Goal: Task Accomplishment & Management: Use online tool/utility

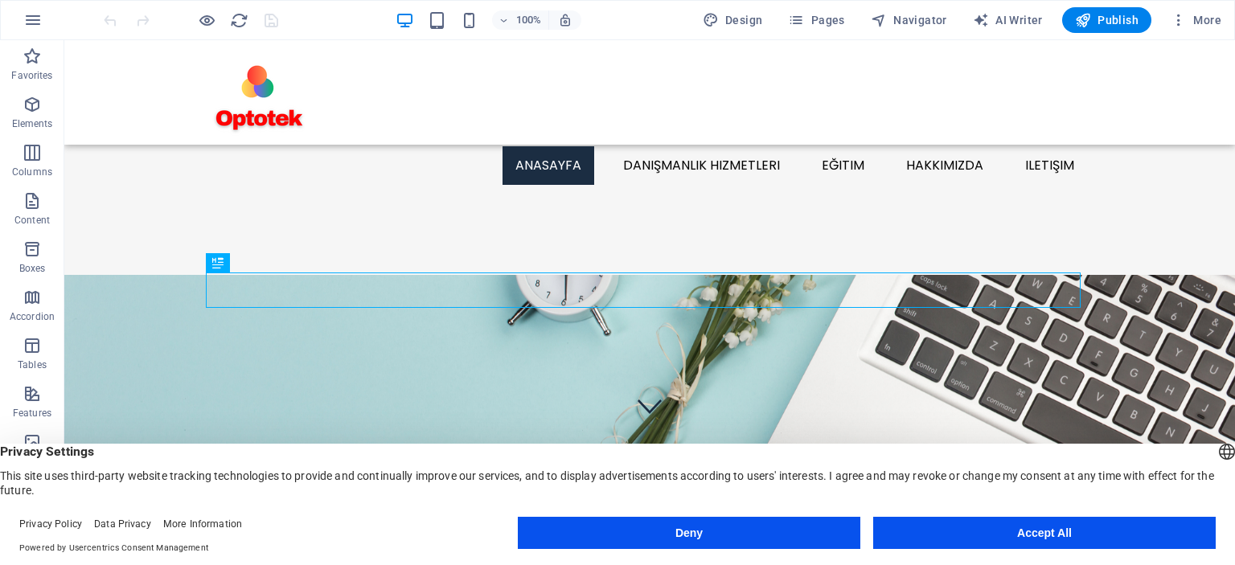
scroll to position [430, 0]
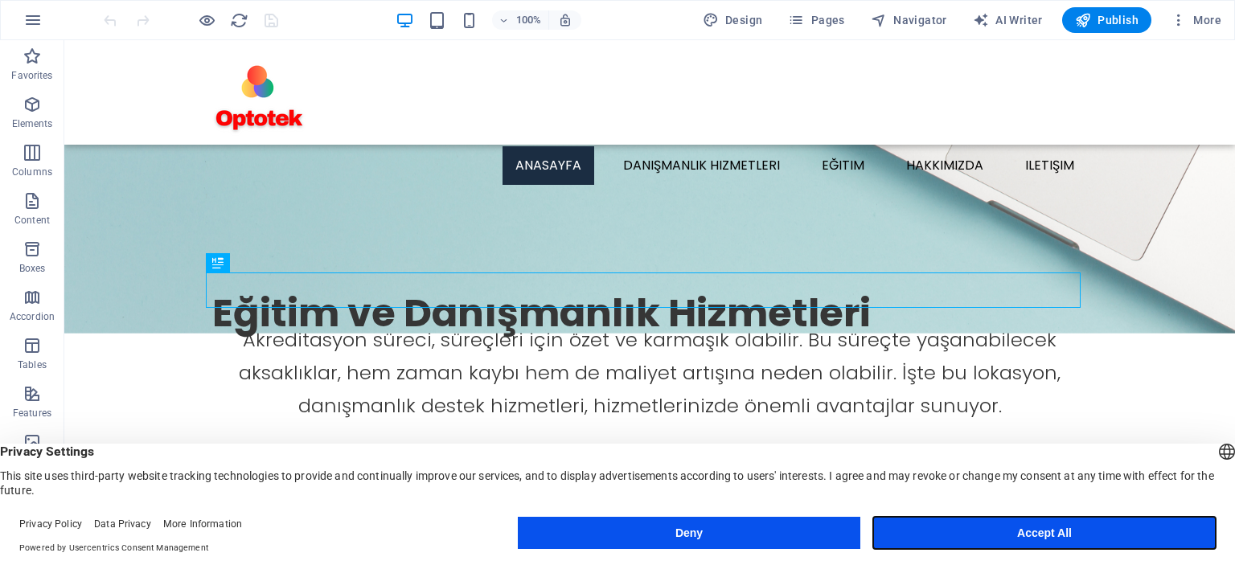
click at [1052, 530] on button "Accept All" at bounding box center [1044, 533] width 343 height 32
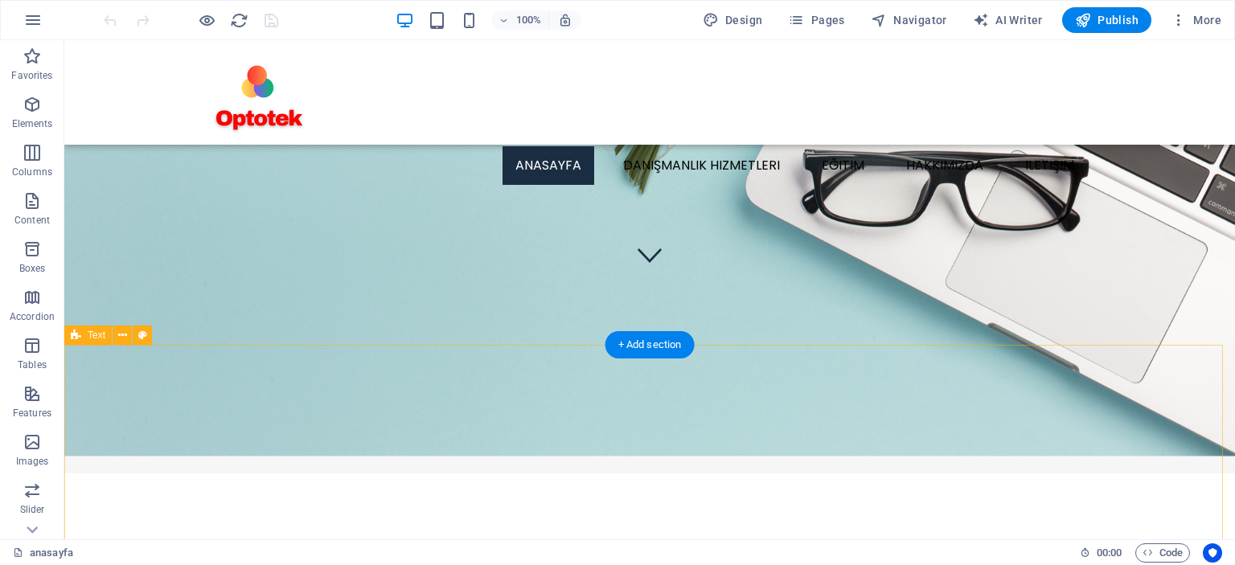
scroll to position [40, 0]
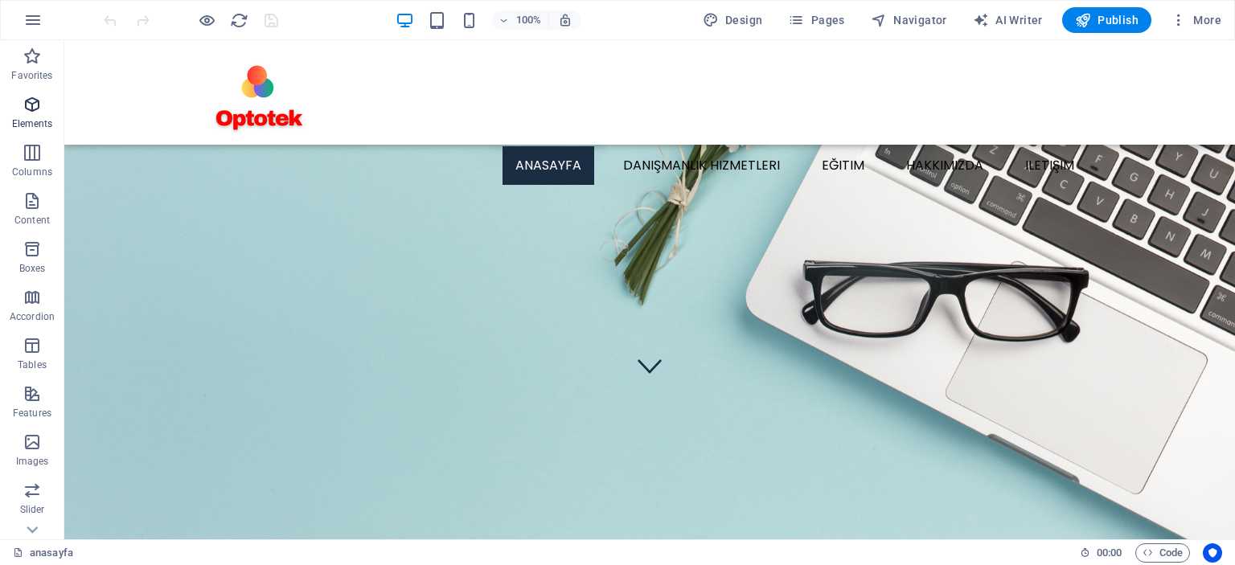
click at [29, 103] on icon "button" at bounding box center [32, 104] width 19 height 19
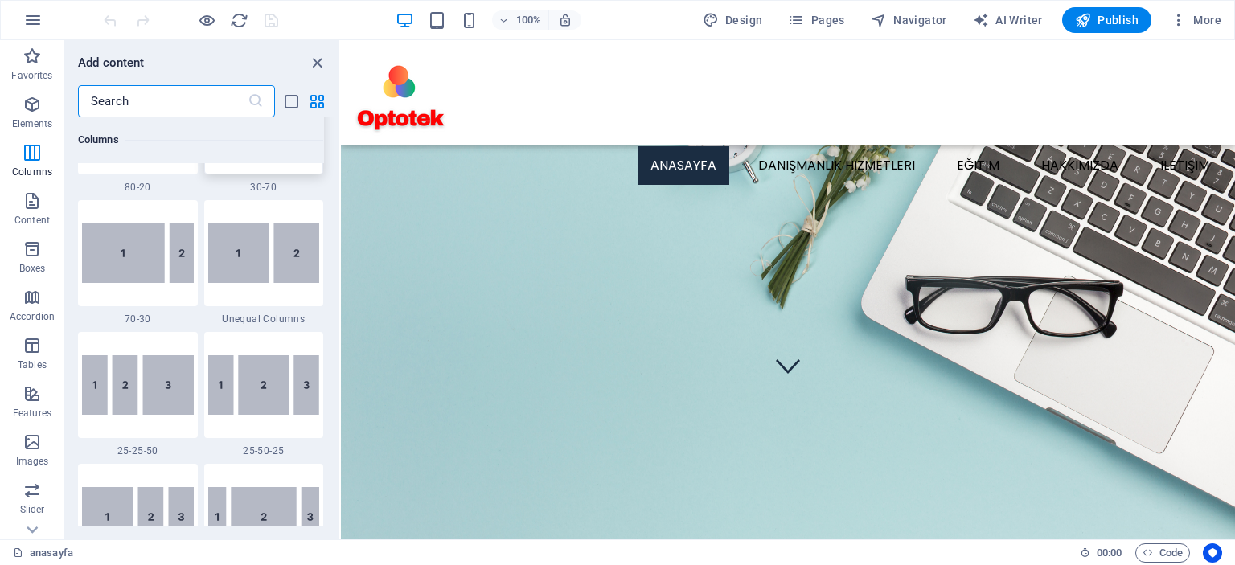
scroll to position [1457, 0]
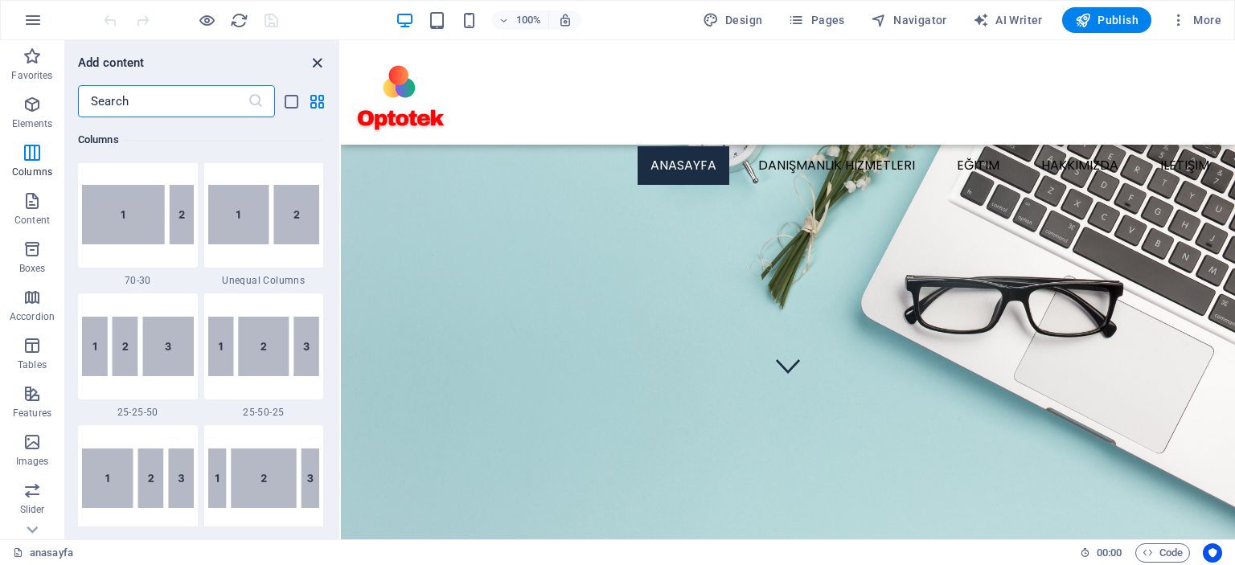
click at [317, 56] on icon "close panel" at bounding box center [317, 63] width 18 height 18
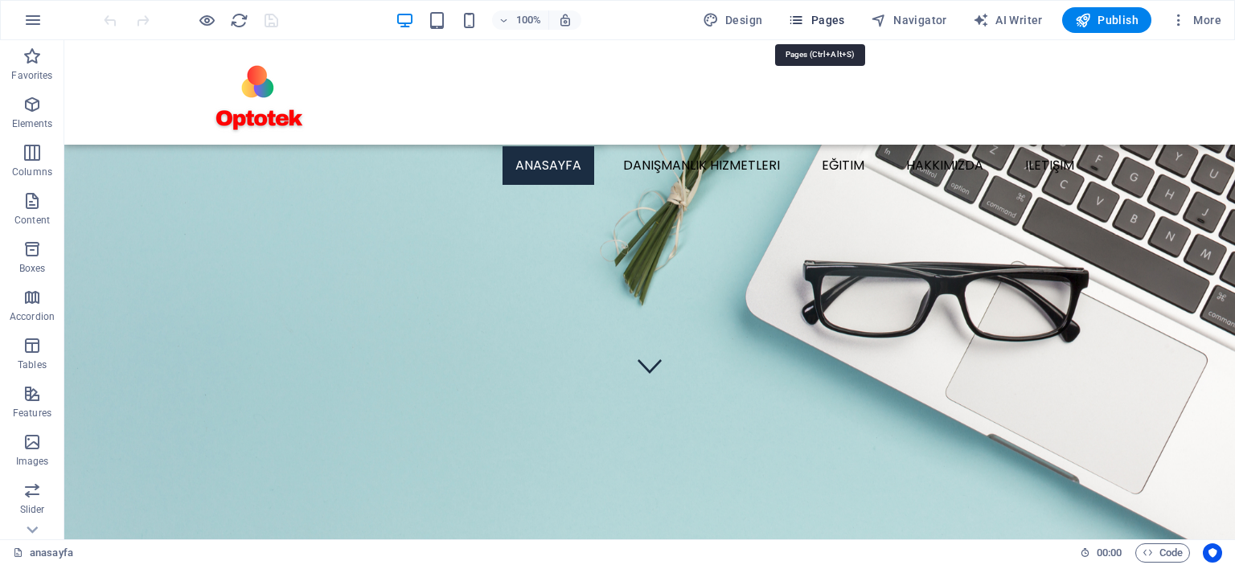
click at [826, 18] on span "Pages" at bounding box center [816, 20] width 56 height 16
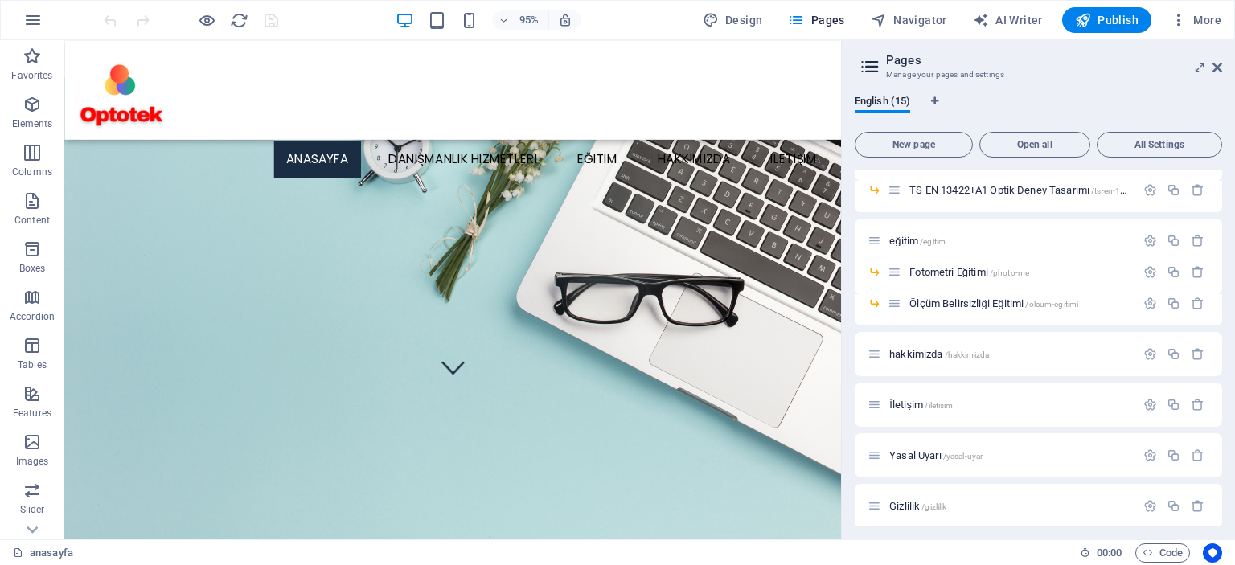
scroll to position [249, 0]
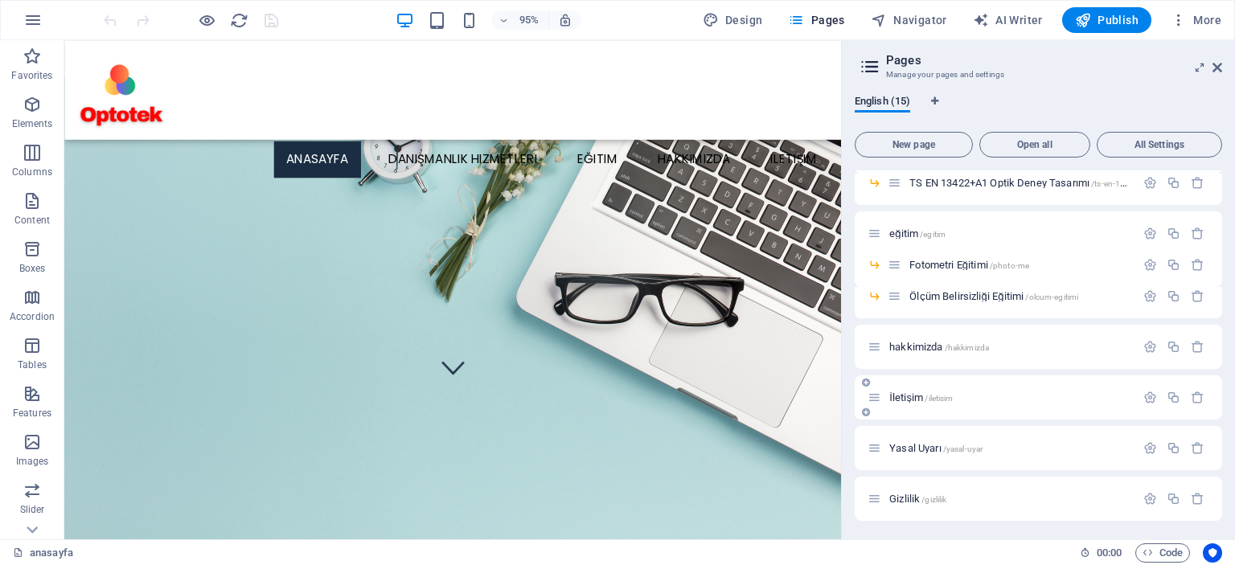
click at [911, 397] on span "İletişim /iletisim" at bounding box center [922, 398] width 64 height 12
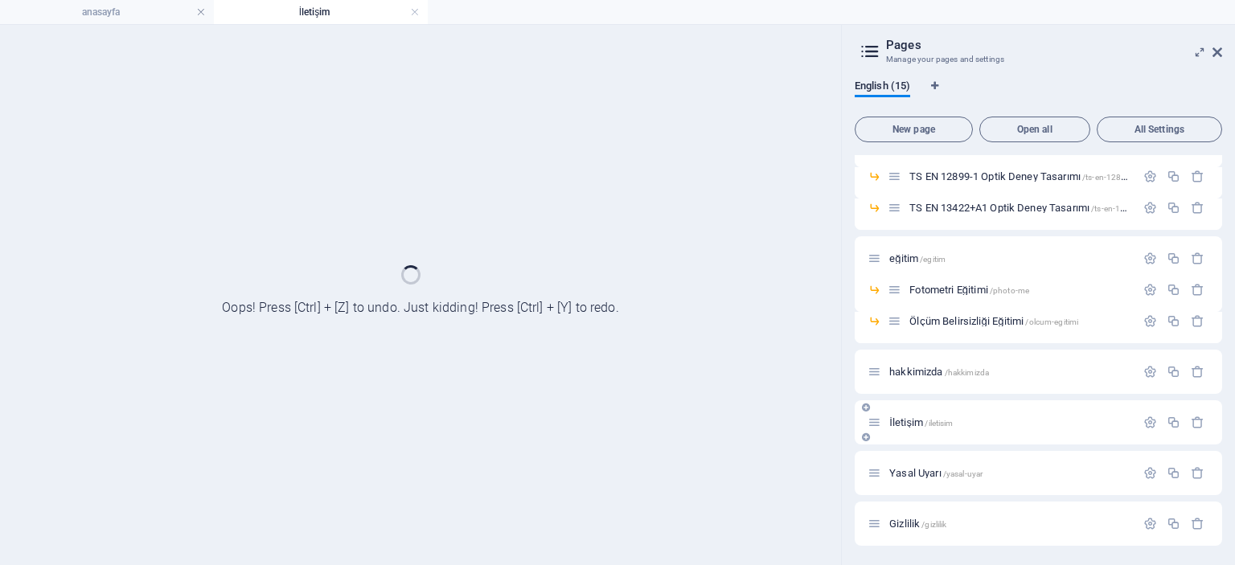
scroll to position [208, 0]
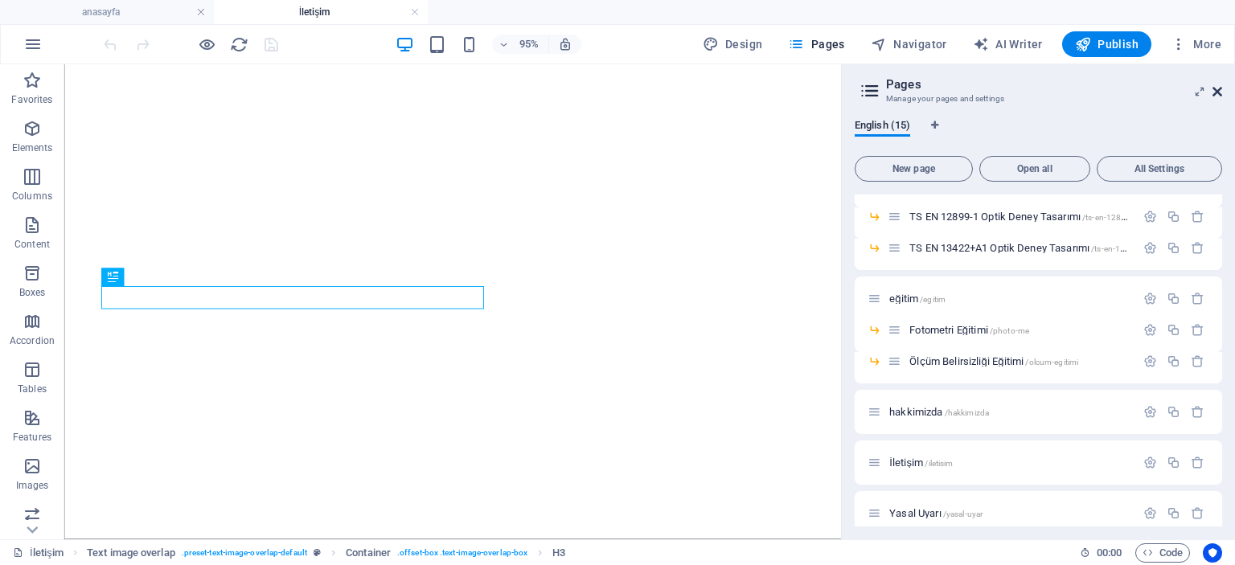
click at [1220, 92] on icon at bounding box center [1218, 91] width 10 height 13
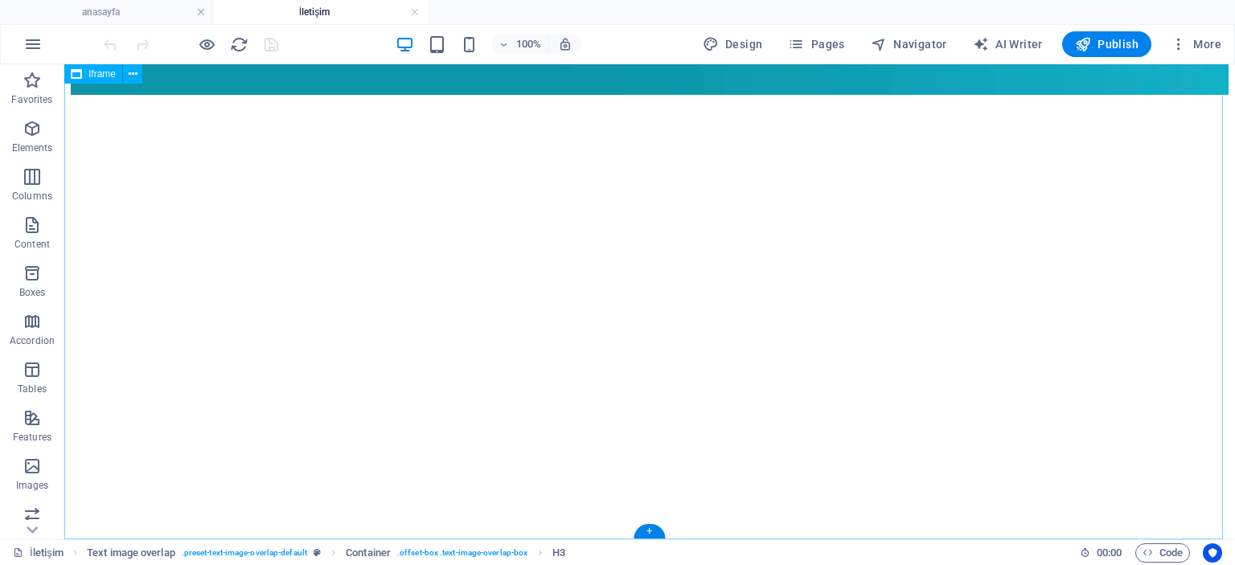
scroll to position [816, 0]
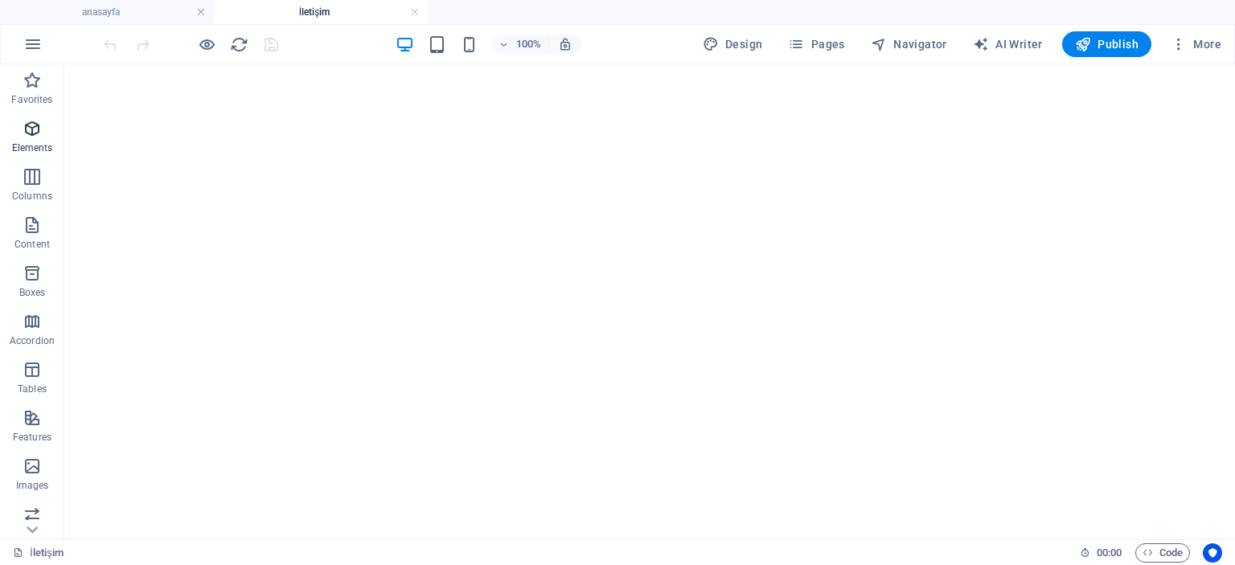
click at [28, 140] on span "Elements" at bounding box center [32, 138] width 64 height 39
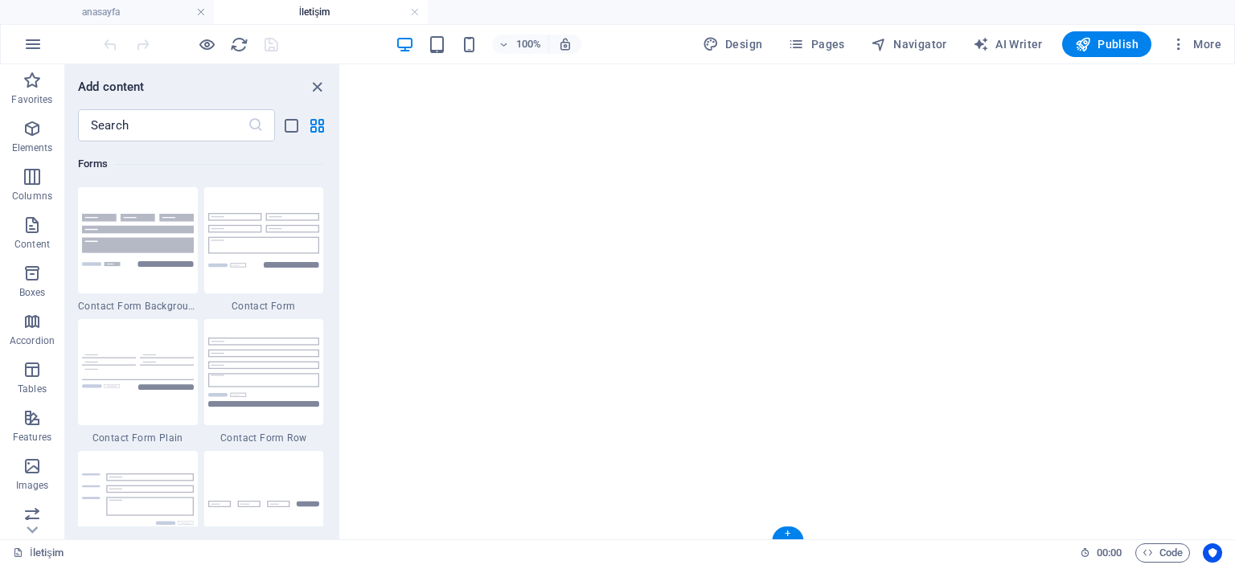
scroll to position [811, 0]
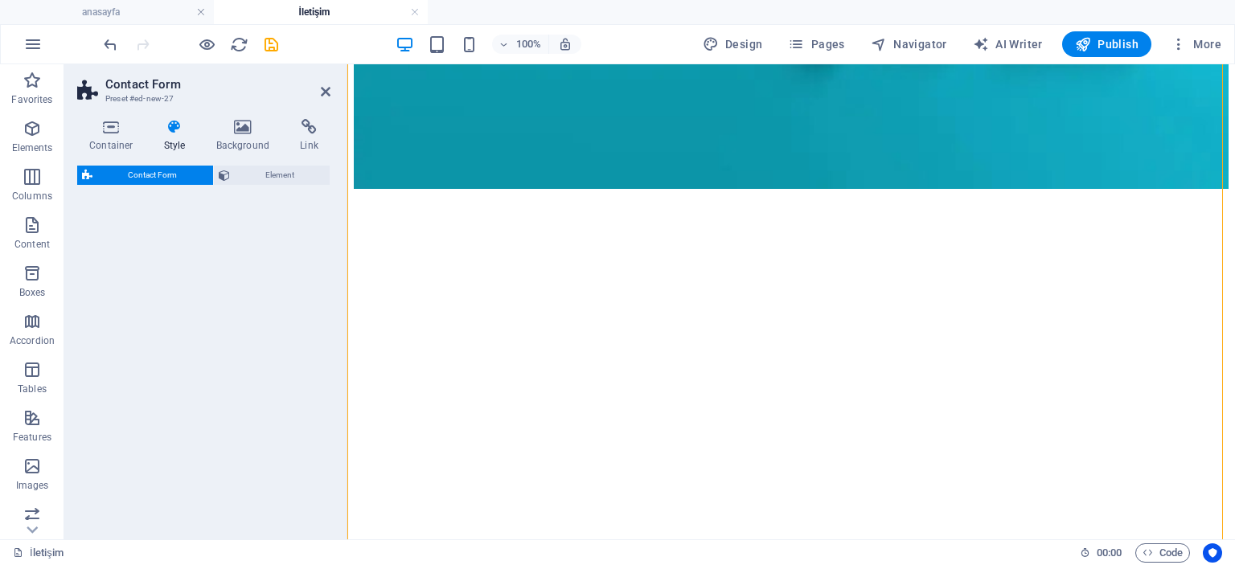
select select "rem"
select select "preset-contact-form-v3-row"
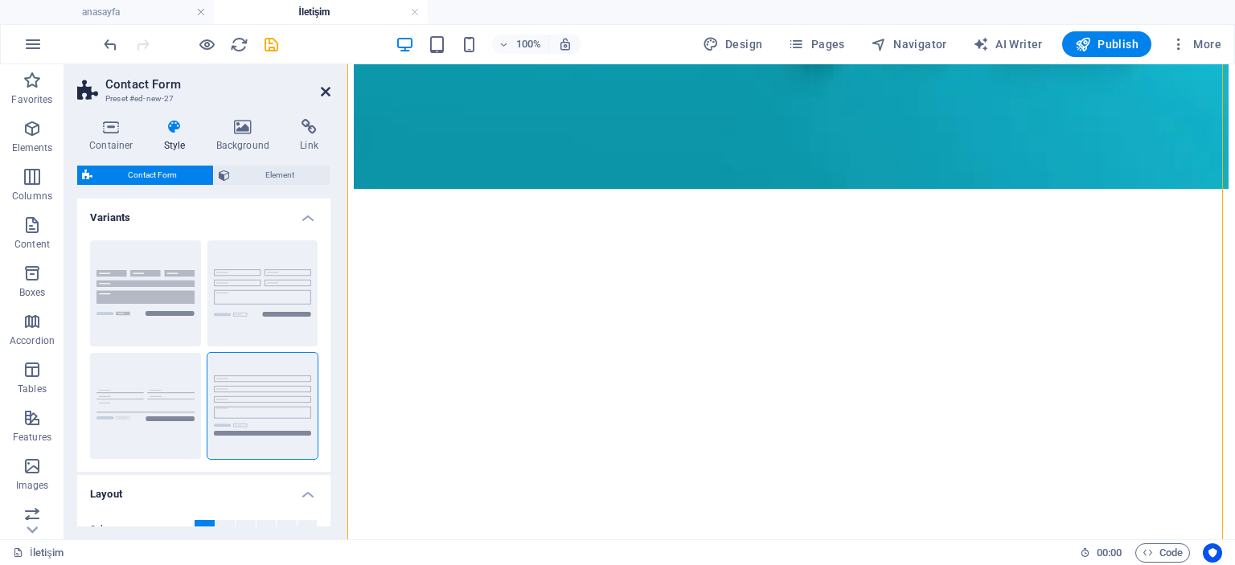
scroll to position [149, 0]
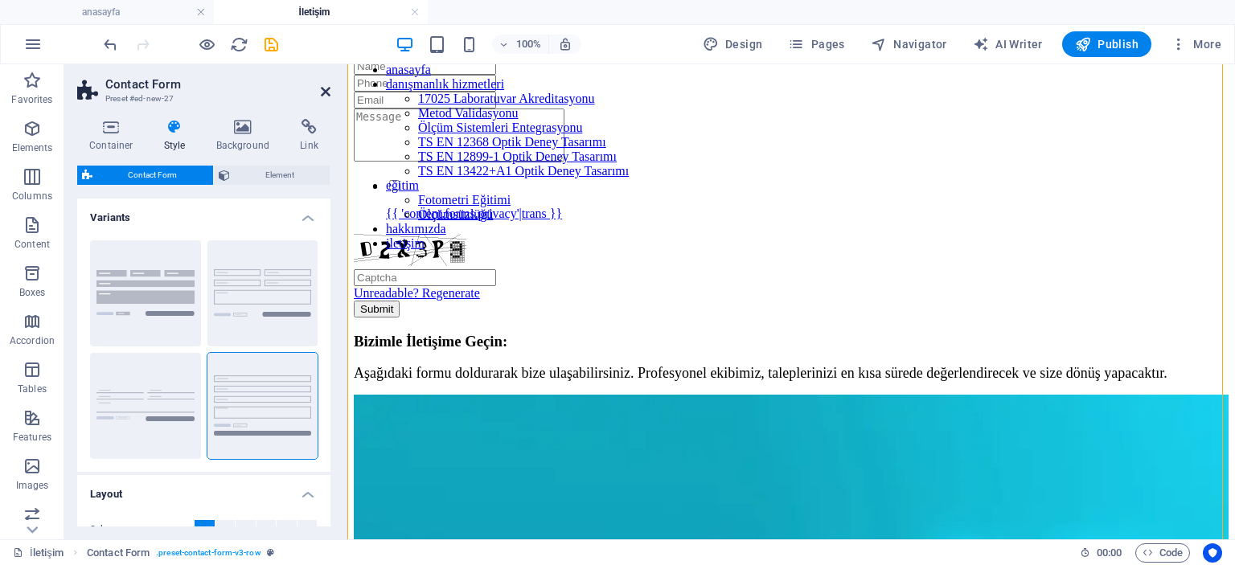
drag, startPoint x: 326, startPoint y: 94, endPoint x: 320, endPoint y: 191, distance: 96.7
click at [326, 94] on icon at bounding box center [326, 91] width 10 height 13
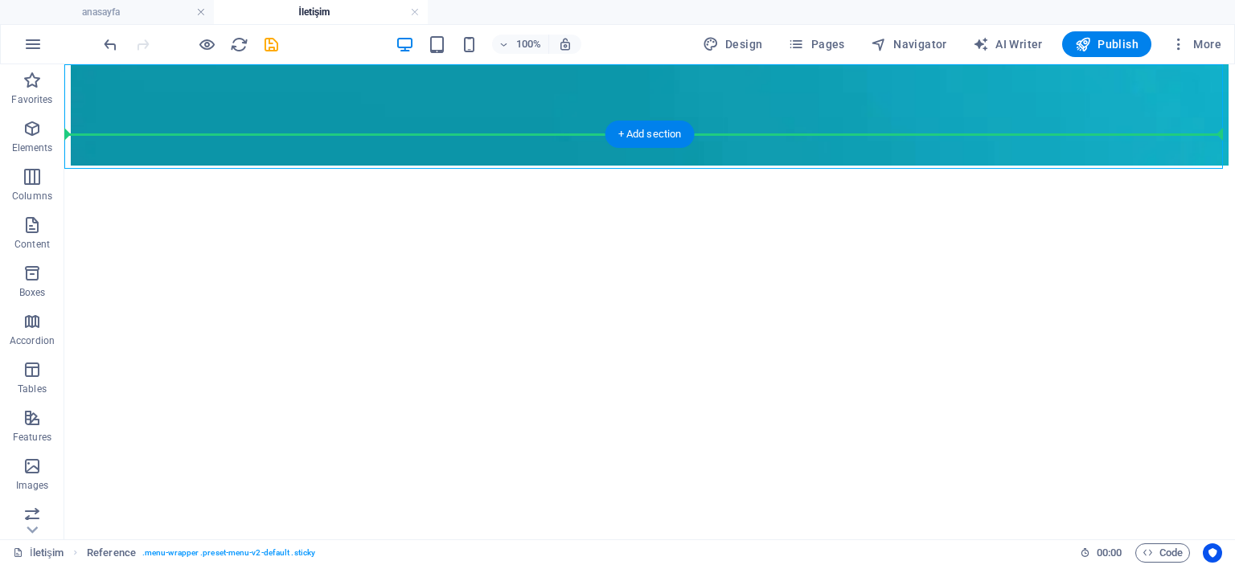
scroll to position [820, 0]
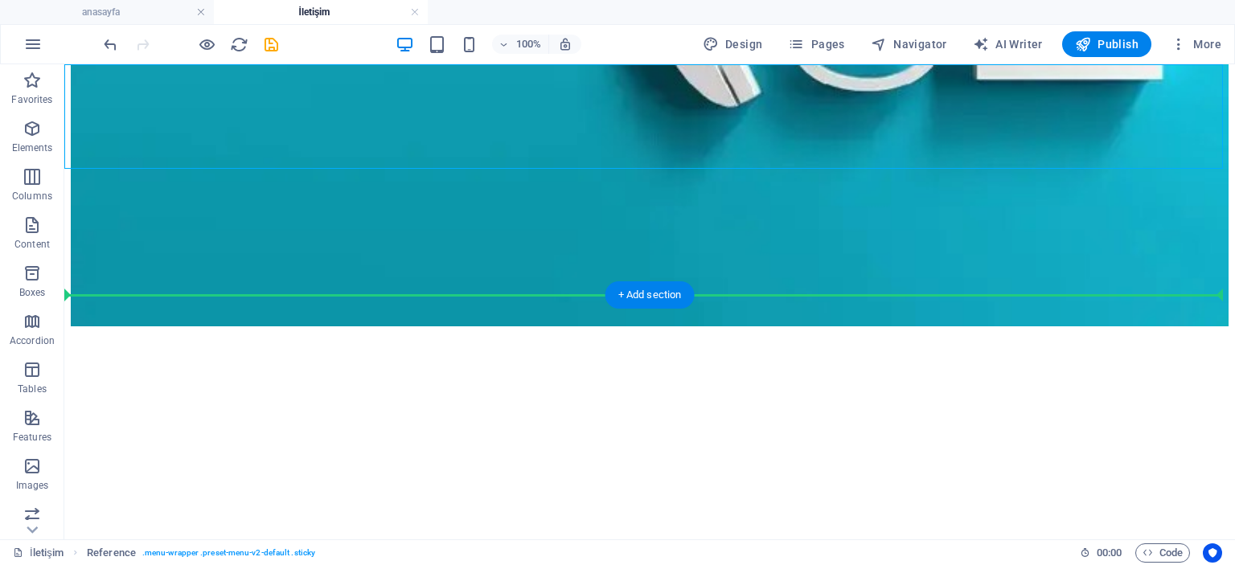
drag, startPoint x: 121, startPoint y: 99, endPoint x: 194, endPoint y: 314, distance: 226.9
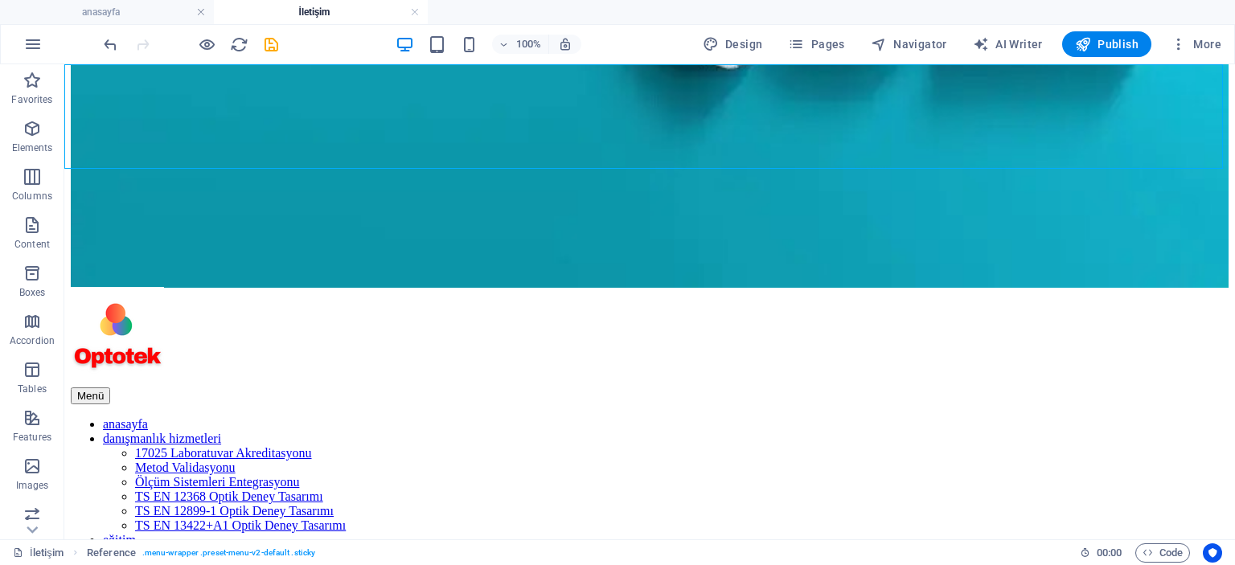
scroll to position [735, 0]
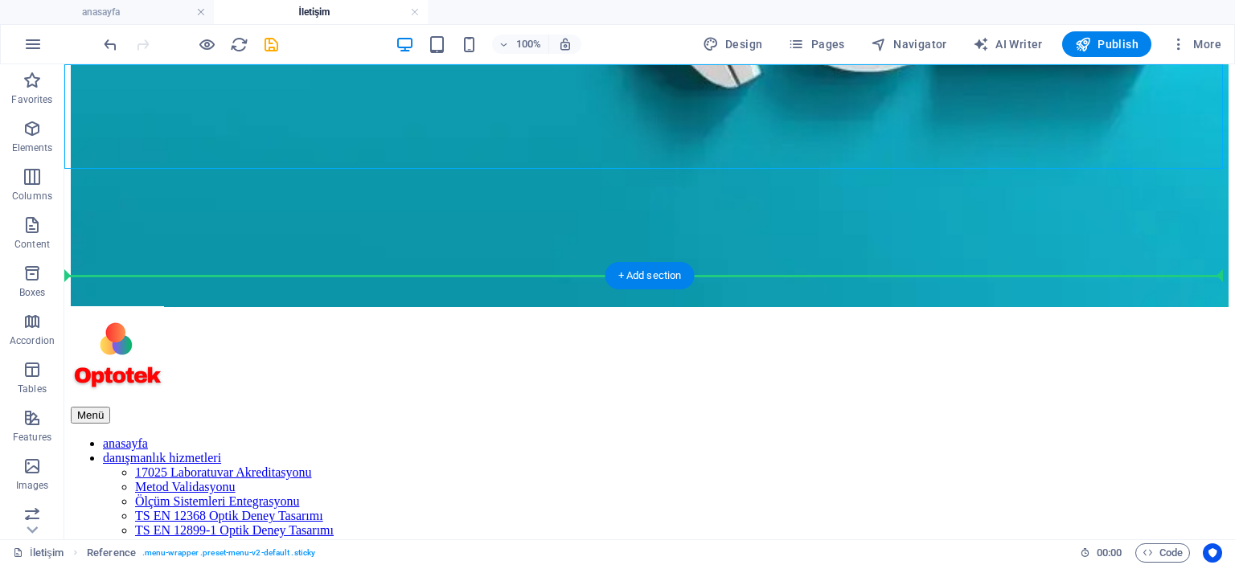
drag, startPoint x: 171, startPoint y: 142, endPoint x: 208, endPoint y: 281, distance: 143.2
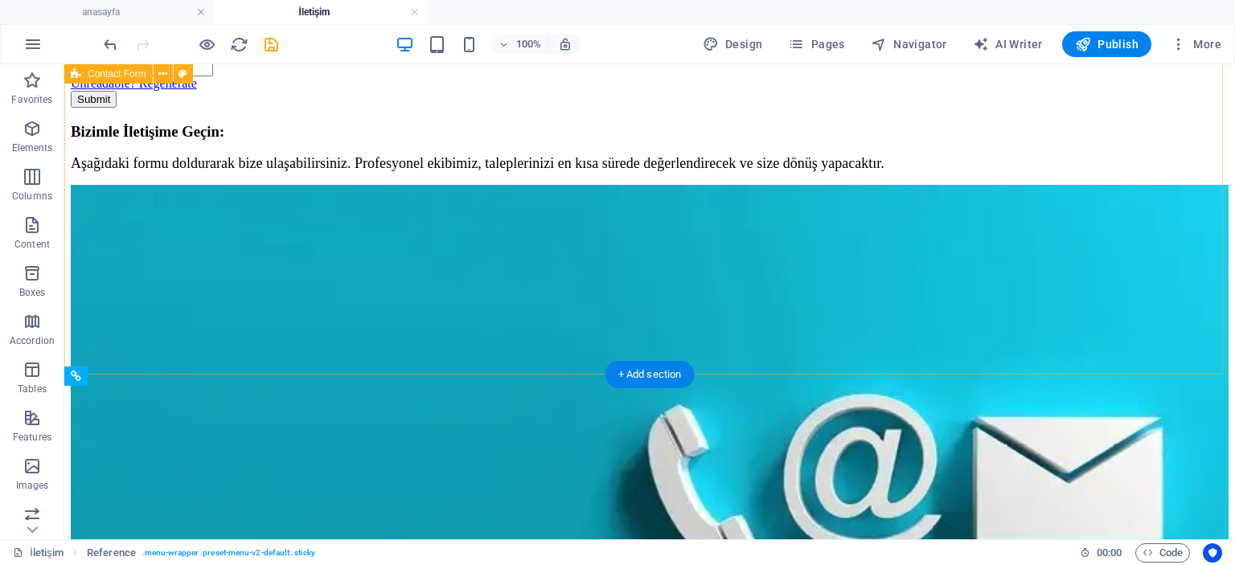
scroll to position [0, 0]
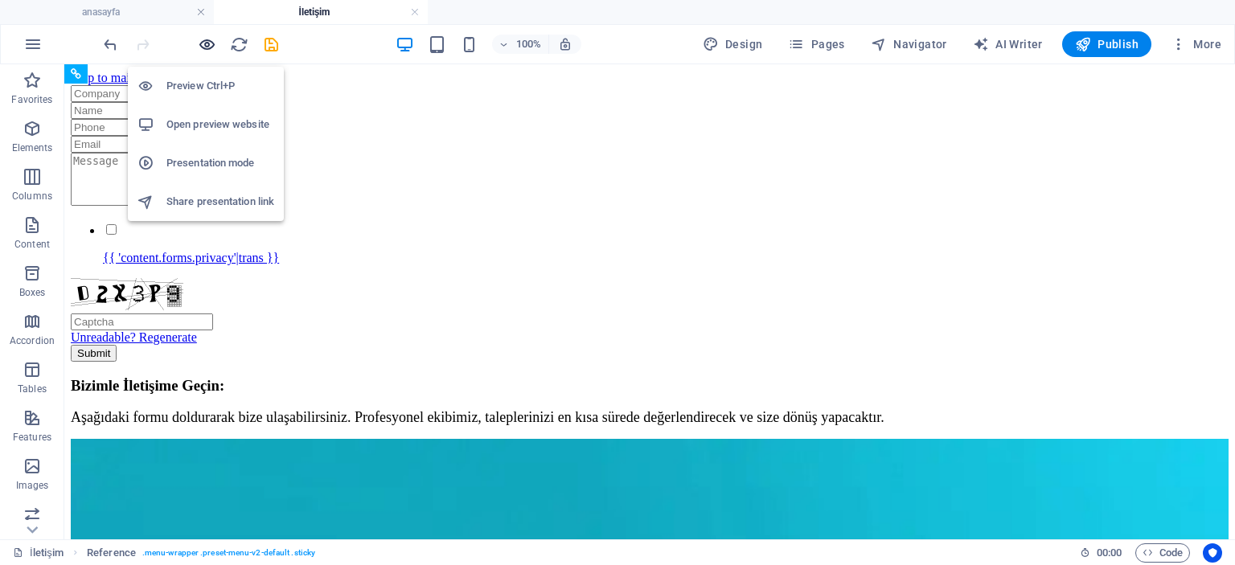
click at [209, 42] on icon "button" at bounding box center [207, 44] width 18 height 18
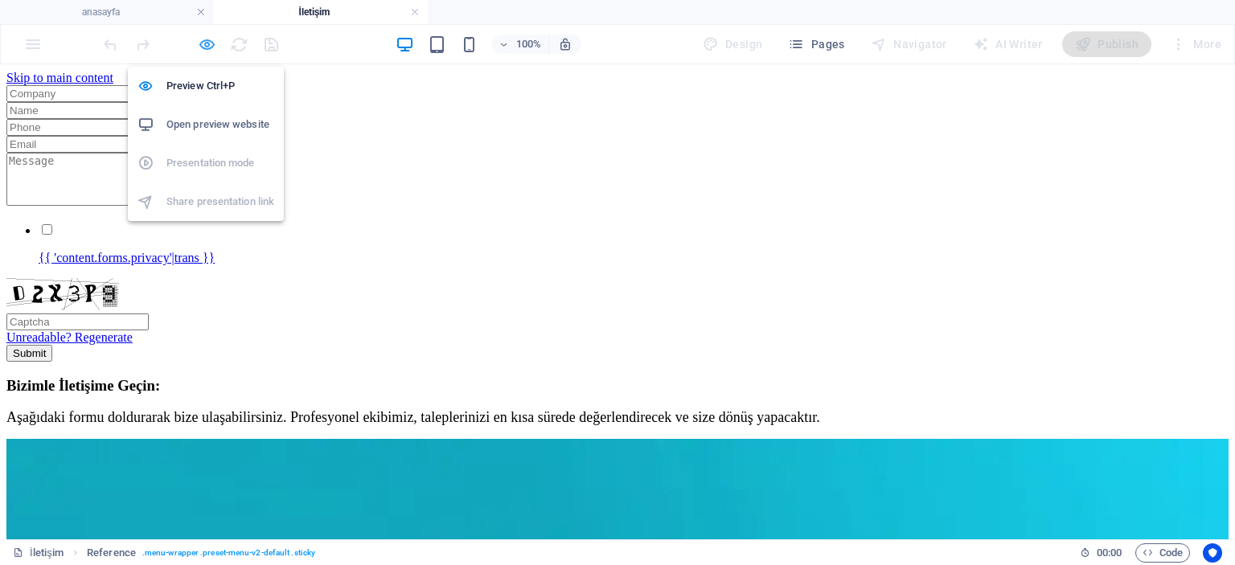
click at [204, 42] on icon "button" at bounding box center [207, 44] width 18 height 18
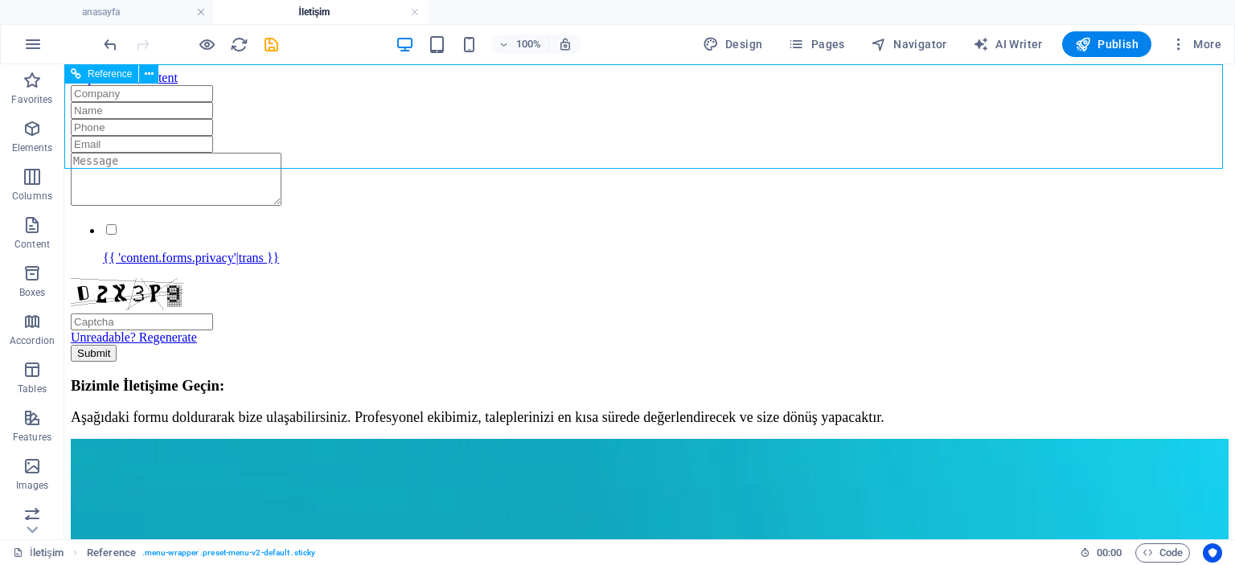
click at [116, 73] on span "Reference" at bounding box center [110, 74] width 44 height 10
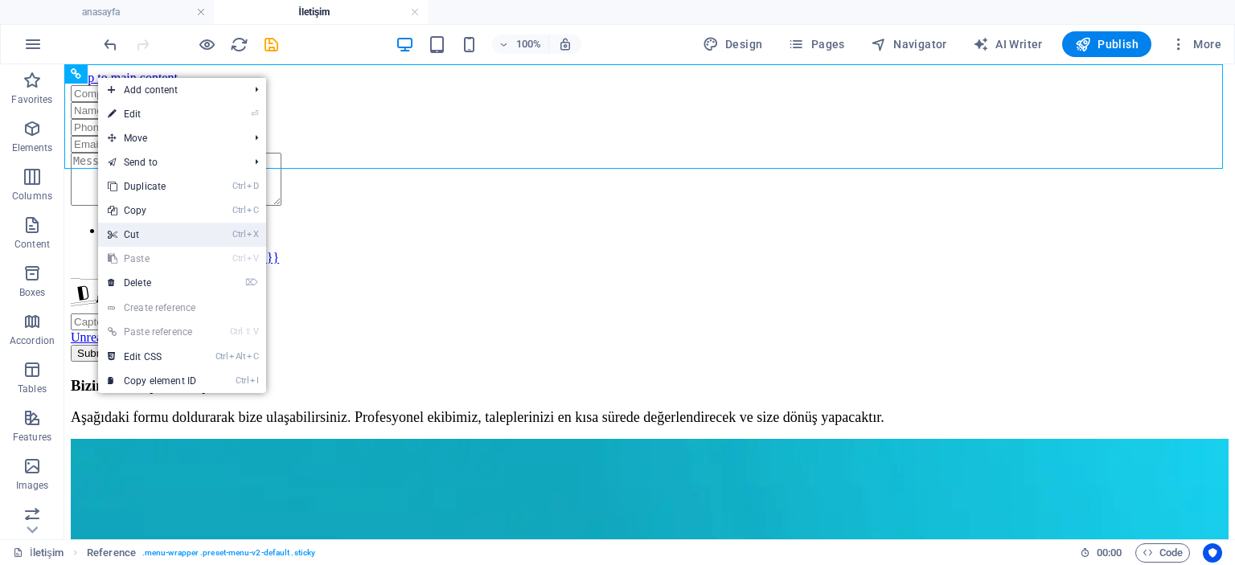
click at [138, 235] on link "Ctrl X Cut" at bounding box center [152, 235] width 108 height 24
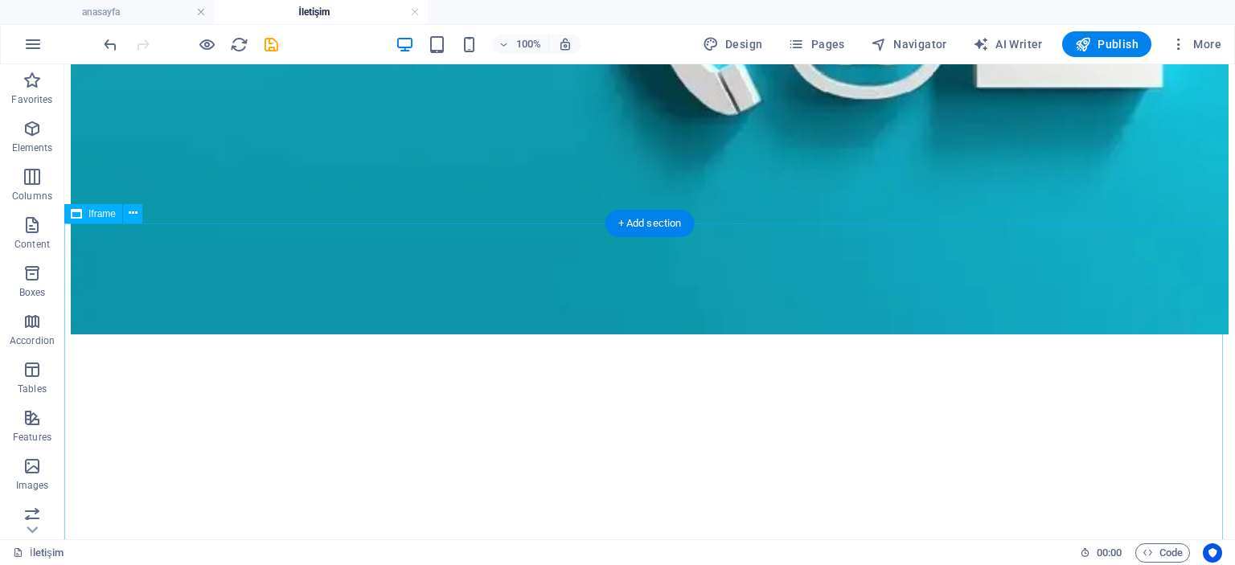
scroll to position [632, 0]
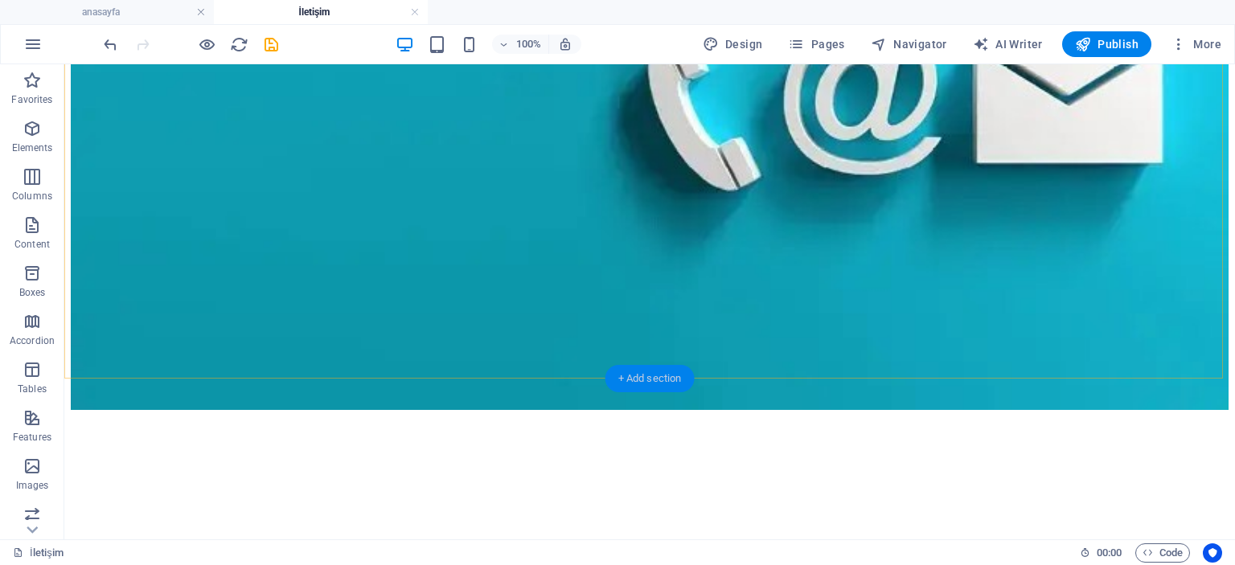
drag, startPoint x: 653, startPoint y: 382, endPoint x: 322, endPoint y: 347, distance: 333.2
click at [653, 382] on div "+ Add section" at bounding box center [650, 378] width 89 height 27
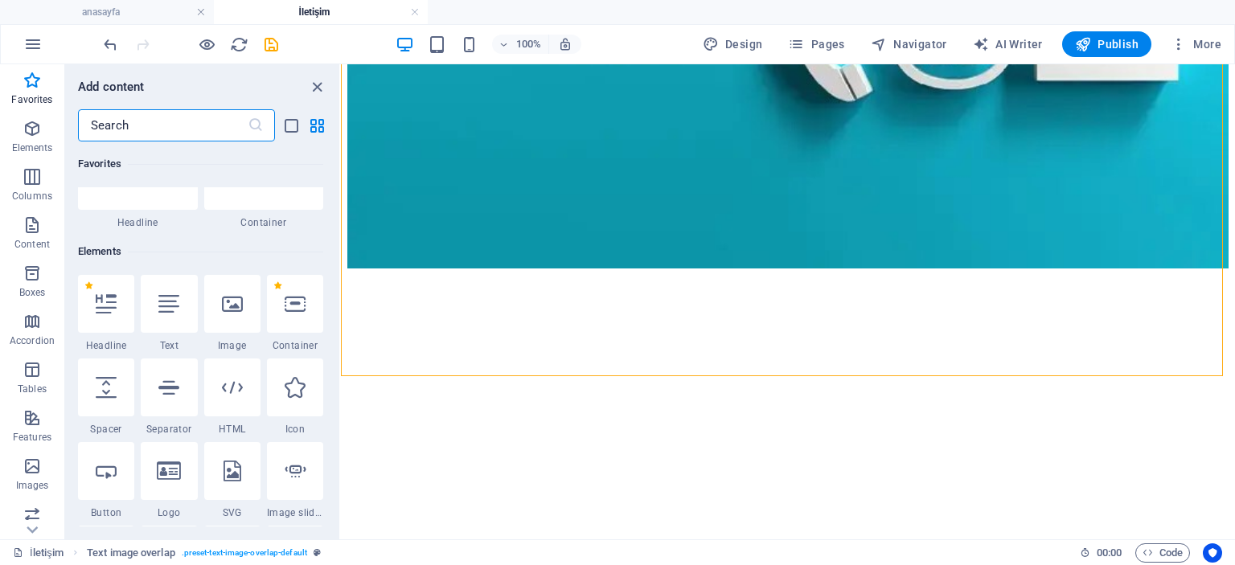
scroll to position [161, 0]
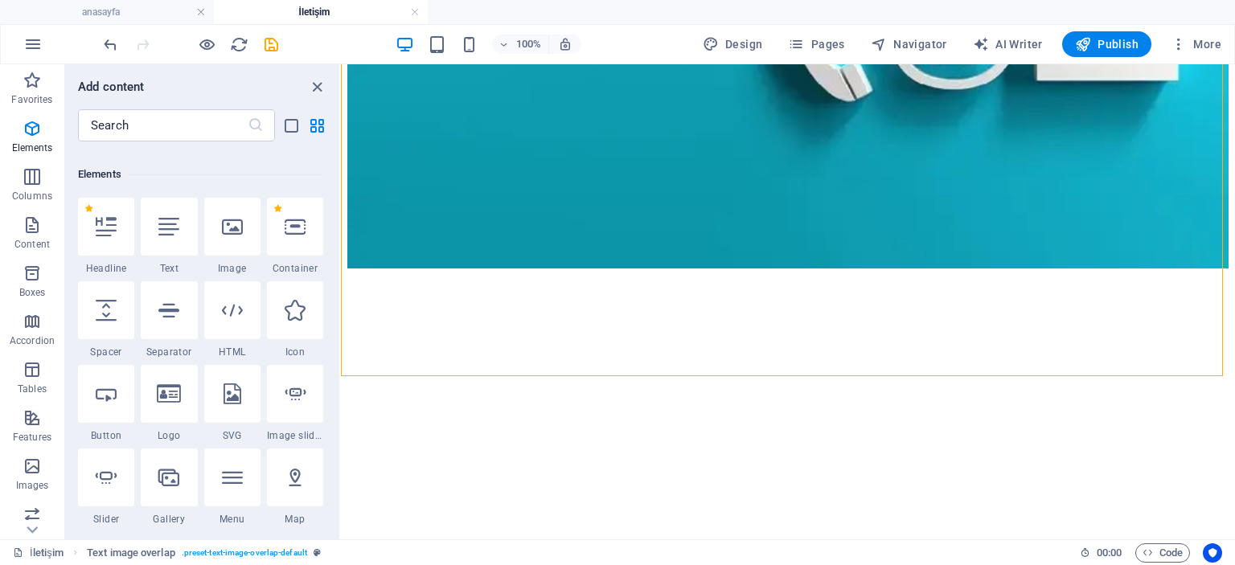
drag, startPoint x: 155, startPoint y: 314, endPoint x: 175, endPoint y: 314, distance: 20.1
click at [154, 313] on div at bounding box center [169, 311] width 56 height 58
select select "%"
select select "px"
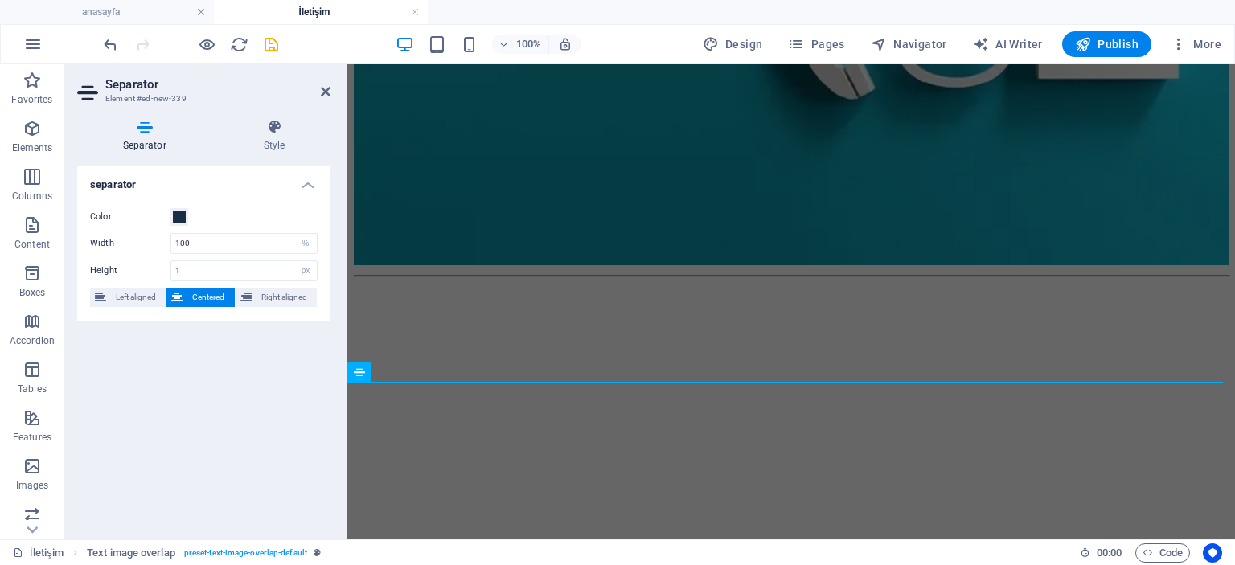
scroll to position [629, 0]
click at [324, 91] on icon at bounding box center [326, 91] width 10 height 13
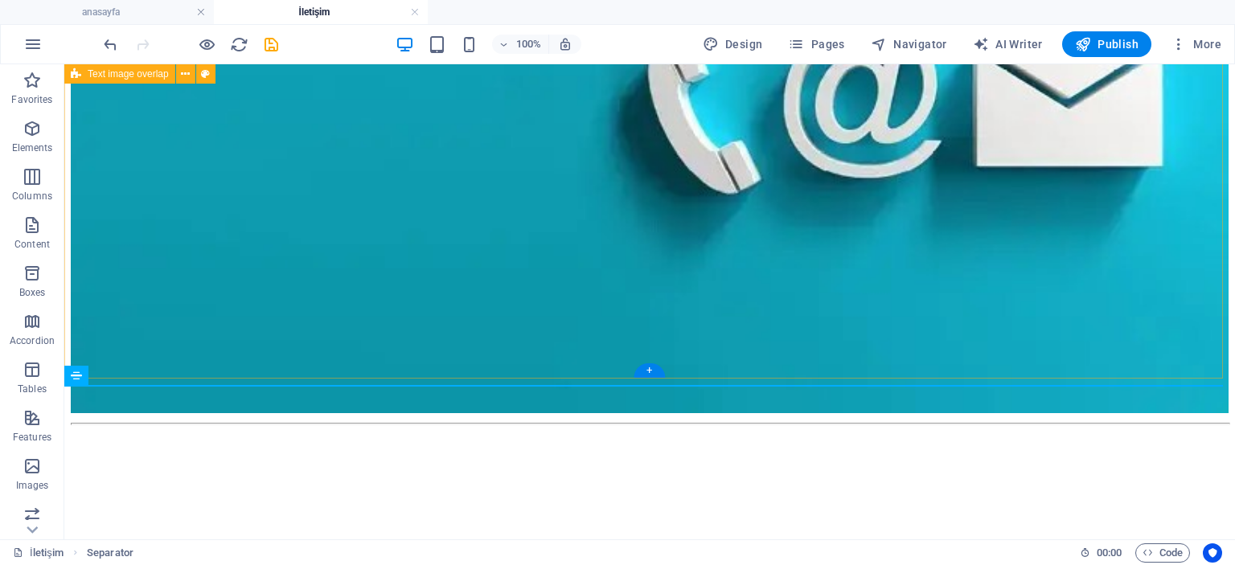
scroll to position [632, 0]
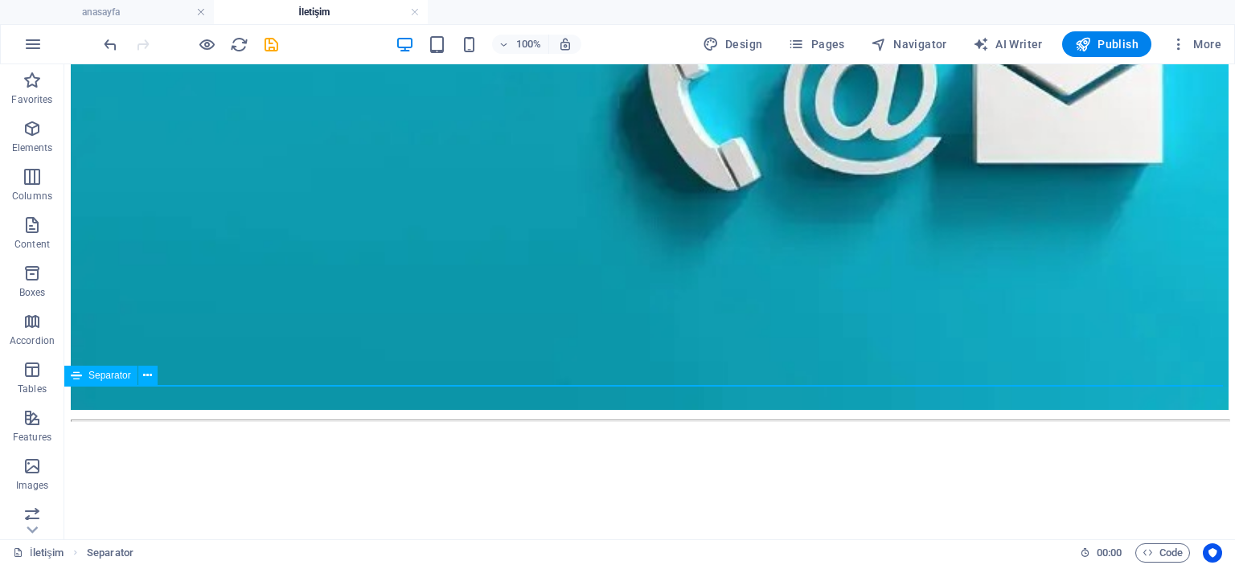
click at [81, 379] on icon at bounding box center [76, 375] width 11 height 19
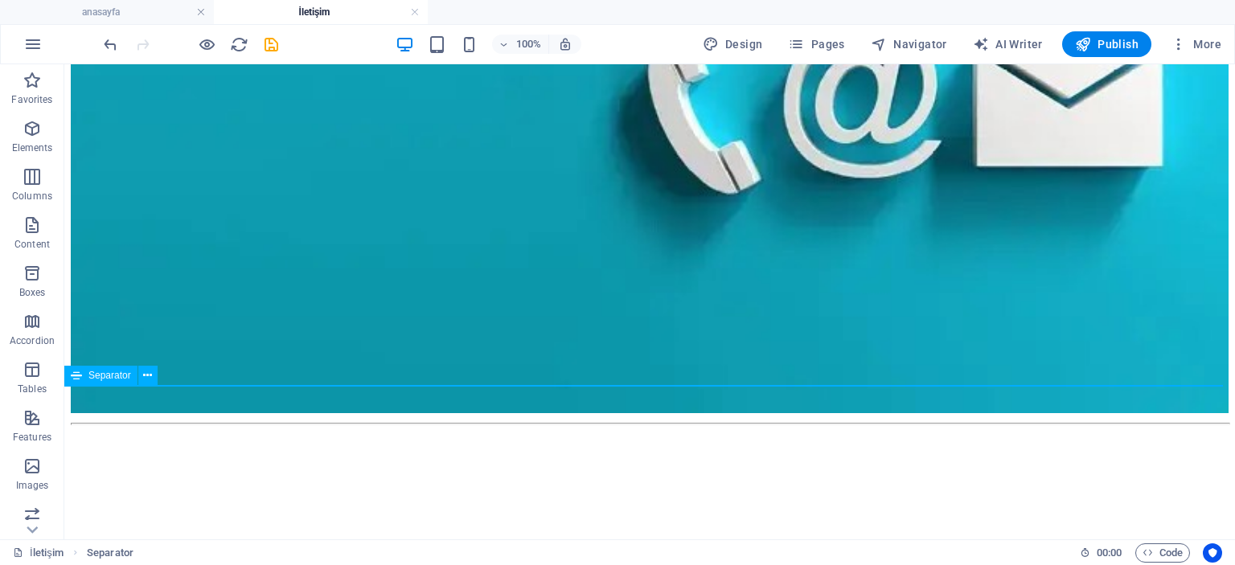
select select "%"
select select "px"
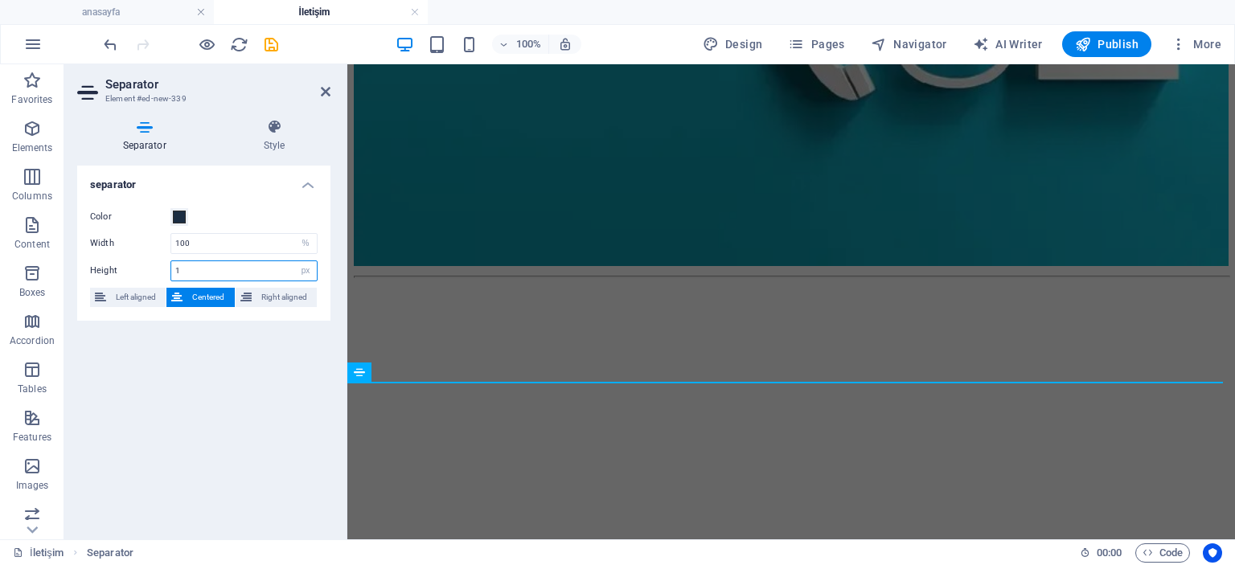
click at [190, 269] on input "1" at bounding box center [244, 270] width 146 height 19
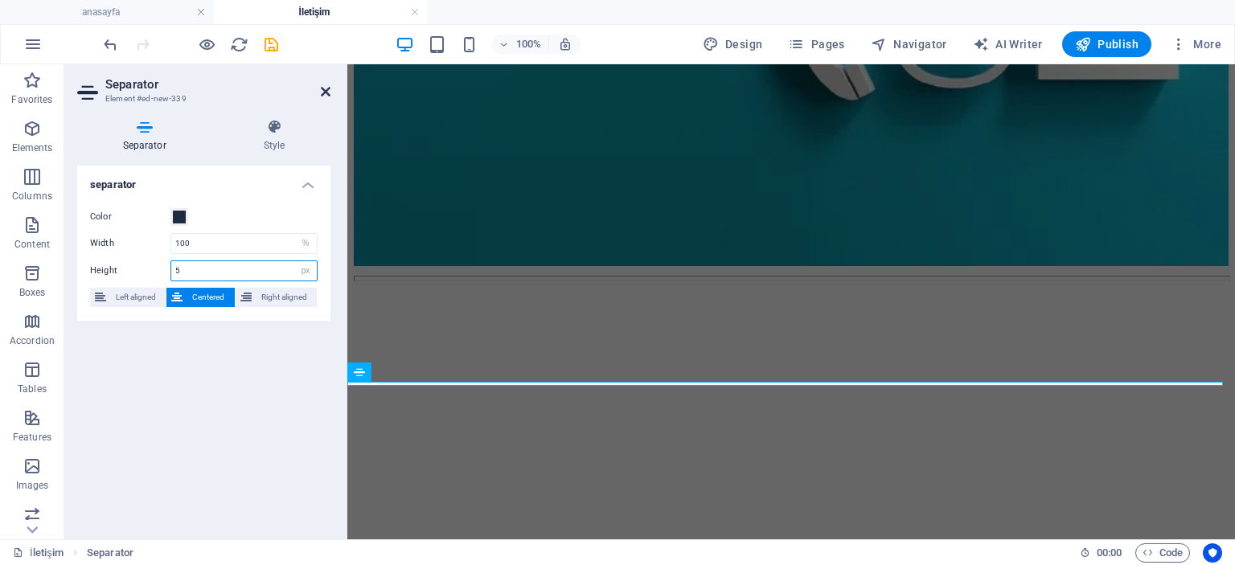
type input "5"
click at [327, 92] on icon at bounding box center [326, 91] width 10 height 13
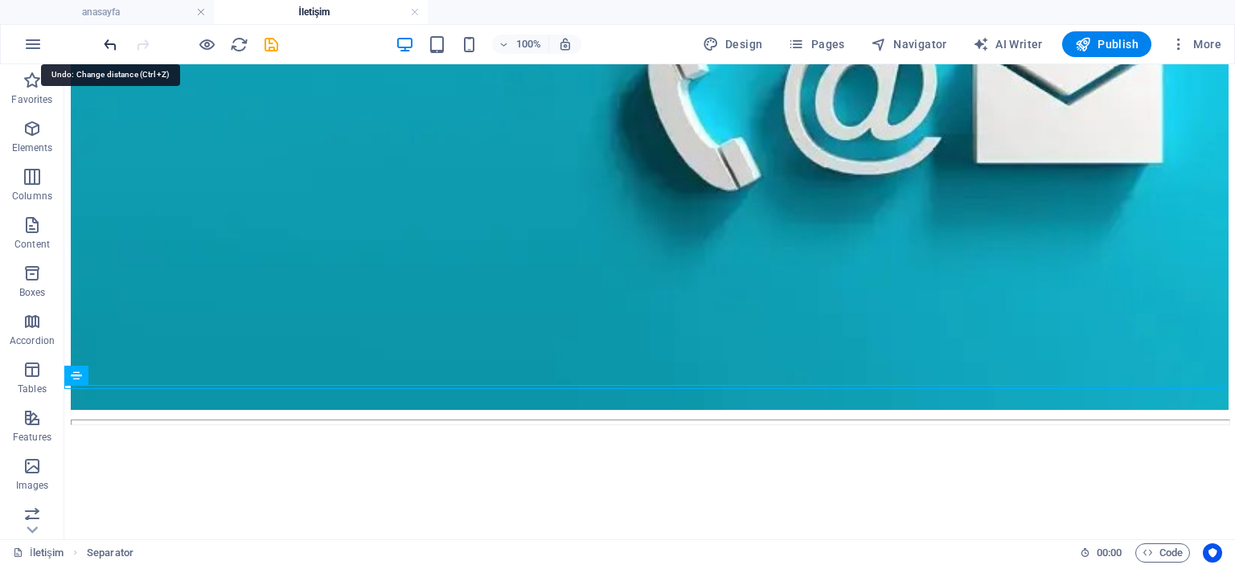
click at [107, 43] on icon "undo" at bounding box center [110, 44] width 18 height 18
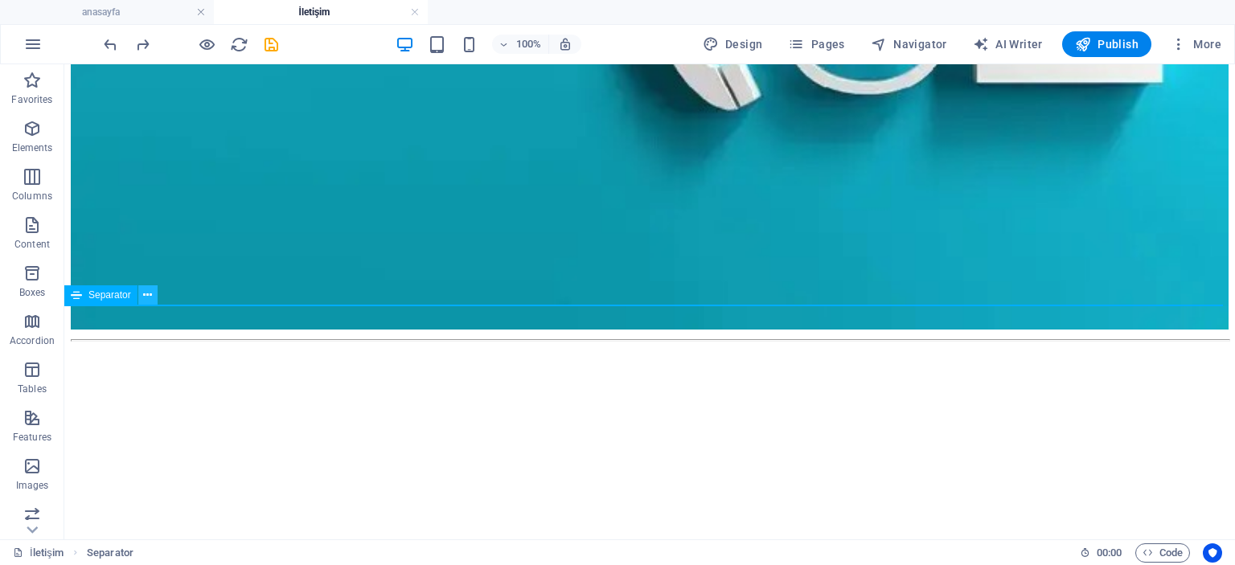
click at [146, 294] on icon at bounding box center [147, 295] width 9 height 17
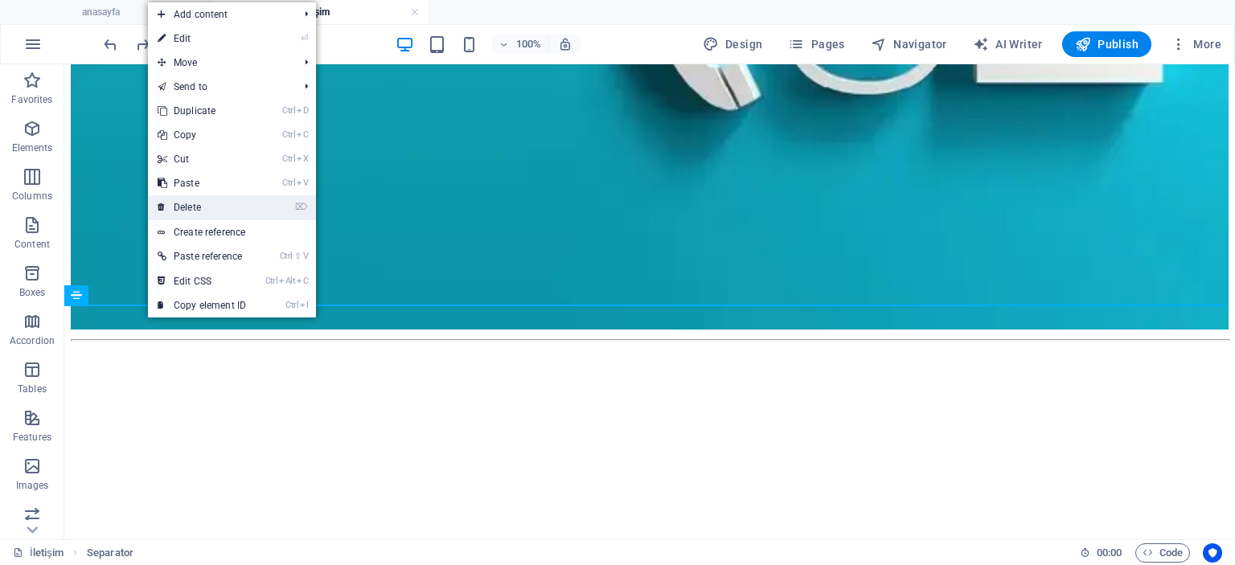
drag, startPoint x: 203, startPoint y: 207, endPoint x: 139, endPoint y: 154, distance: 82.8
click at [203, 207] on link "⌦ Delete" at bounding box center [202, 207] width 108 height 24
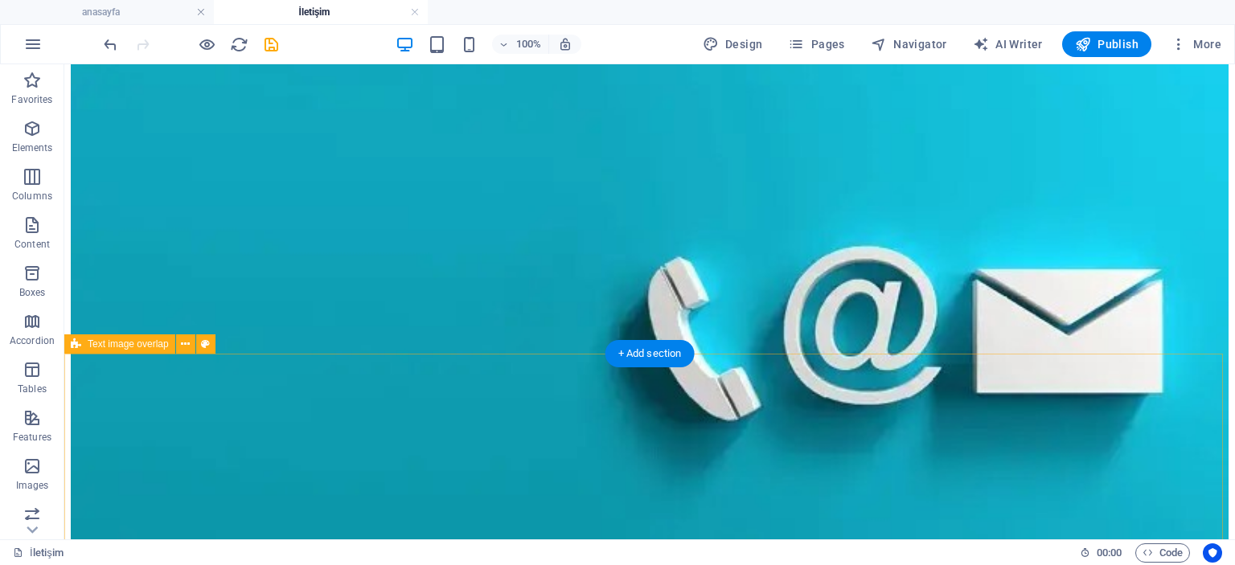
scroll to position [0, 0]
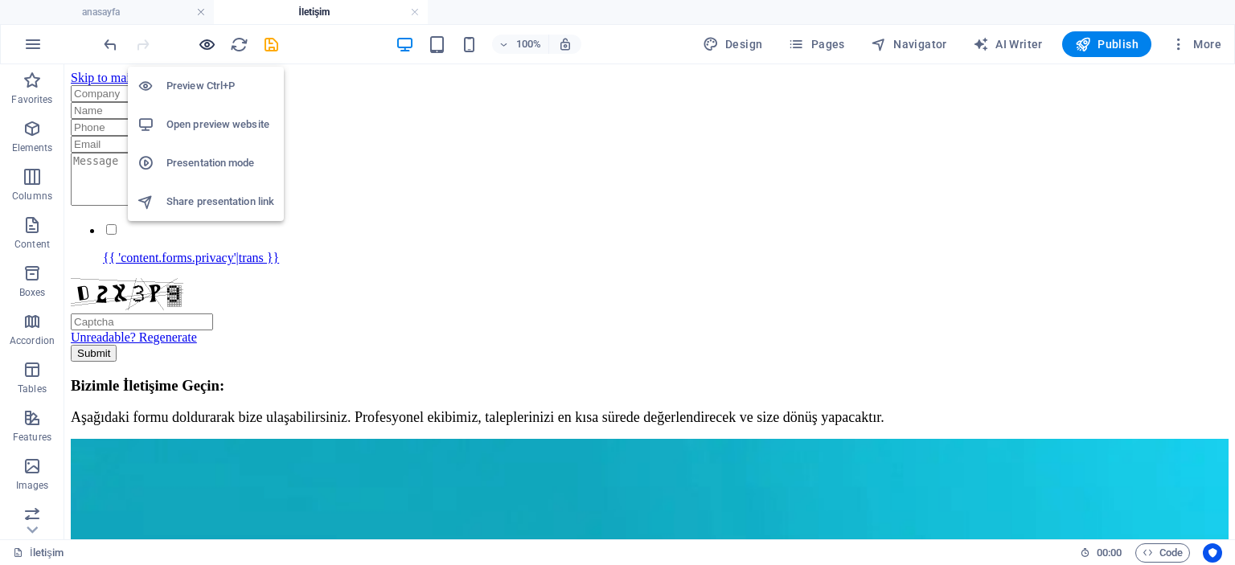
click at [206, 44] on icon "button" at bounding box center [207, 44] width 18 height 18
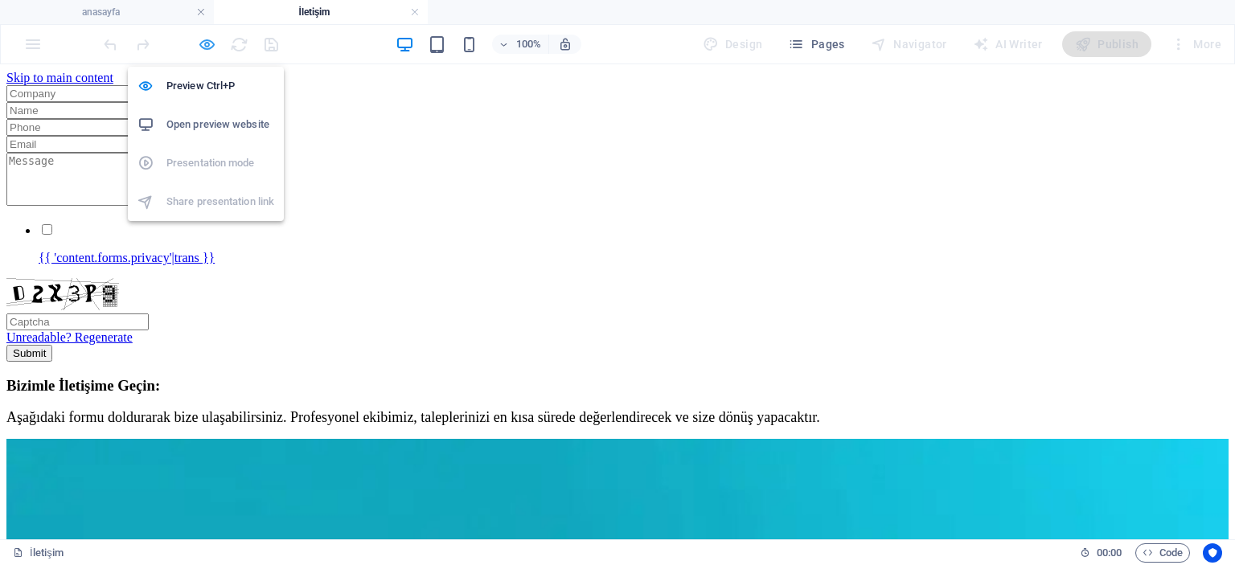
click at [206, 42] on icon "button" at bounding box center [207, 44] width 18 height 18
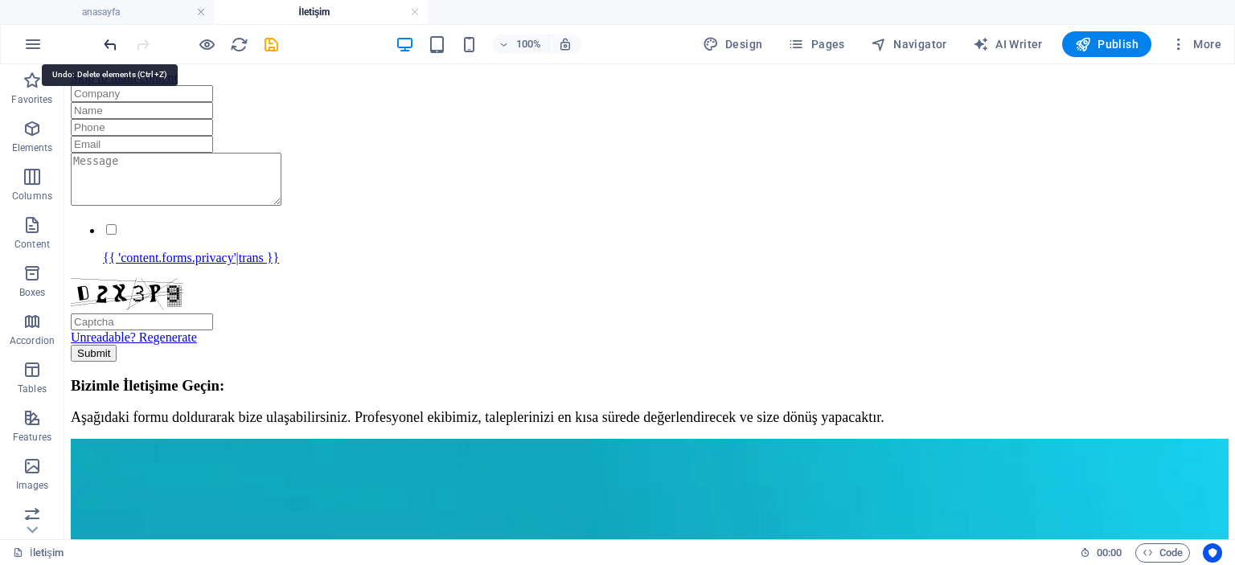
click at [108, 43] on icon "undo" at bounding box center [110, 44] width 18 height 18
click at [109, 47] on icon "undo" at bounding box center [110, 44] width 18 height 18
click at [113, 47] on icon "undo" at bounding box center [110, 44] width 18 height 18
click at [126, 289] on div "{{ 'content.forms.privacy'|trans }} Unreadable? Regenerate Submit" at bounding box center [650, 223] width 1158 height 277
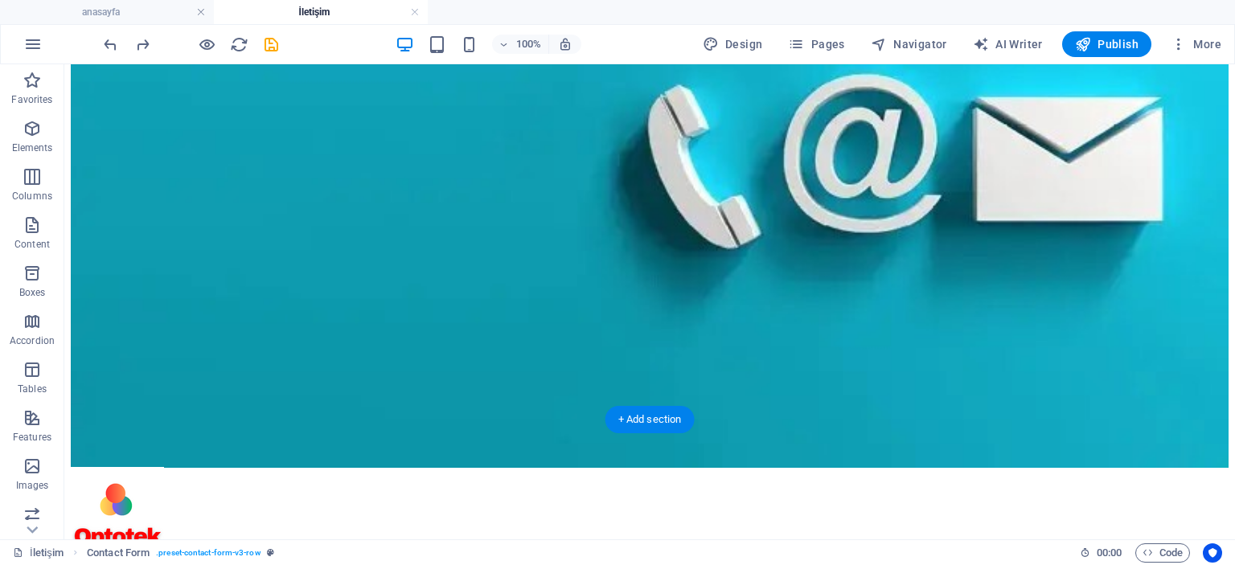
scroll to position [609, 0]
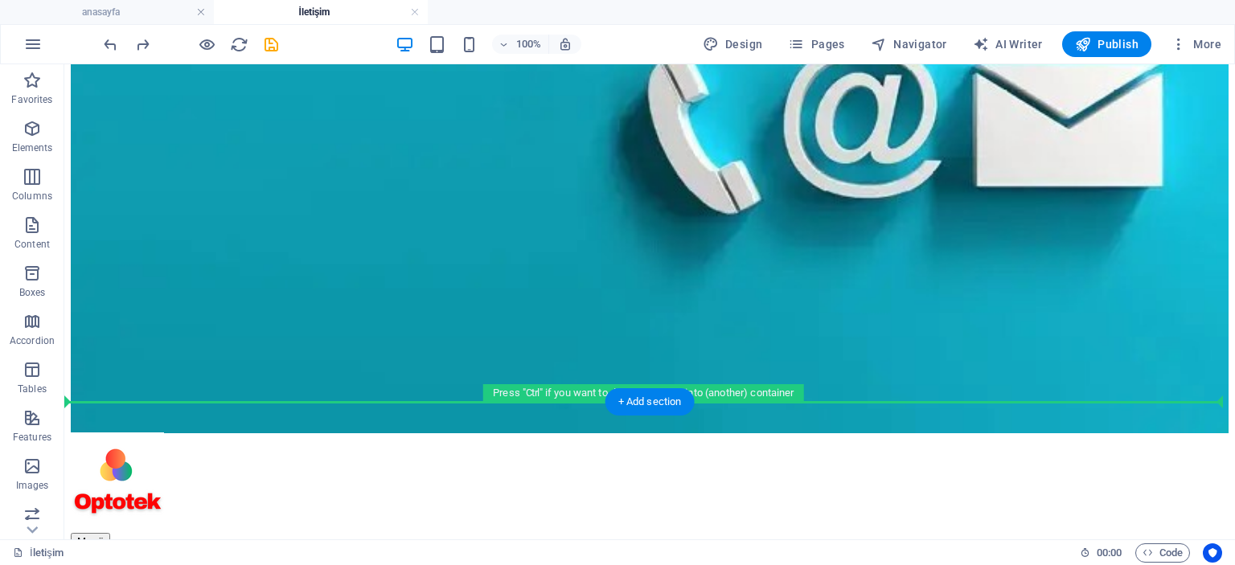
drag, startPoint x: 131, startPoint y: 263, endPoint x: 176, endPoint y: 417, distance: 160.9
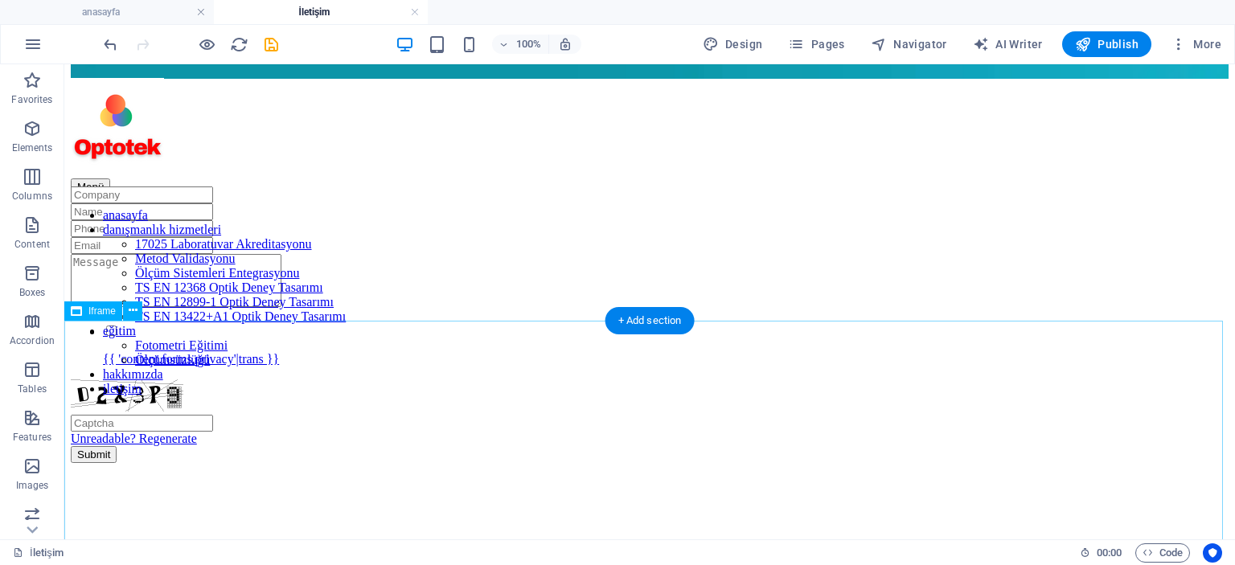
scroll to position [804, 0]
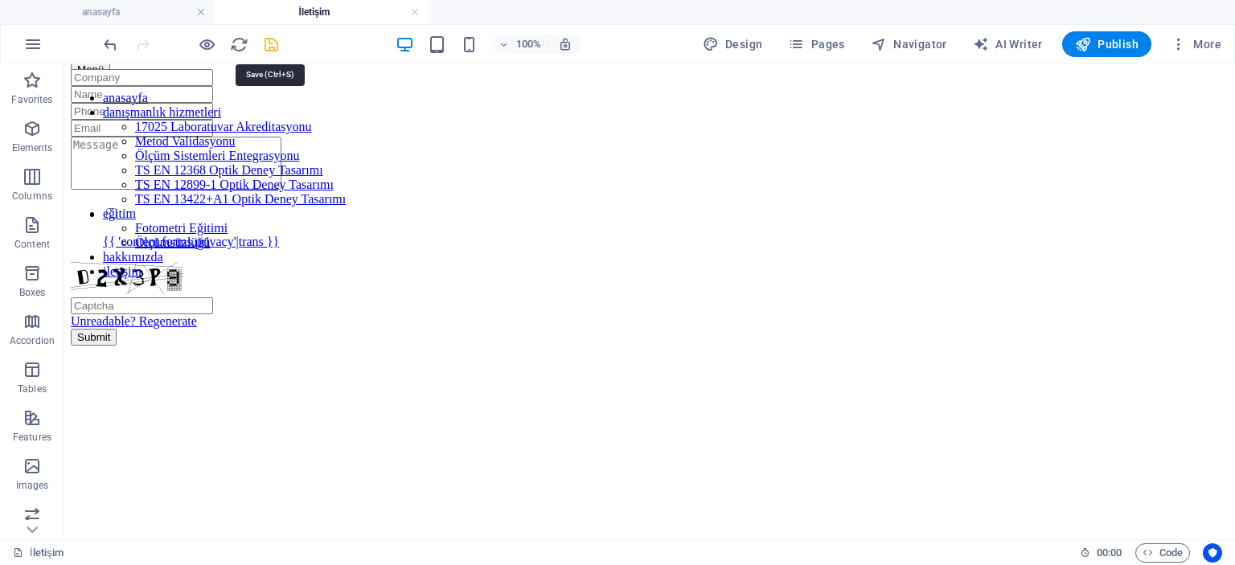
drag, startPoint x: 273, startPoint y: 46, endPoint x: 225, endPoint y: 11, distance: 58.7
click at [273, 46] on icon "save" at bounding box center [271, 44] width 18 height 18
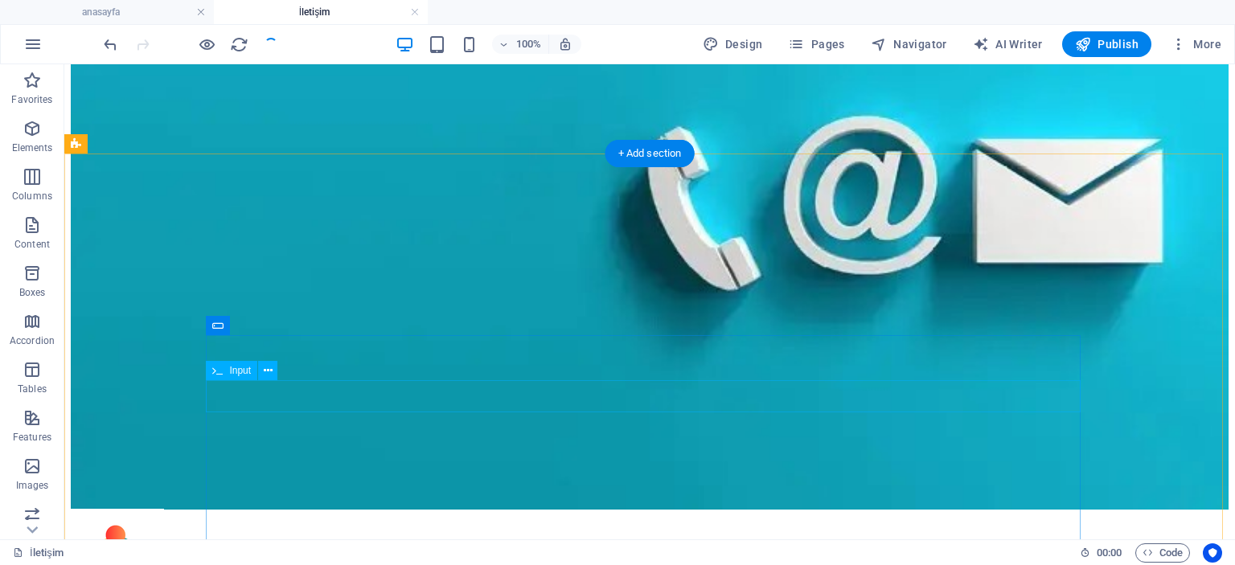
scroll to position [254, 0]
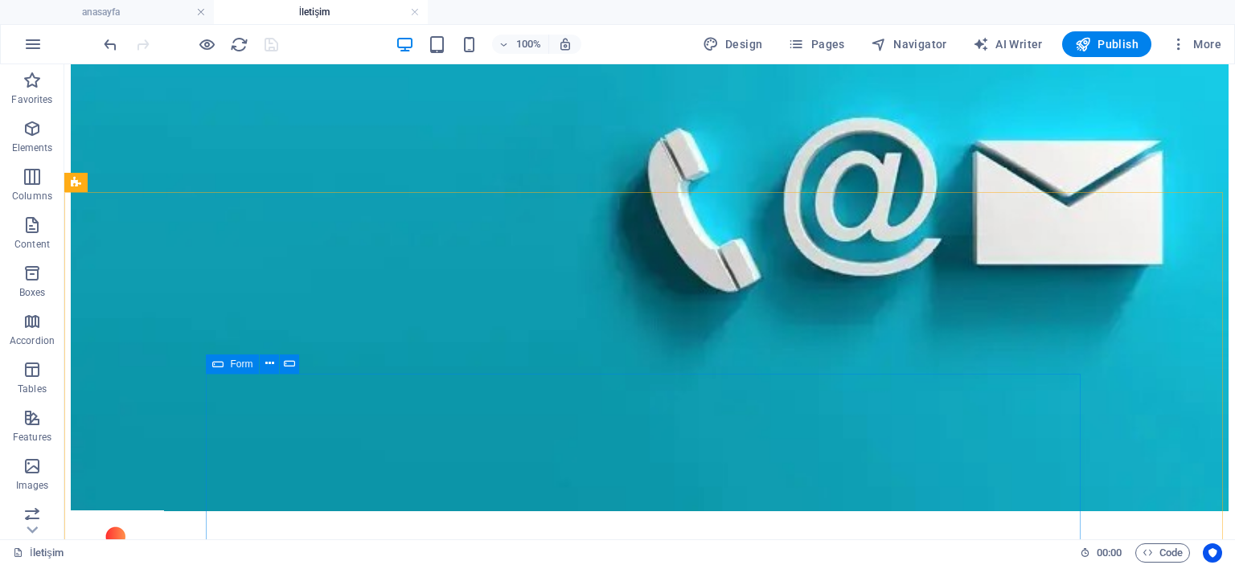
click at [230, 367] on span "Form" at bounding box center [241, 365] width 23 height 10
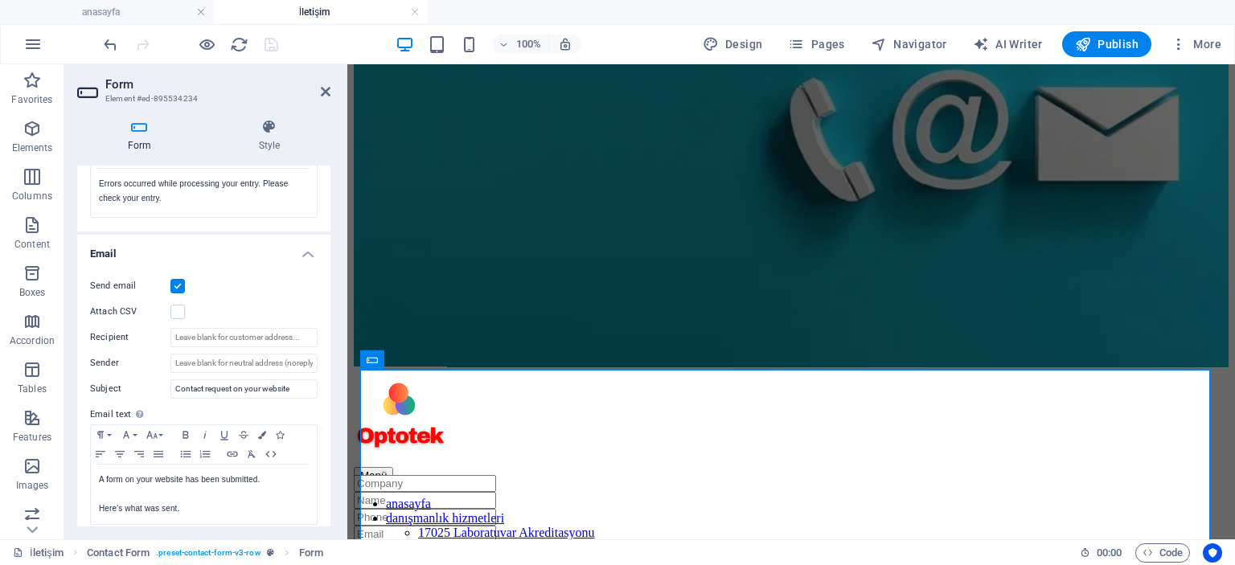
scroll to position [322, 0]
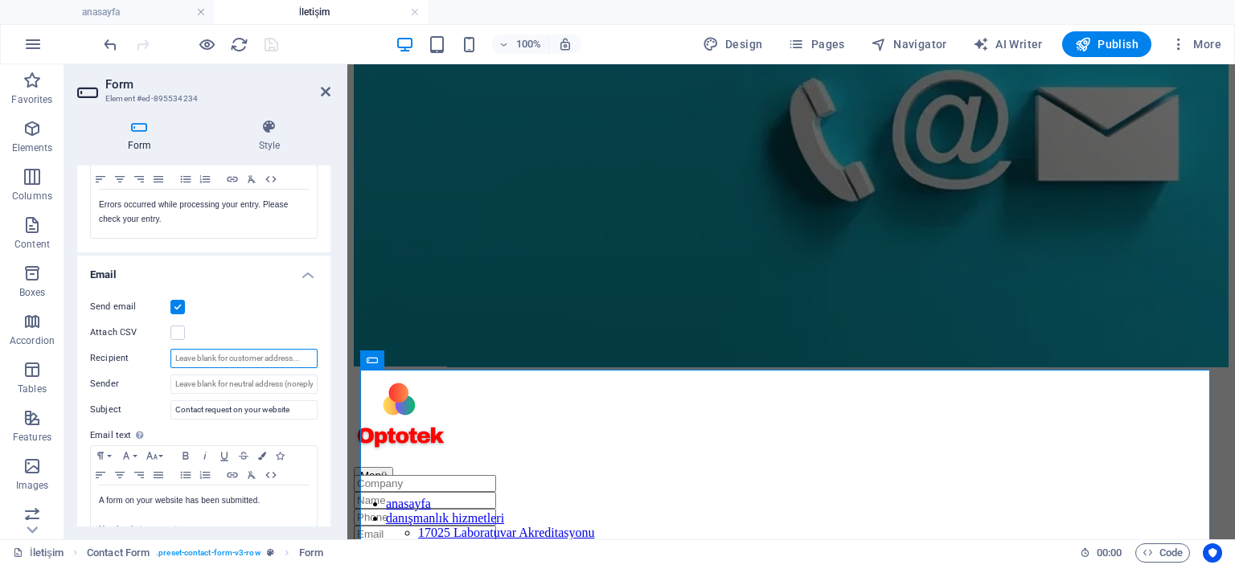
drag, startPoint x: 175, startPoint y: 356, endPoint x: 313, endPoint y: 352, distance: 138.4
click at [313, 352] on input "Recipient" at bounding box center [244, 358] width 147 height 19
drag, startPoint x: 305, startPoint y: 356, endPoint x: 186, endPoint y: 351, distance: 119.1
click at [193, 347] on div "Send email Attach CSV Recipient Sender Subject Contact request on your website …" at bounding box center [203, 422] width 253 height 275
click at [174, 356] on input "Recipient" at bounding box center [244, 358] width 147 height 19
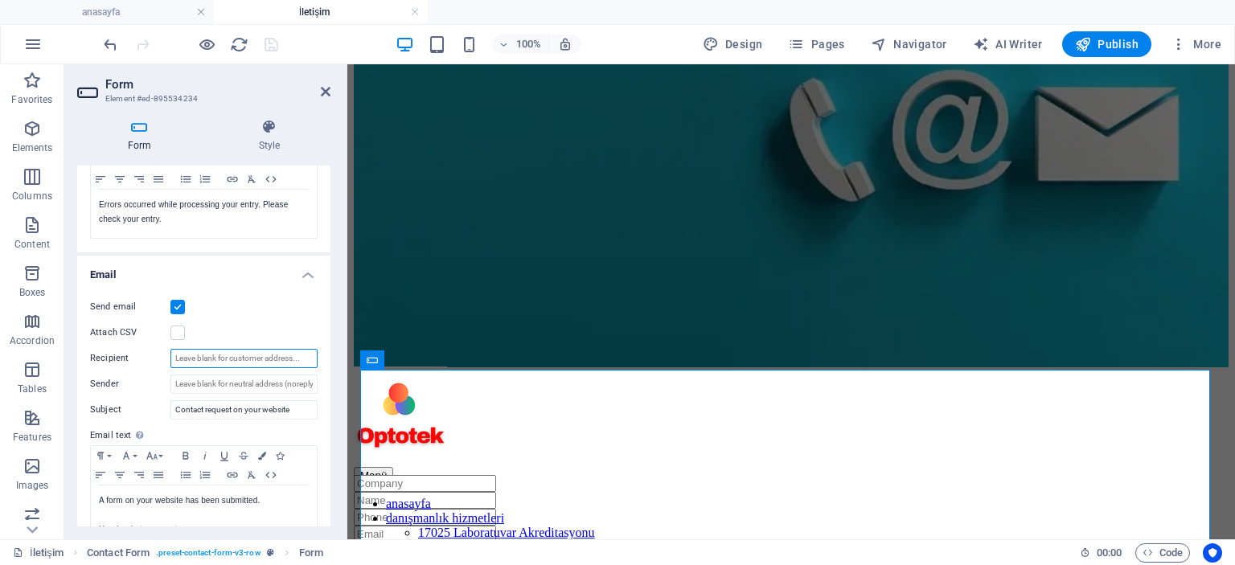
click at [174, 356] on input "Recipient" at bounding box center [244, 358] width 147 height 19
click at [238, 355] on input "Recipient" at bounding box center [244, 358] width 147 height 19
type input "[EMAIL_ADDRESS][DOMAIN_NAME]"
click at [270, 47] on icon "save" at bounding box center [271, 44] width 18 height 18
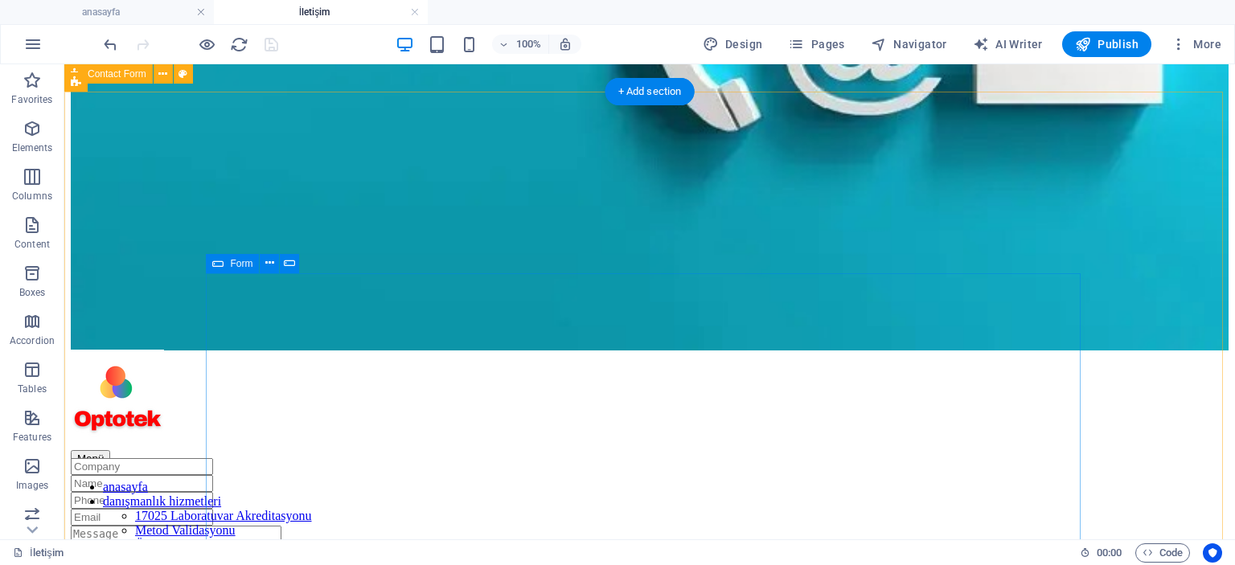
scroll to position [174, 0]
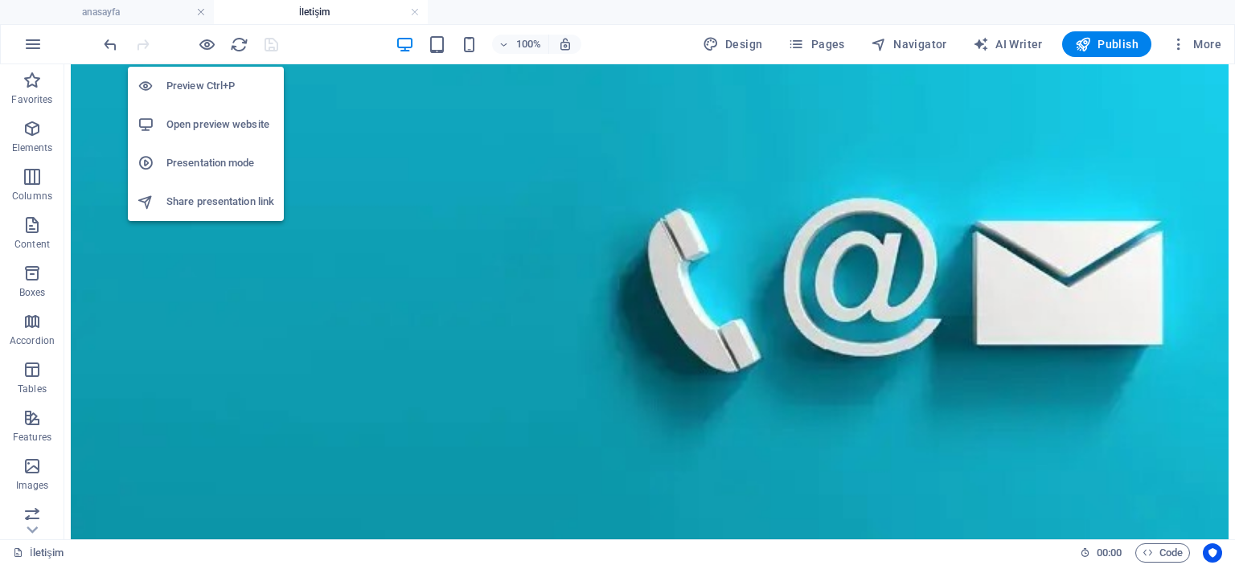
click at [222, 88] on h6 "Preview Ctrl+P" at bounding box center [220, 85] width 108 height 19
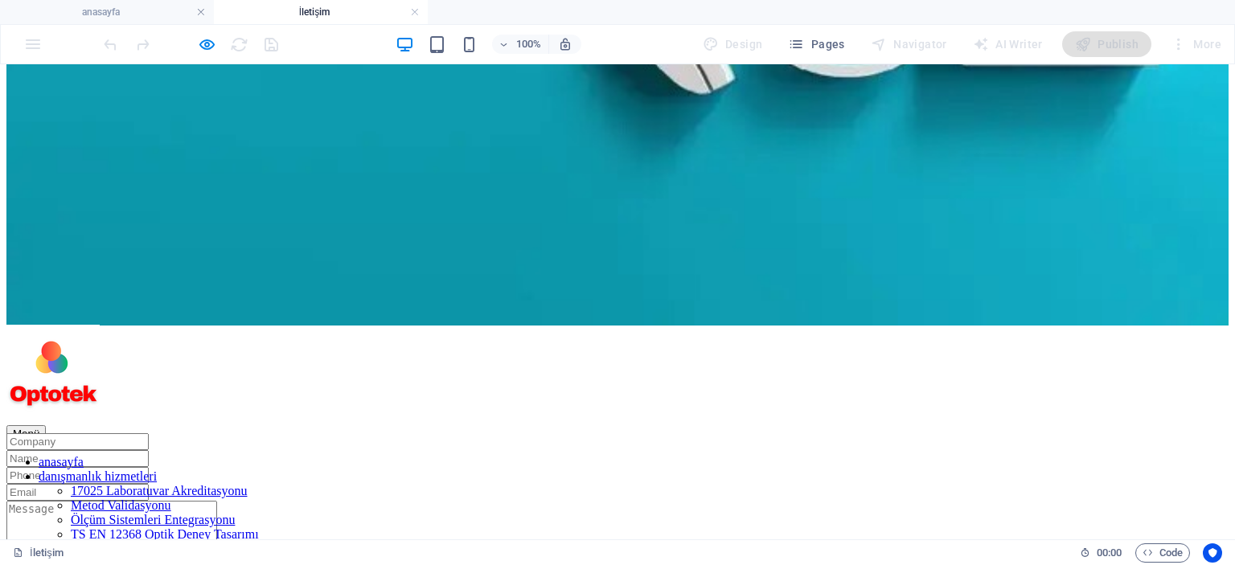
scroll to position [495, 0]
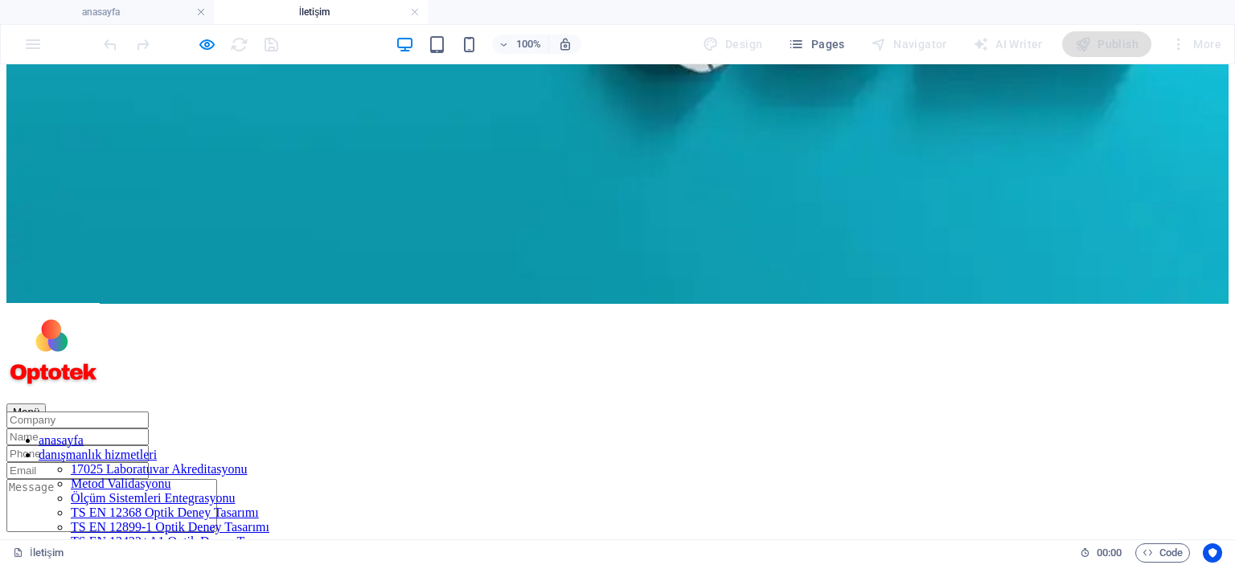
click at [52, 551] on input "{{ 'content.forms.privacy'|trans }}" at bounding box center [47, 556] width 10 height 10
checkbox input "true"
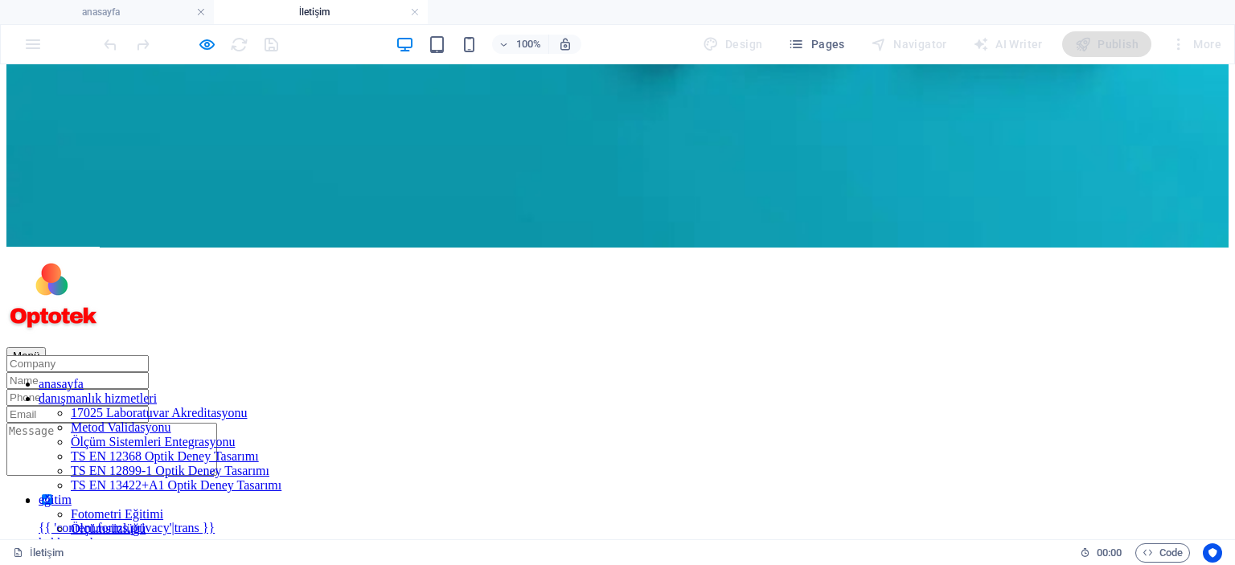
scroll to position [576, 0]
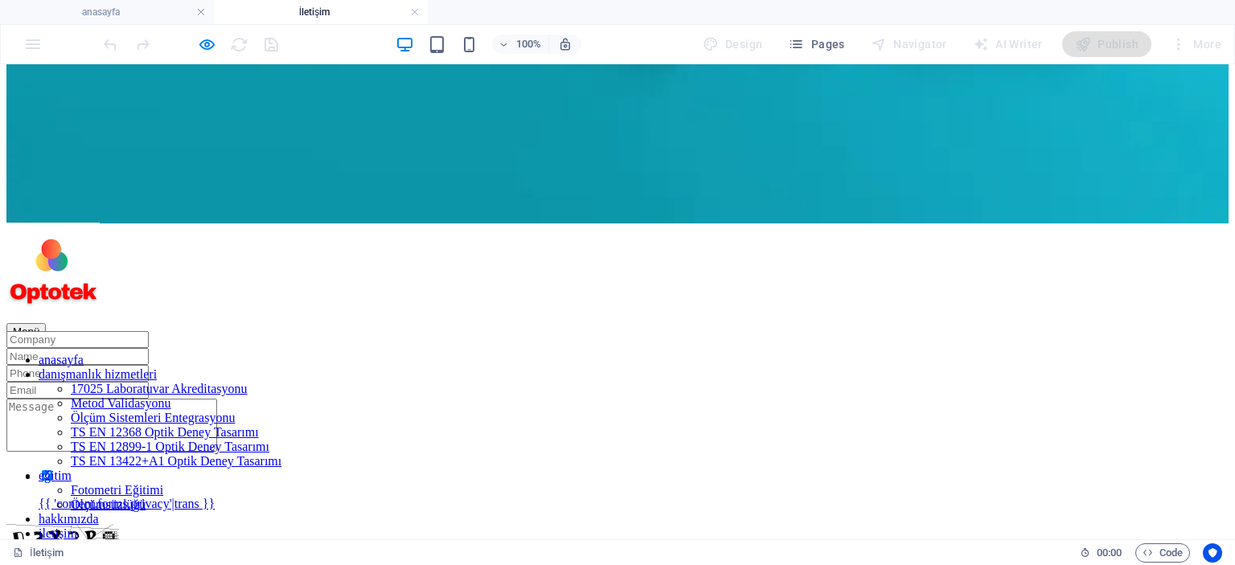
type input "D2X3P9"
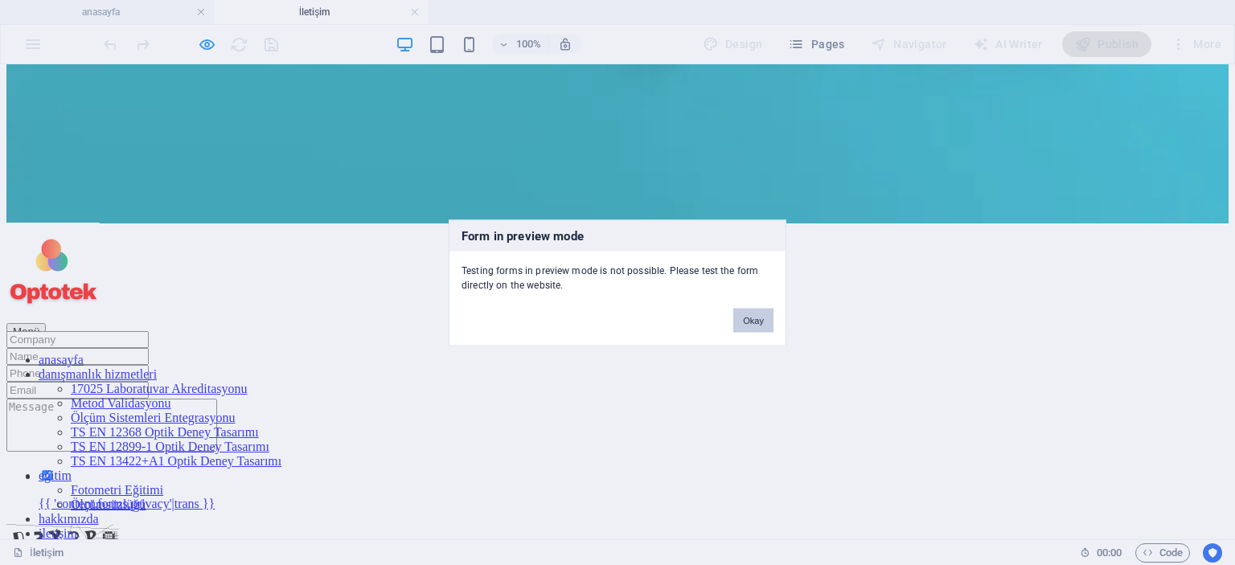
click at [749, 323] on button "Okay" at bounding box center [754, 320] width 40 height 24
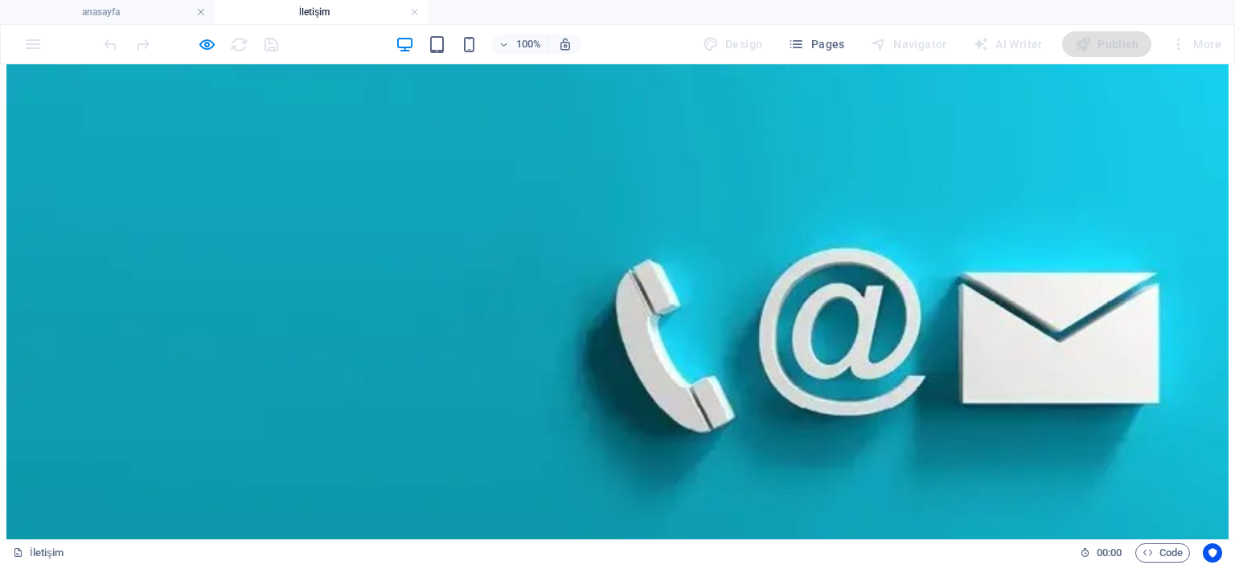
scroll to position [13, 0]
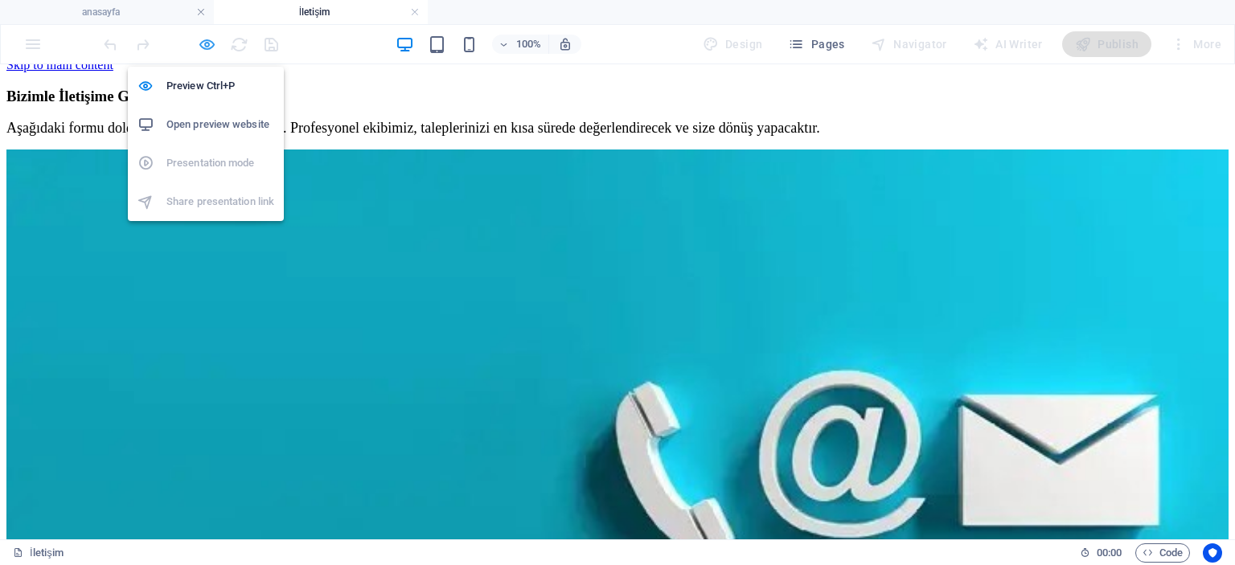
click at [203, 46] on icon "button" at bounding box center [207, 44] width 18 height 18
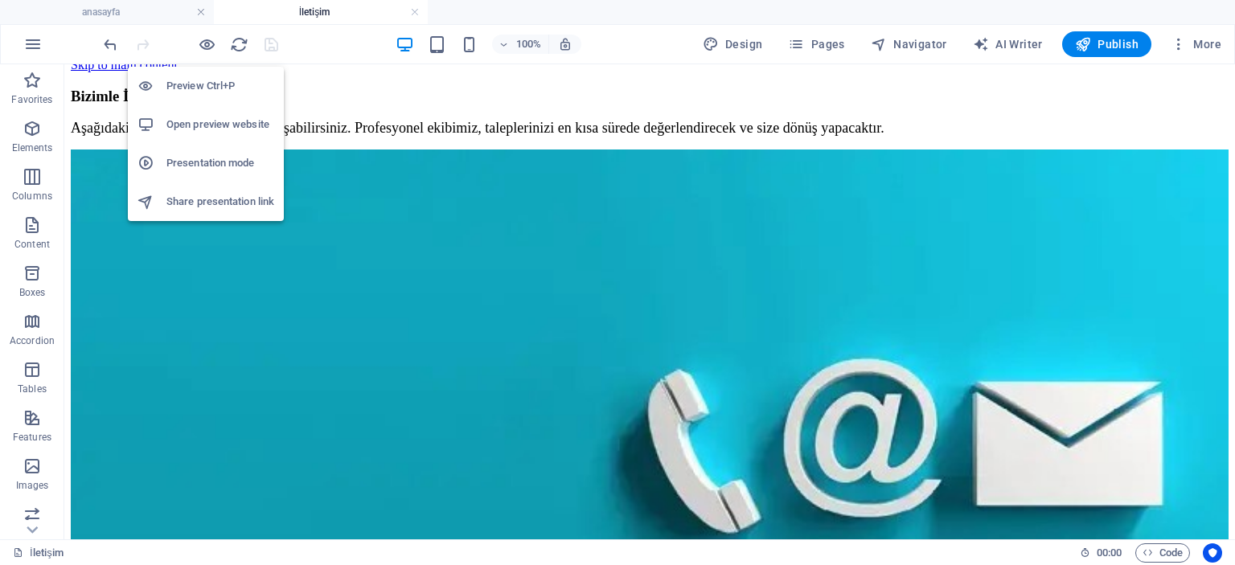
click at [207, 124] on h6 "Open preview website" at bounding box center [220, 124] width 108 height 19
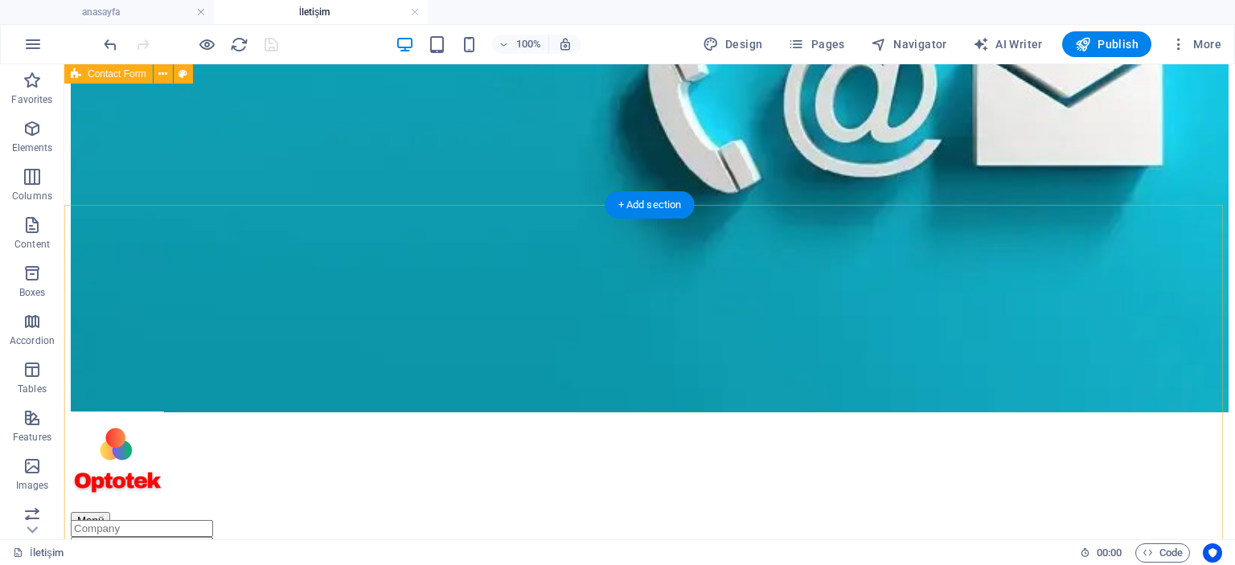
scroll to position [241, 0]
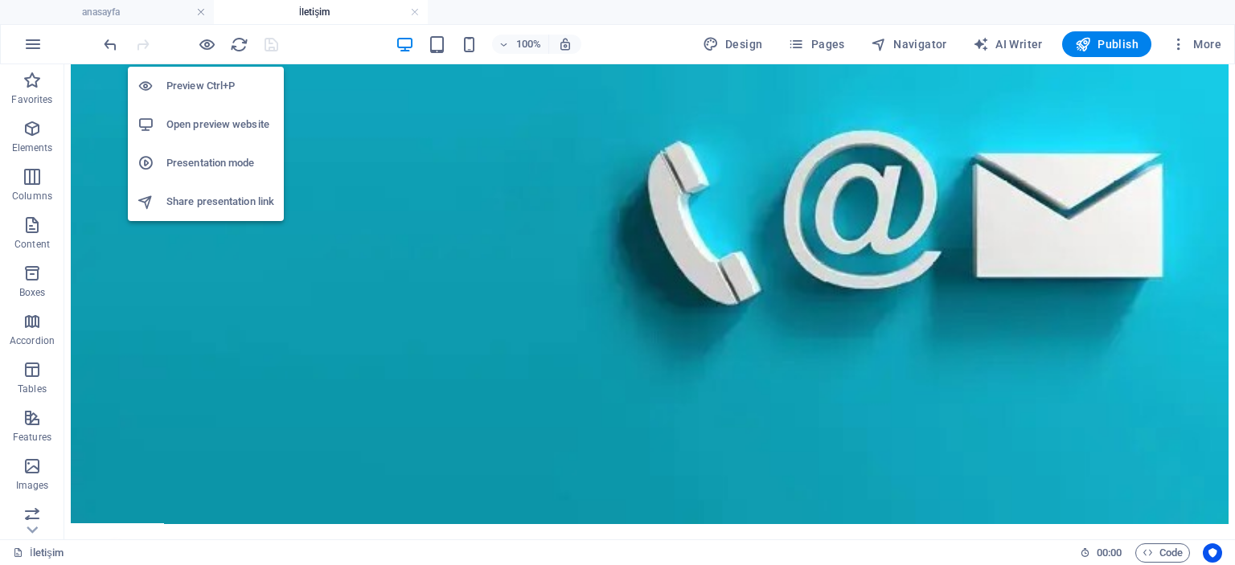
click at [196, 122] on h6 "Open preview website" at bounding box center [220, 124] width 108 height 19
click at [202, 122] on h6 "Open preview website" at bounding box center [220, 124] width 108 height 19
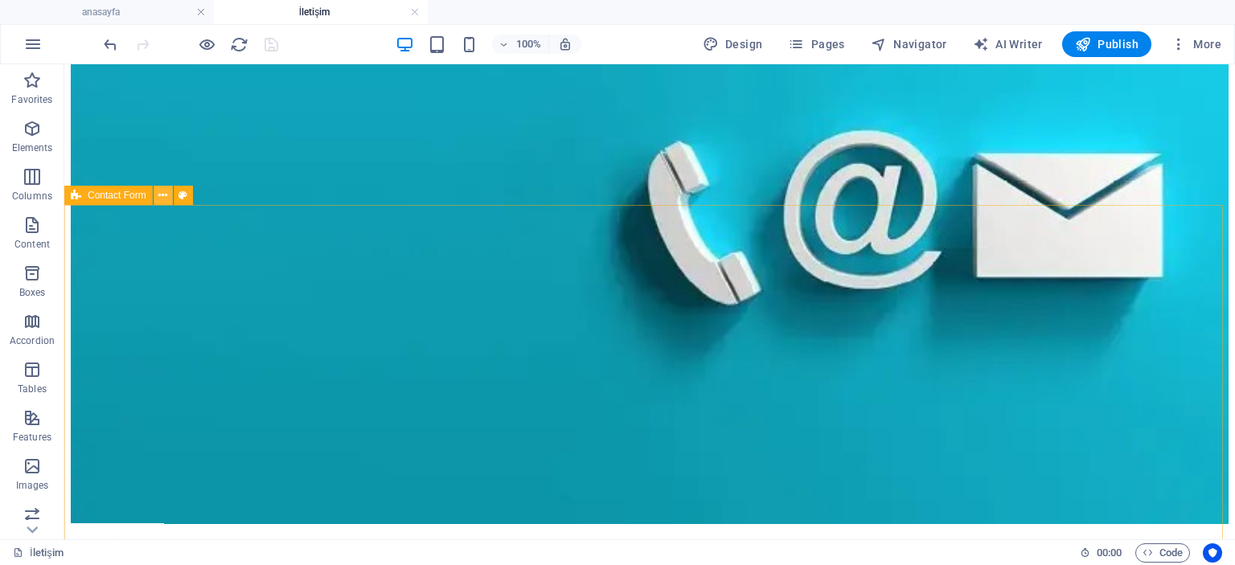
click at [163, 199] on icon at bounding box center [162, 195] width 9 height 17
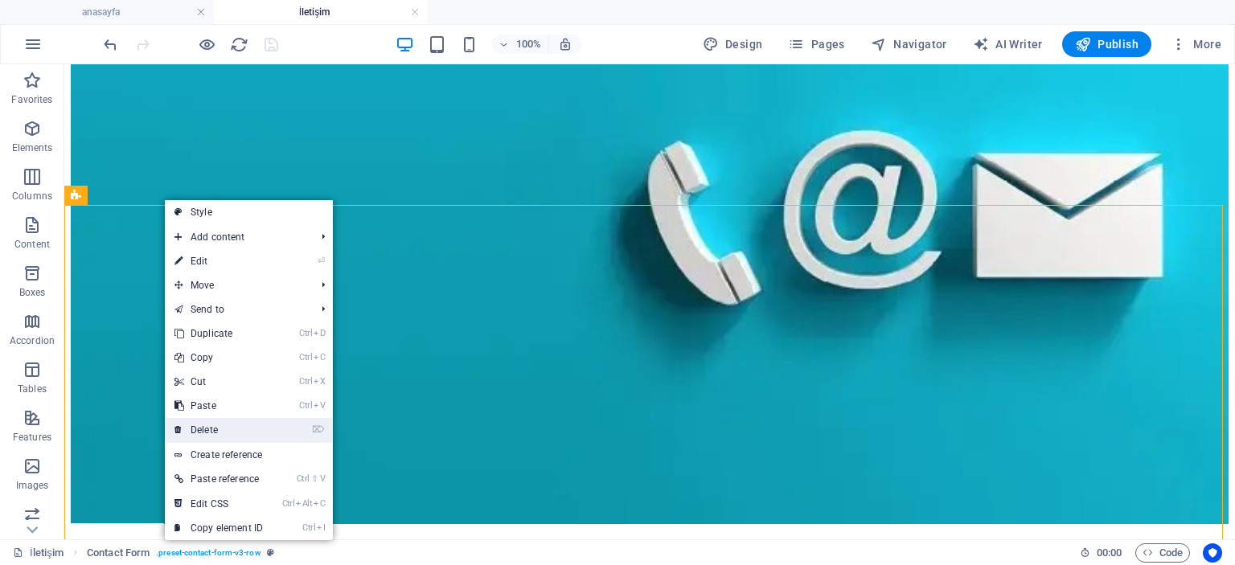
click at [205, 430] on link "⌦ Delete" at bounding box center [219, 430] width 108 height 24
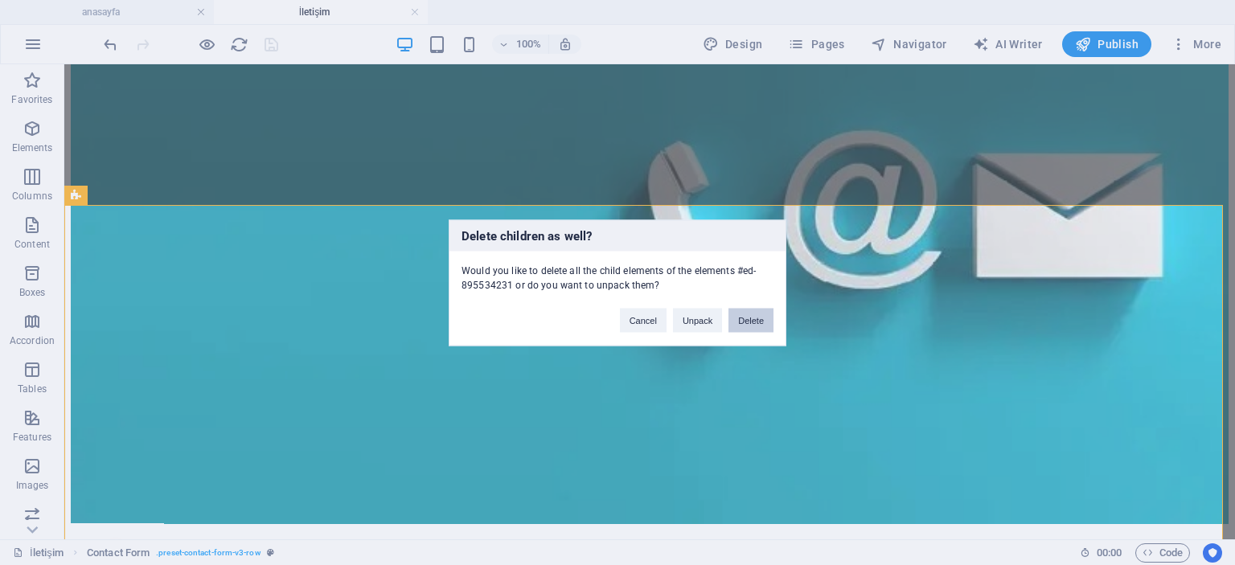
click at [748, 317] on button "Delete" at bounding box center [751, 320] width 45 height 24
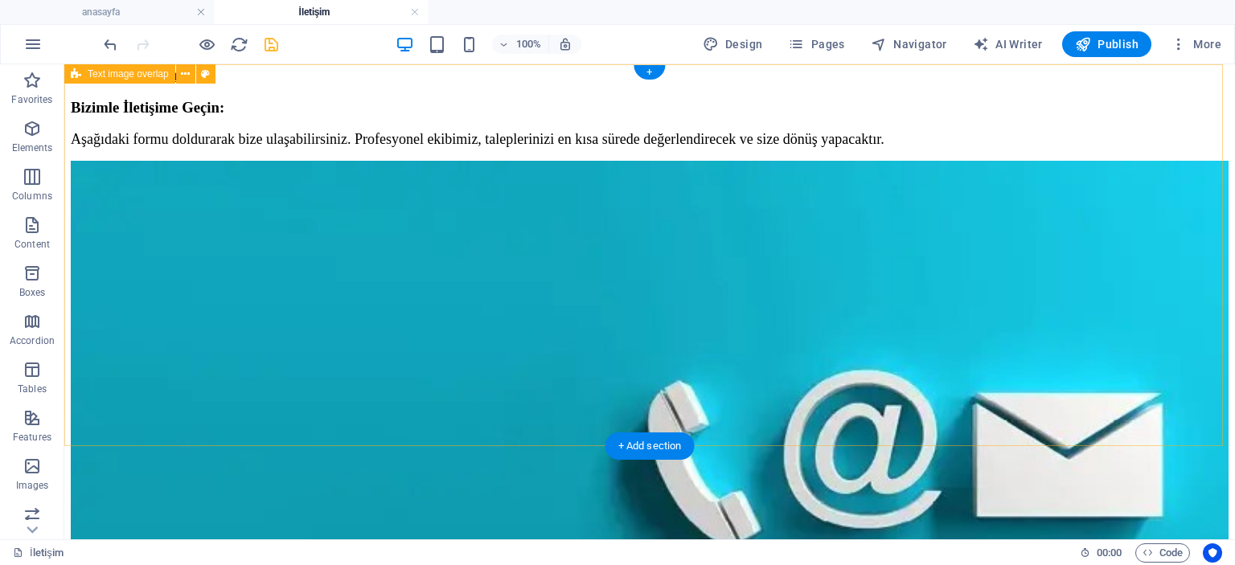
scroll to position [0, 0]
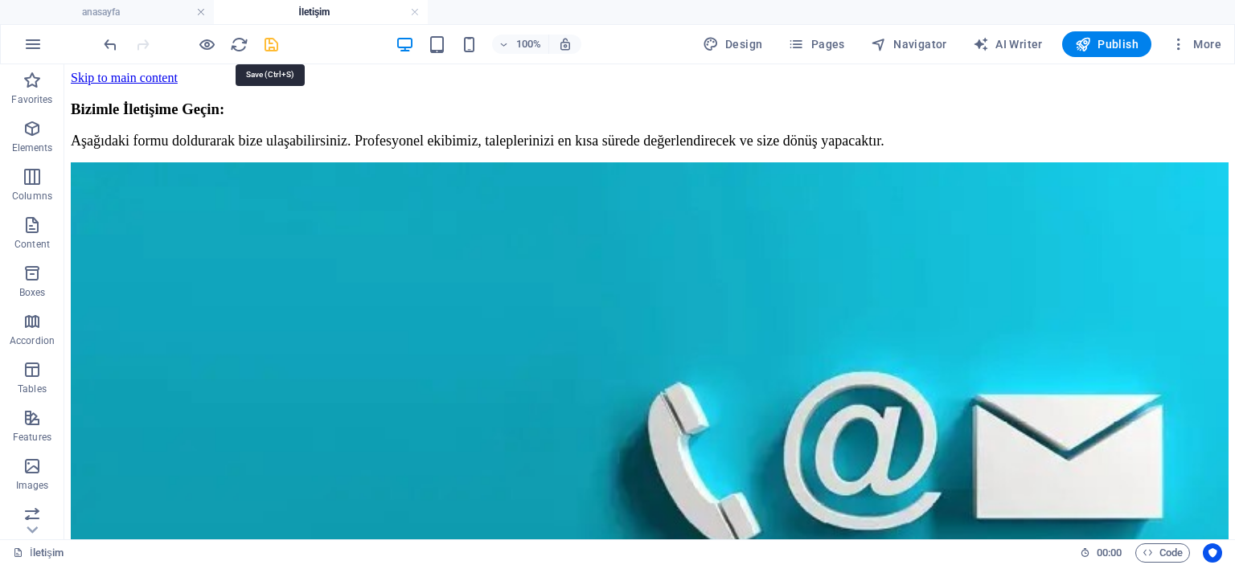
click at [270, 46] on icon "save" at bounding box center [271, 44] width 18 height 18
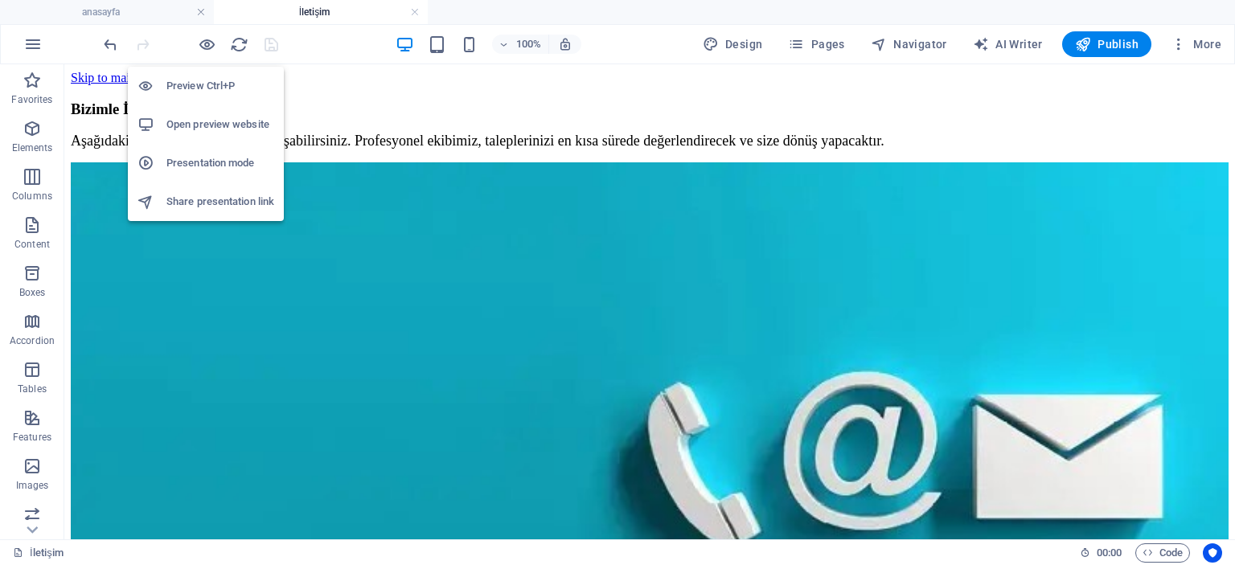
click at [203, 85] on h6 "Preview Ctrl+P" at bounding box center [220, 85] width 108 height 19
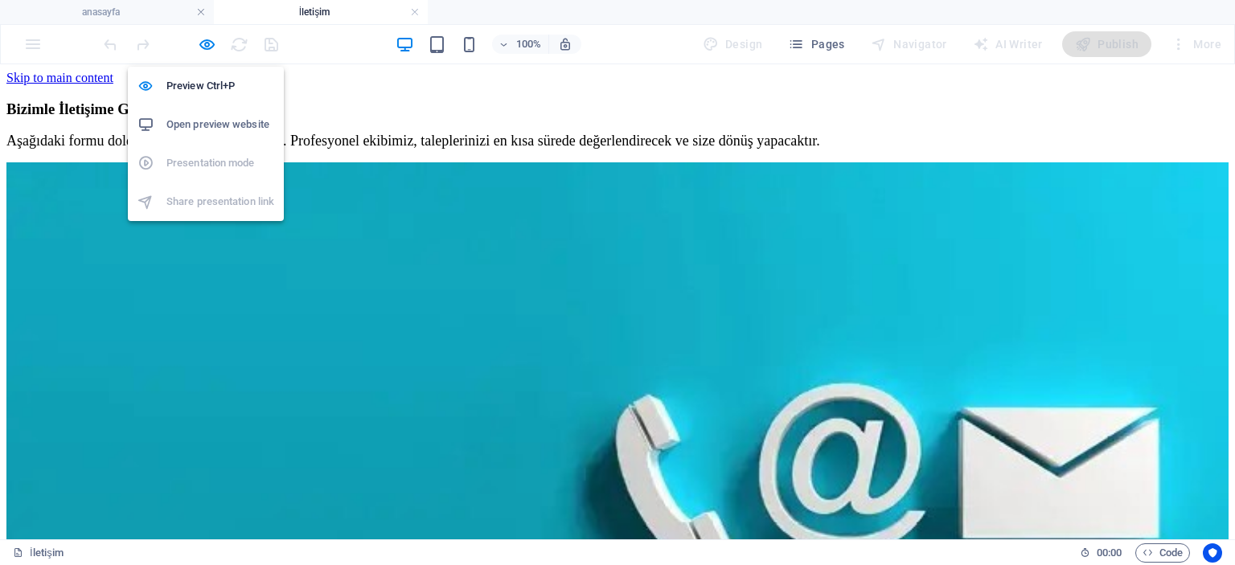
click at [194, 126] on h6 "Open preview website" at bounding box center [220, 124] width 108 height 19
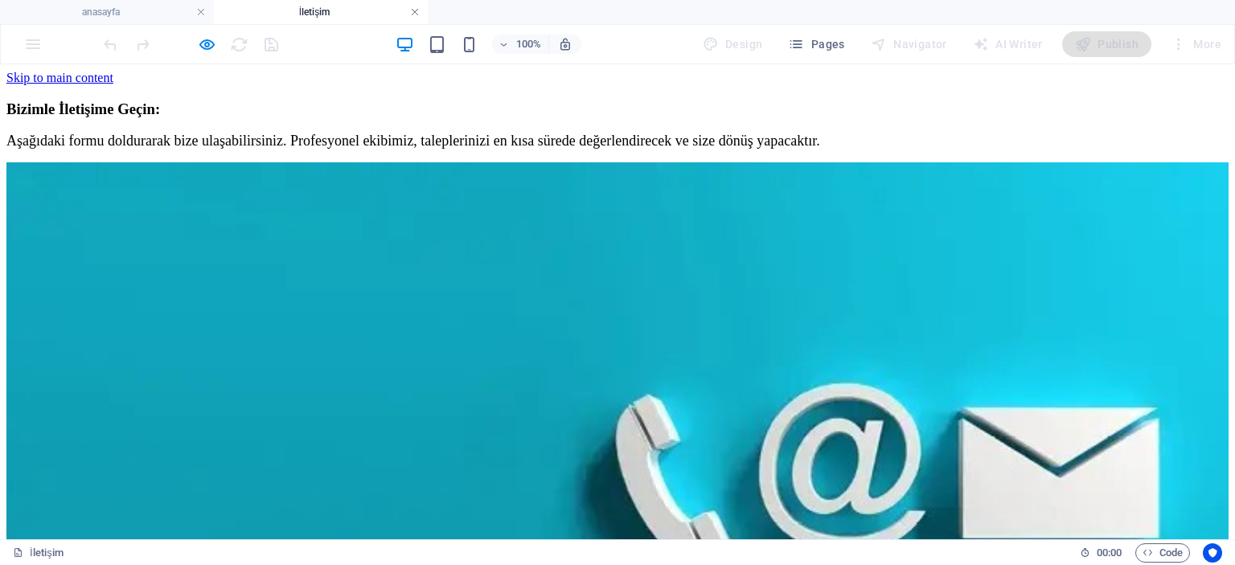
click at [412, 12] on link at bounding box center [415, 12] width 10 height 15
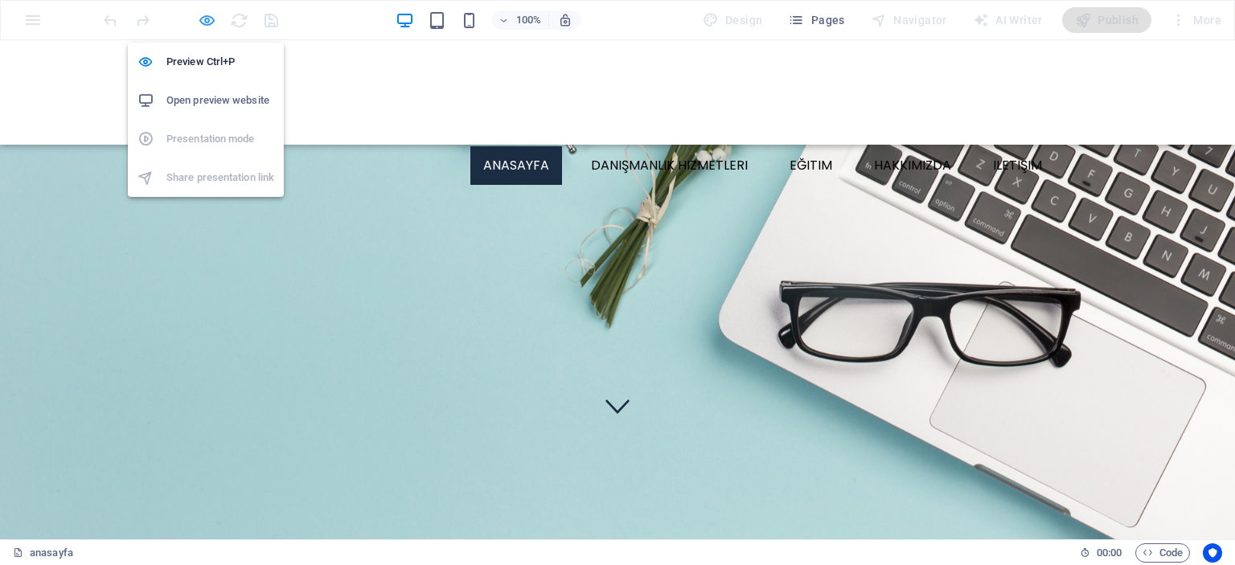
click at [207, 22] on icon "button" at bounding box center [207, 20] width 18 height 18
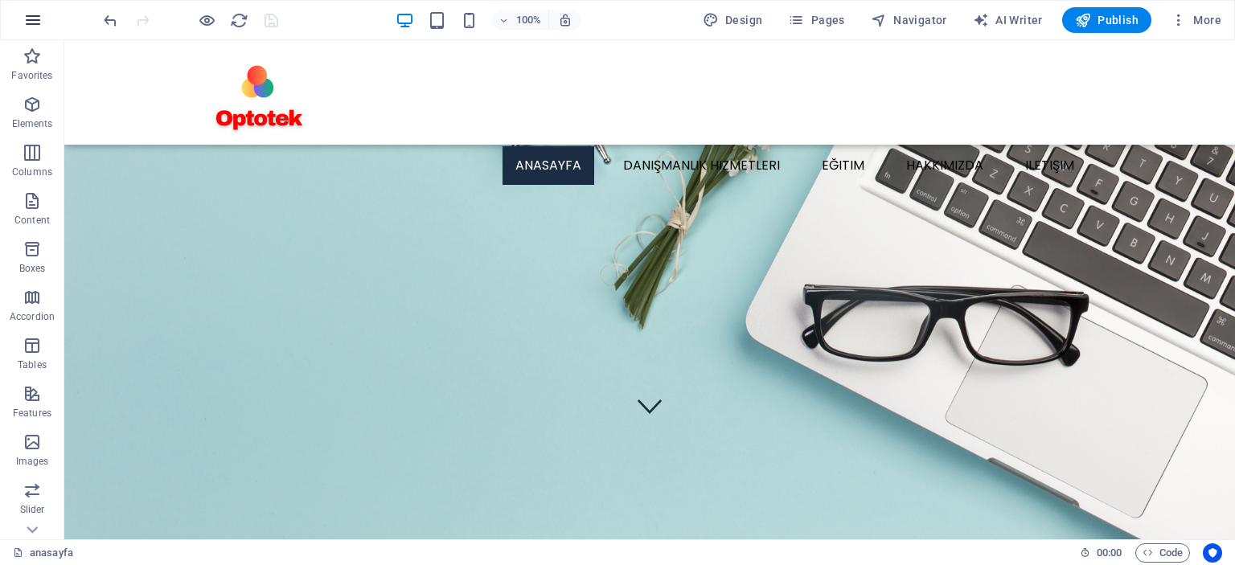
click at [33, 23] on icon "button" at bounding box center [32, 19] width 19 height 19
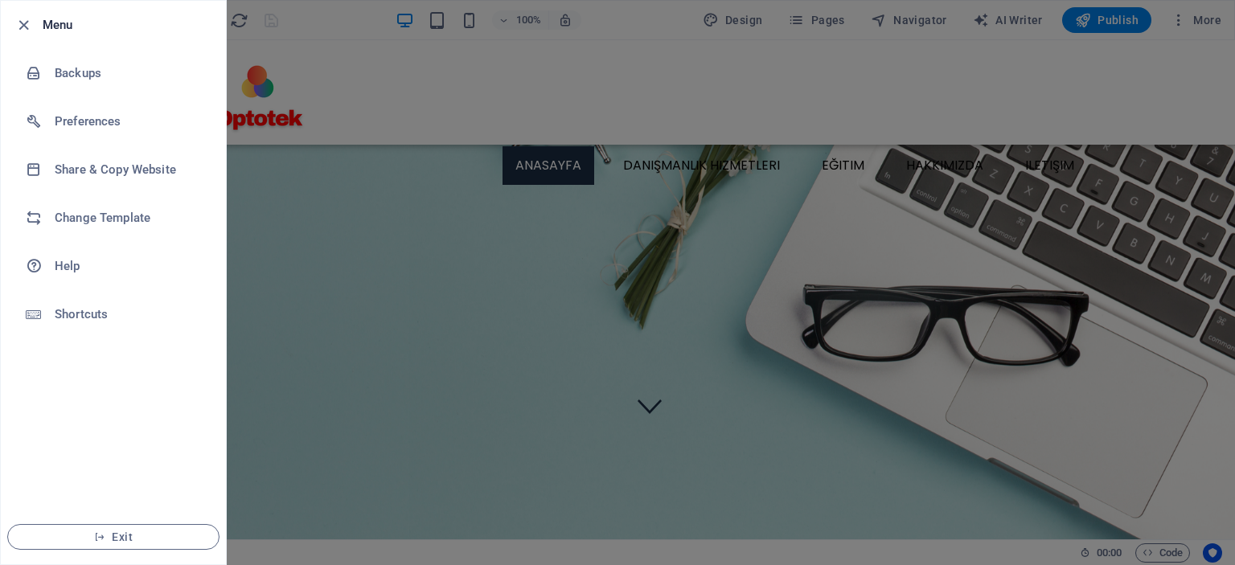
click at [415, 119] on div at bounding box center [617, 282] width 1235 height 565
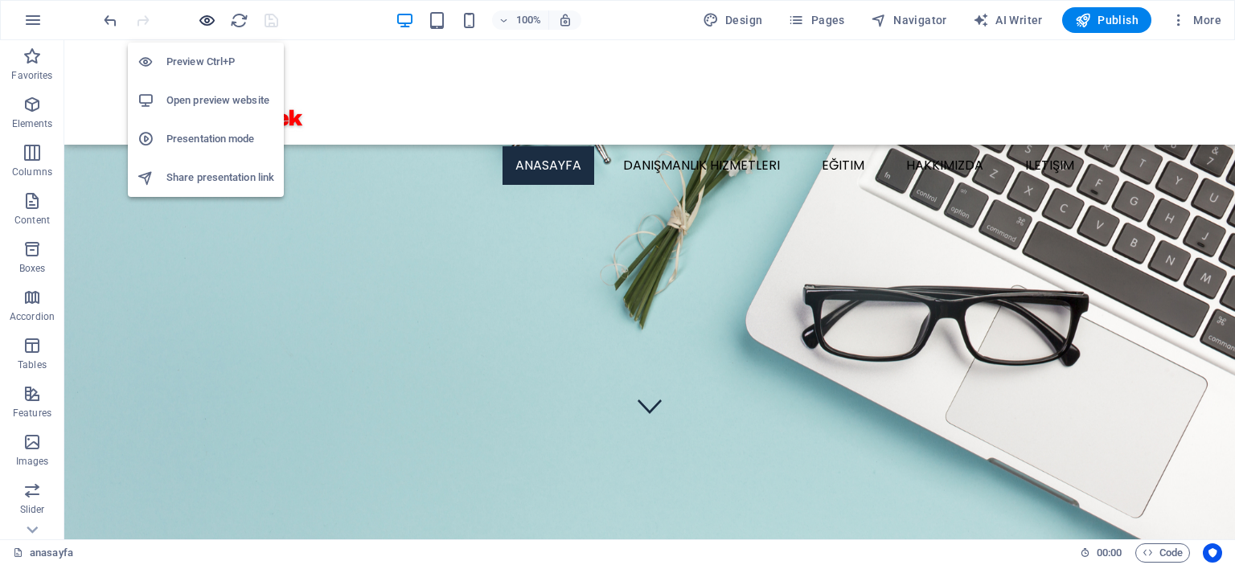
click at [213, 12] on icon "button" at bounding box center [207, 20] width 18 height 18
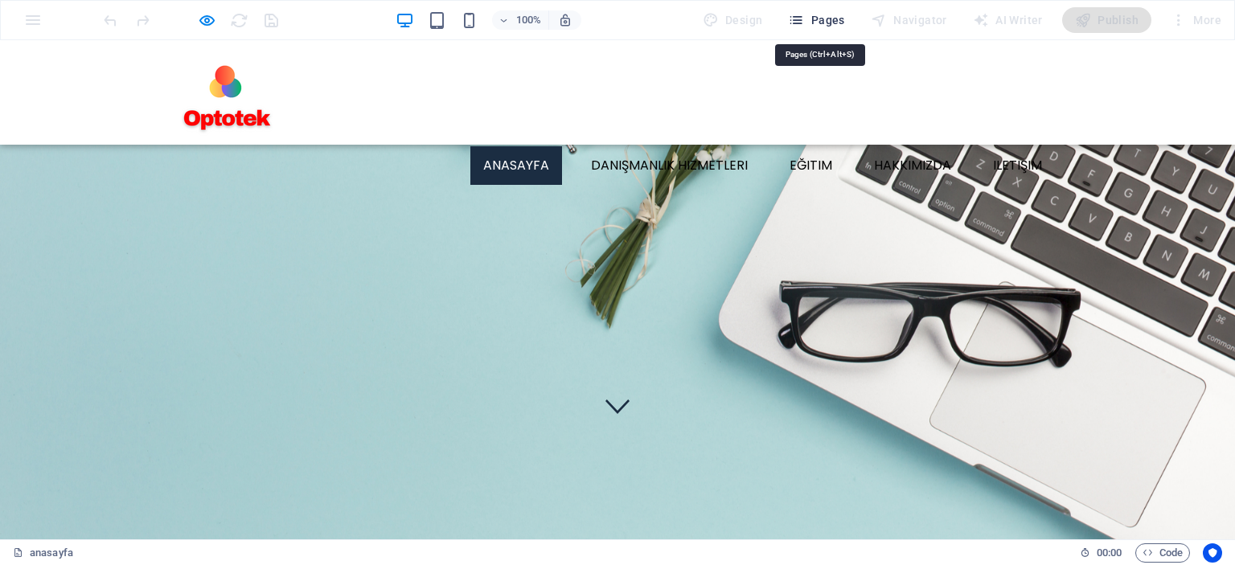
click at [824, 22] on span "Pages" at bounding box center [816, 20] width 56 height 16
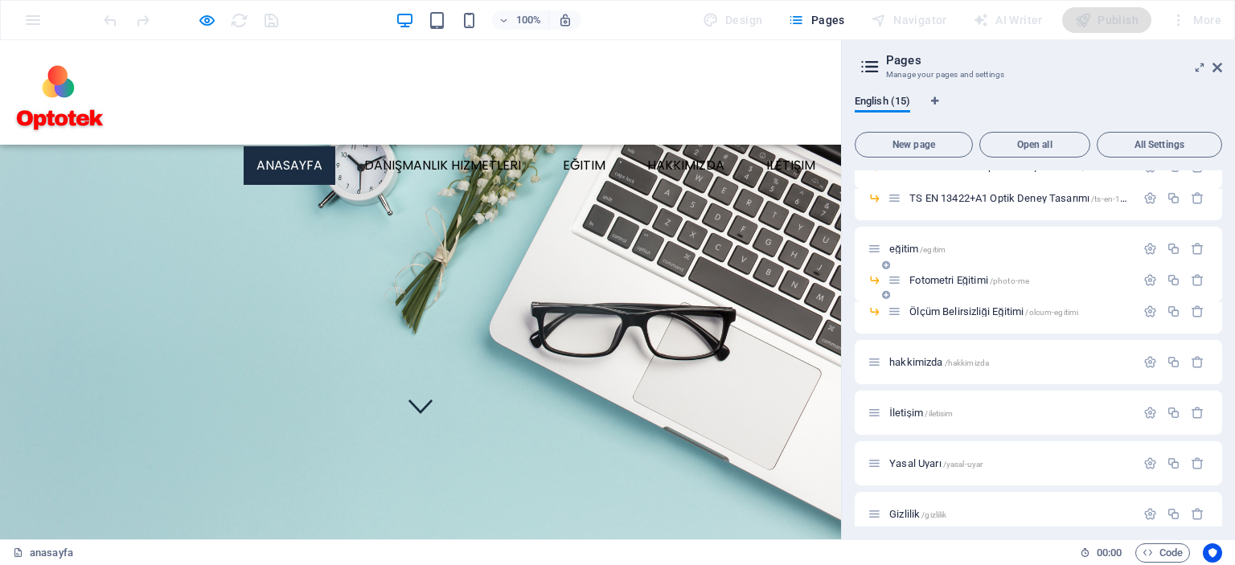
scroll to position [241, 0]
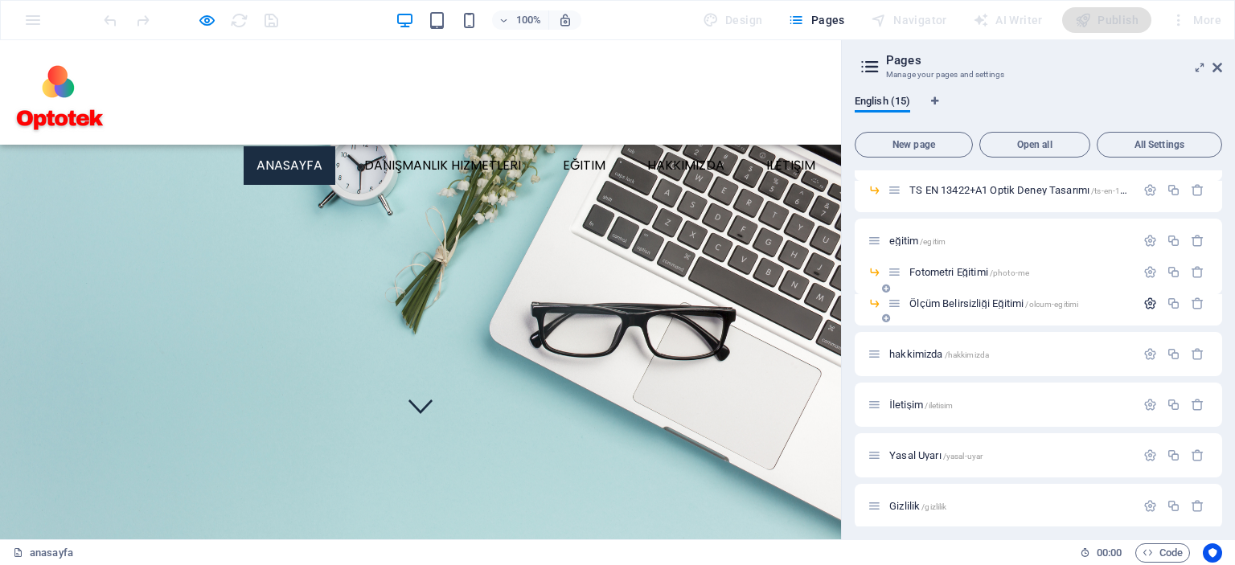
click at [1152, 304] on icon "button" at bounding box center [1151, 304] width 14 height 14
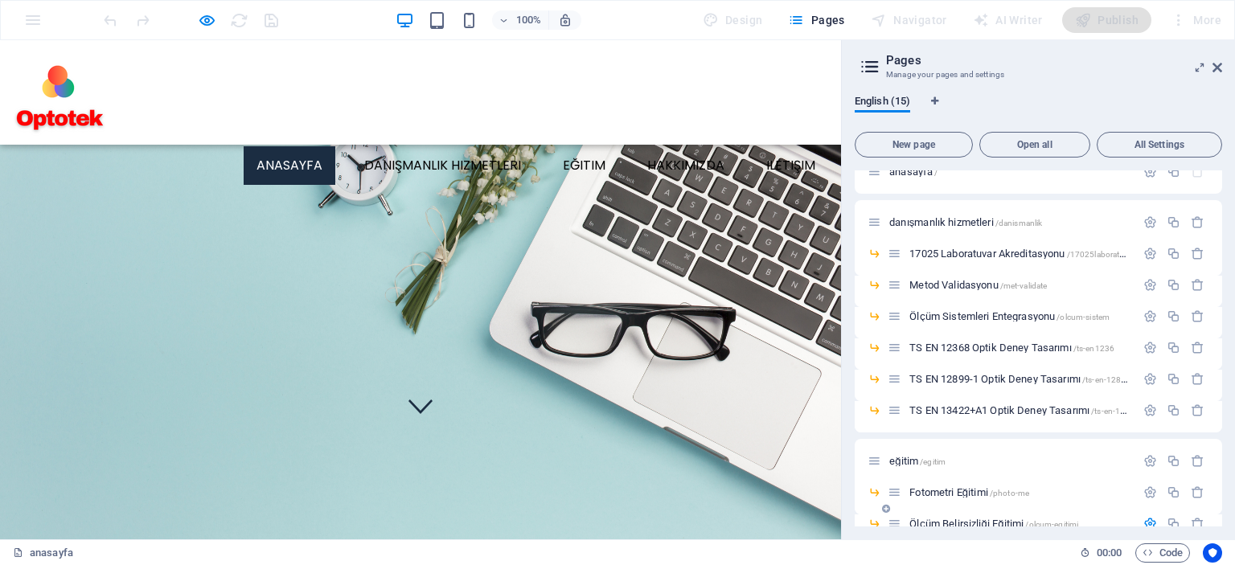
scroll to position [0, 0]
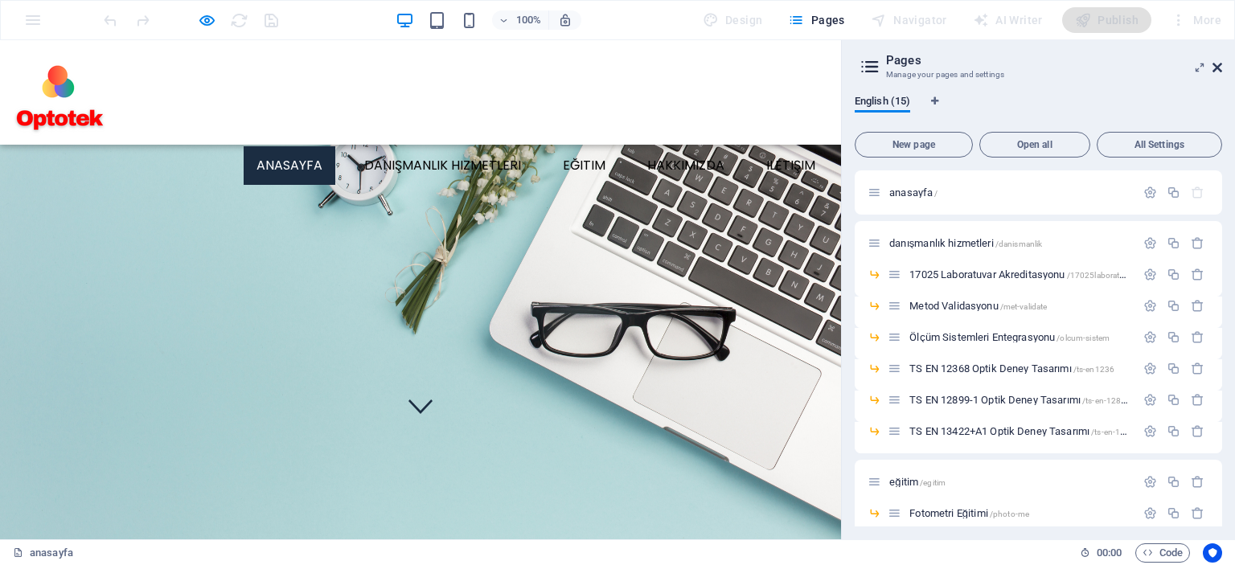
click at [1219, 72] on icon at bounding box center [1218, 67] width 10 height 13
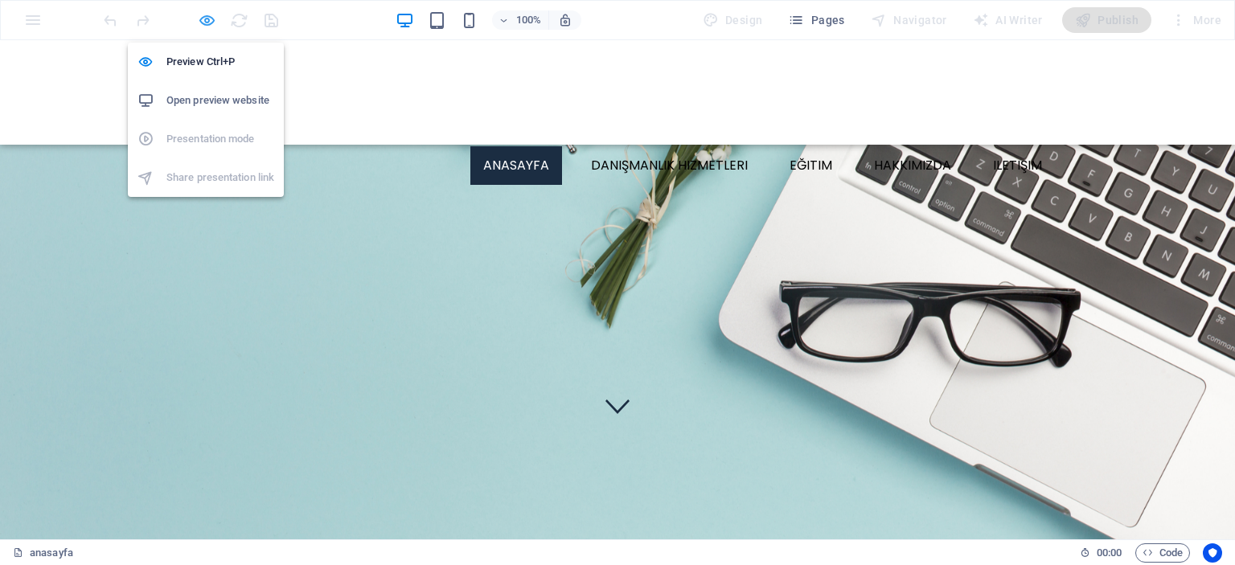
click at [206, 22] on icon "button" at bounding box center [207, 20] width 18 height 18
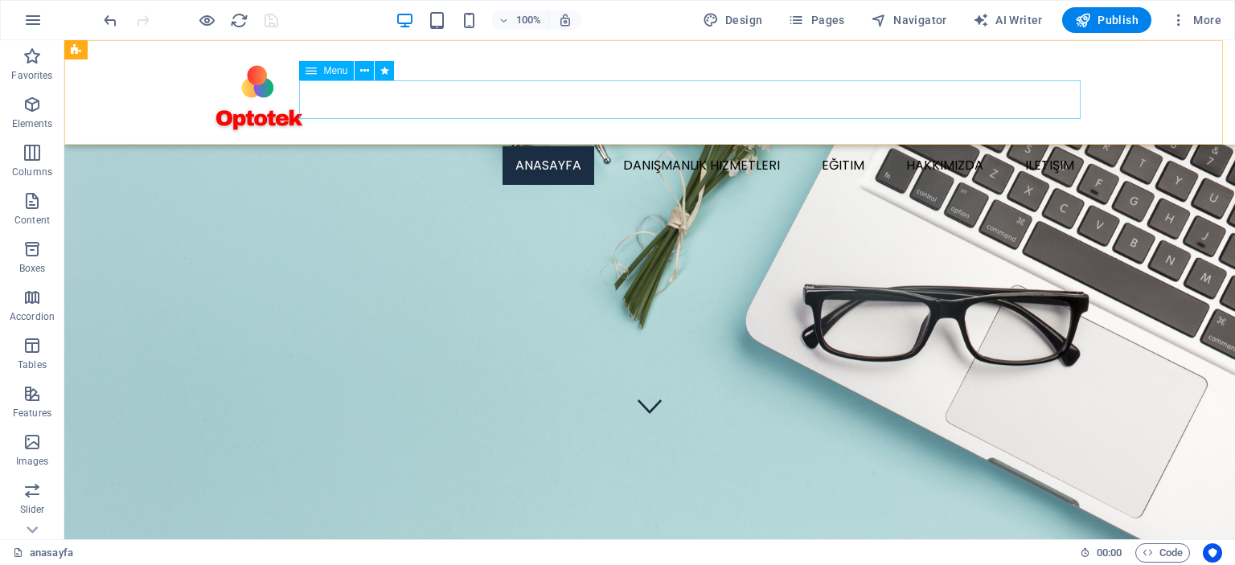
click at [417, 146] on nav "anasayfa danışmanlık hizmetleri 17025 Laboratuvar Akreditasyonu Metod Validasyo…" at bounding box center [649, 165] width 875 height 39
select select
select select "2"
select select
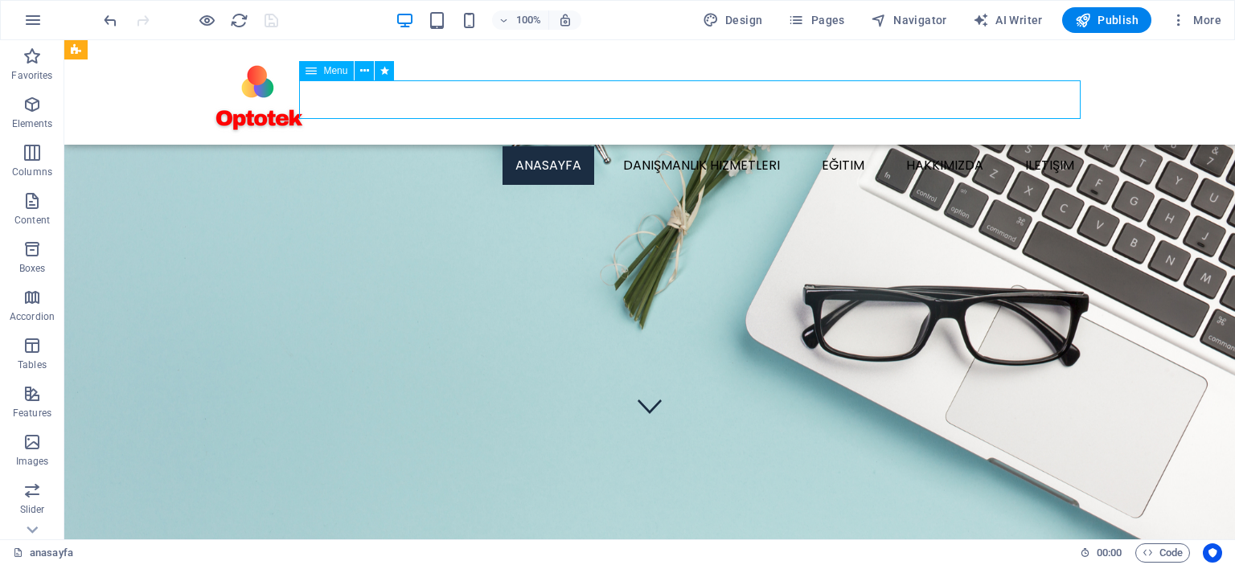
select select "3"
select select
select select "4"
select select
select select "5"
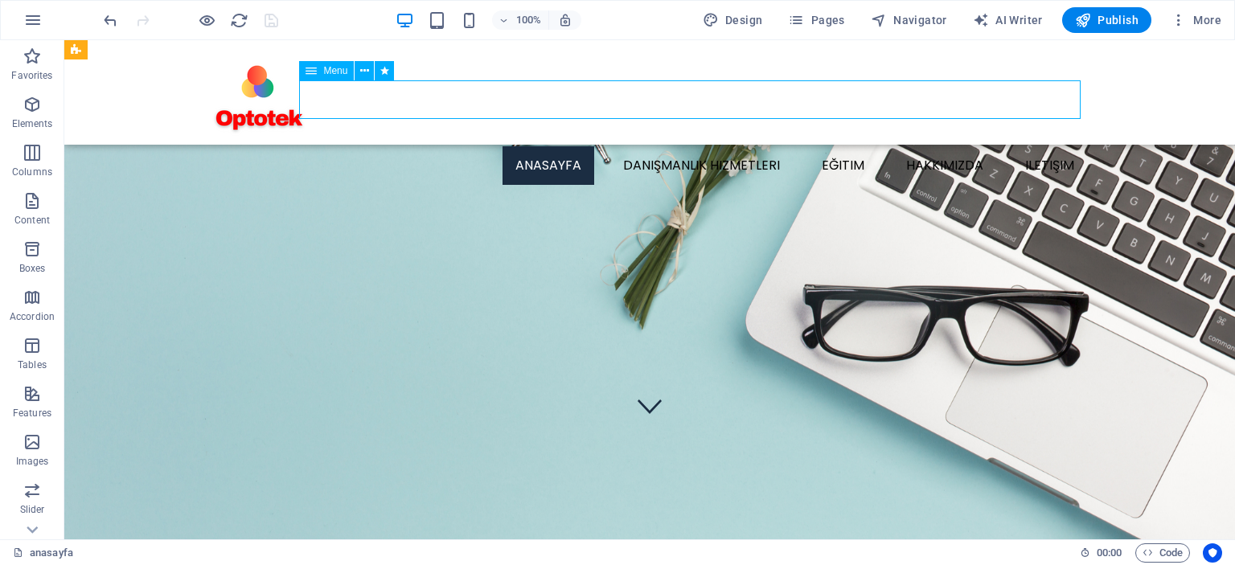
select select
select select "6"
select select
select select "7"
select select
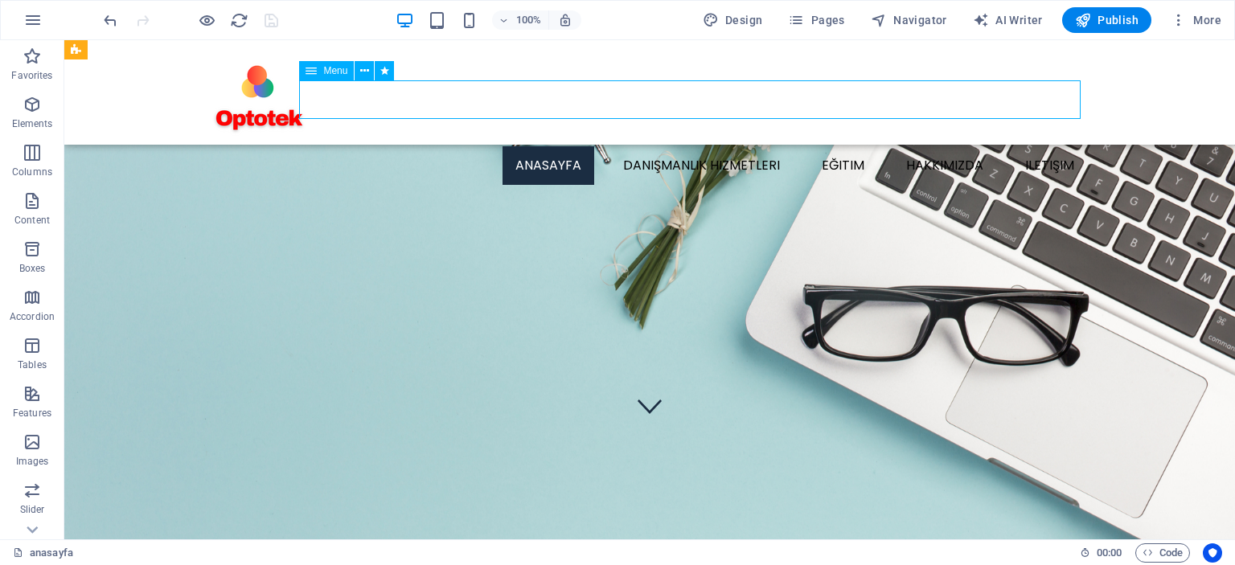
select select "9"
select select
select select "10"
select select
select select "11"
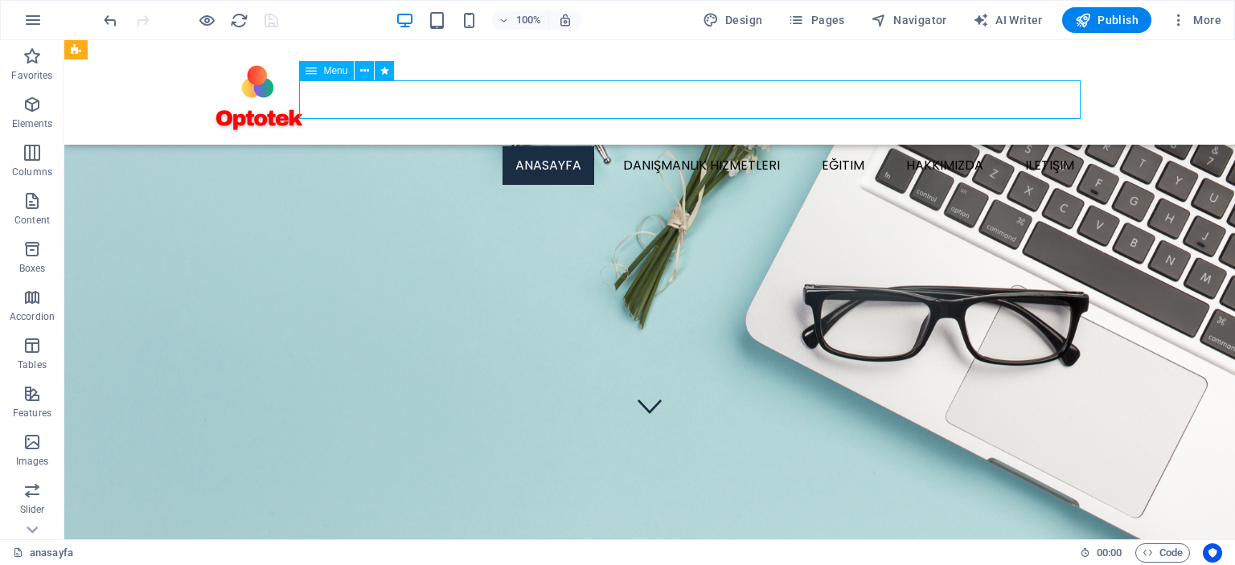
select select
select select "12"
select select
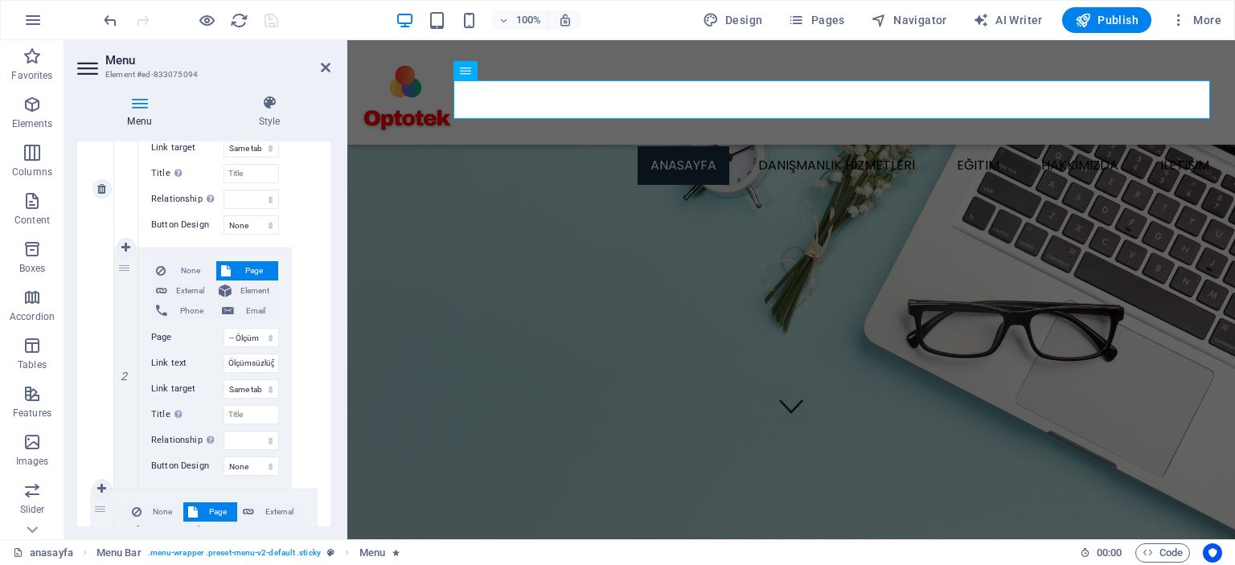
scroll to position [2172, 0]
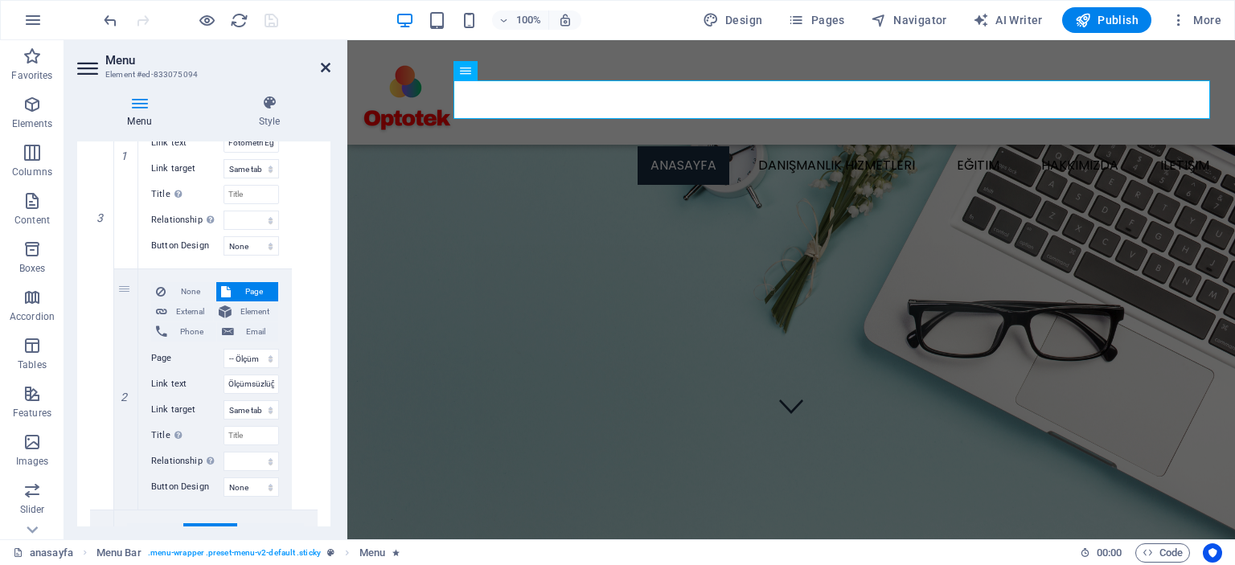
click at [326, 64] on icon at bounding box center [326, 67] width 10 height 13
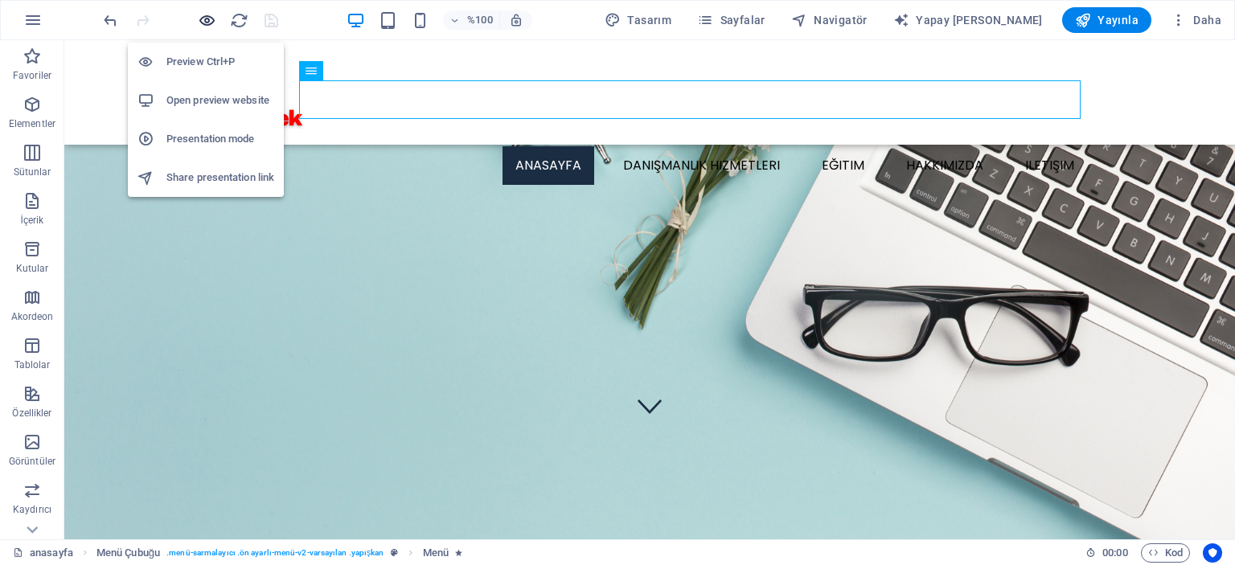
click at [212, 21] on icon "button" at bounding box center [207, 20] width 18 height 18
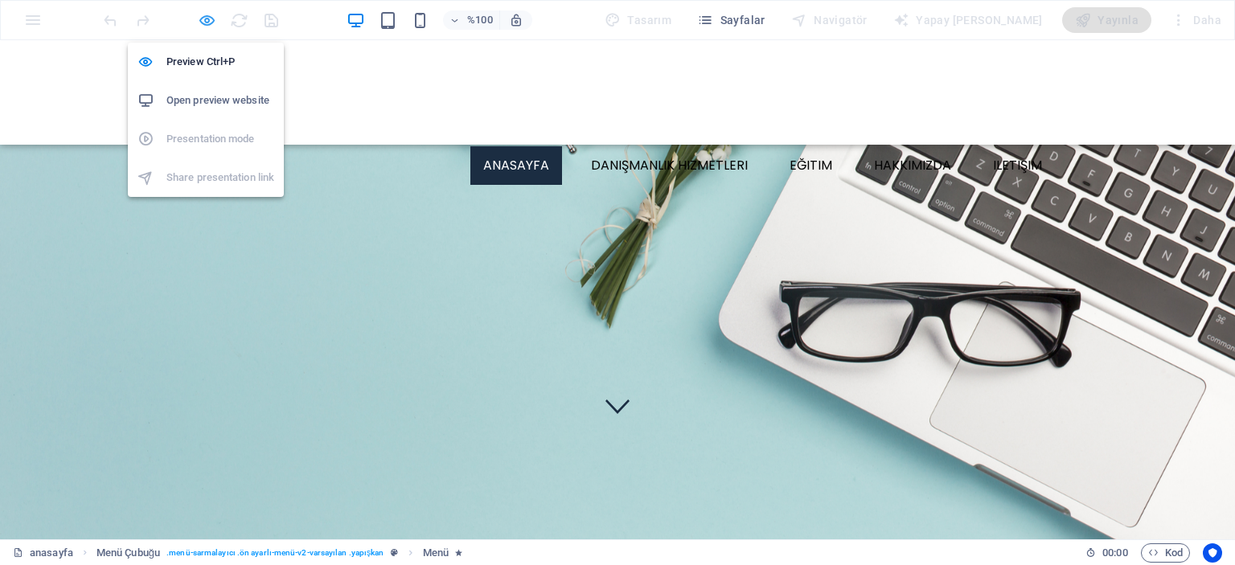
click at [208, 21] on icon "button" at bounding box center [207, 20] width 18 height 18
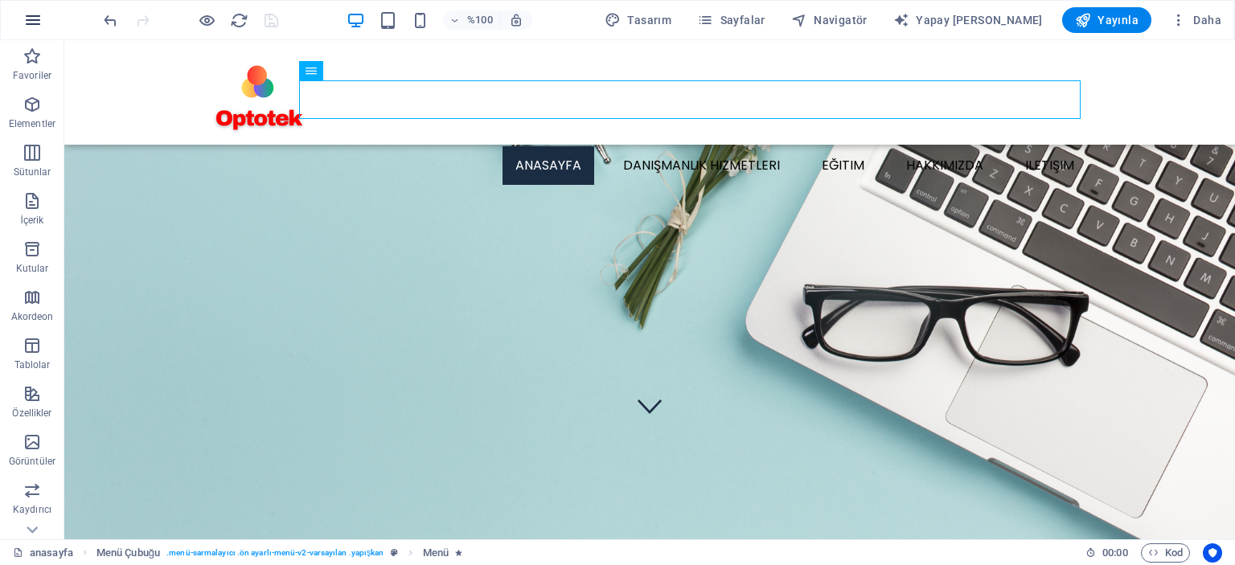
click at [35, 23] on icon "button" at bounding box center [32, 19] width 19 height 19
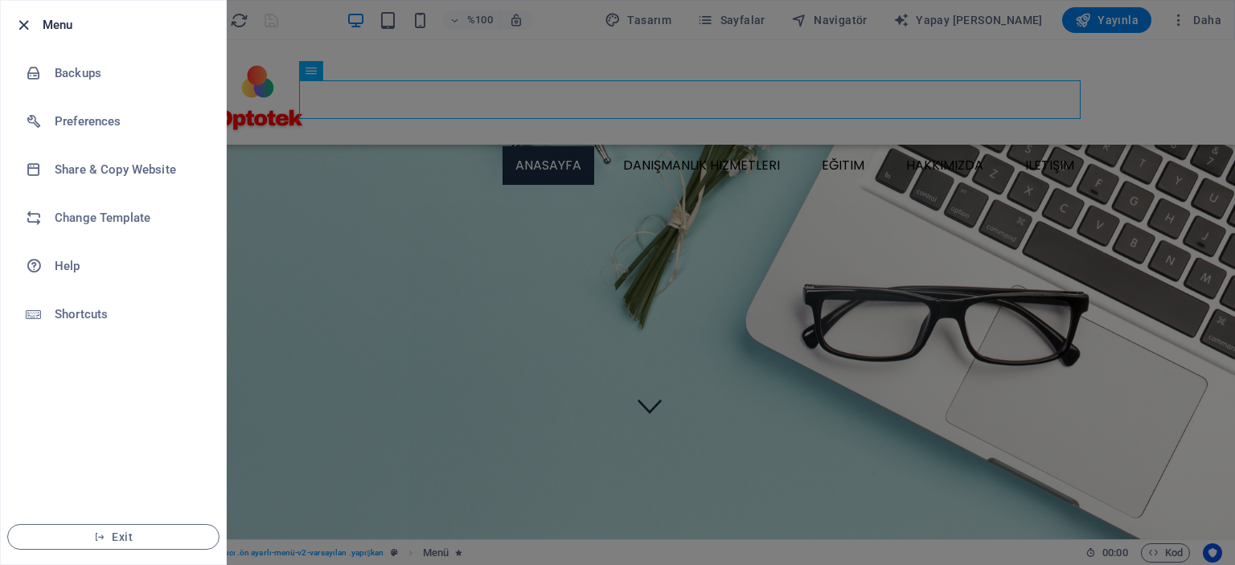
click at [18, 24] on icon "button" at bounding box center [23, 25] width 18 height 18
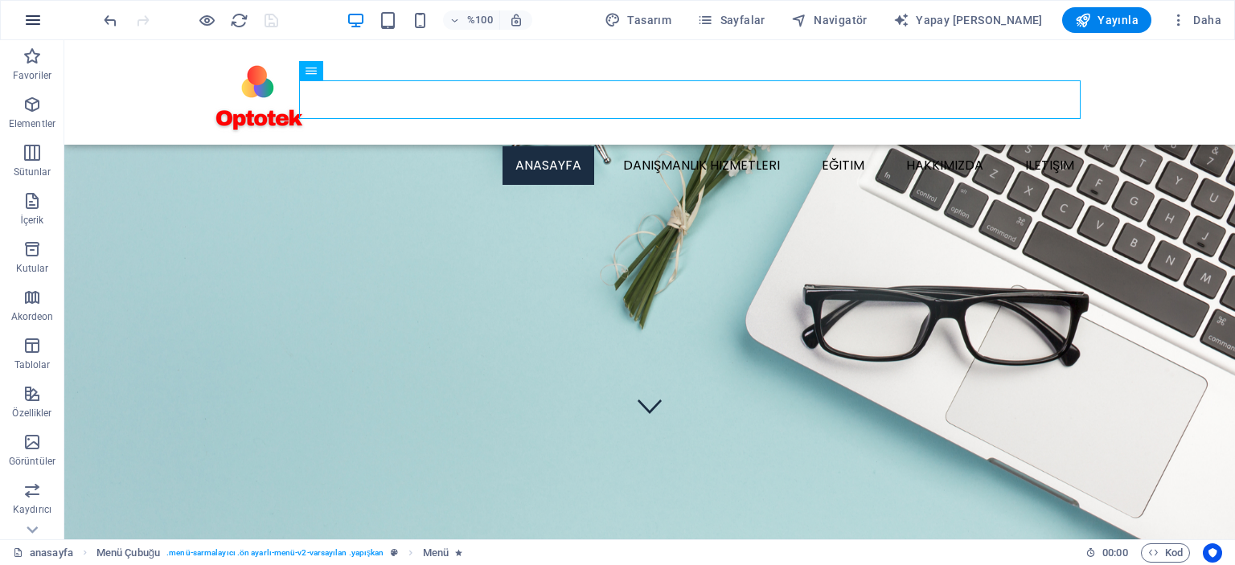
click at [39, 19] on icon "button" at bounding box center [32, 19] width 19 height 19
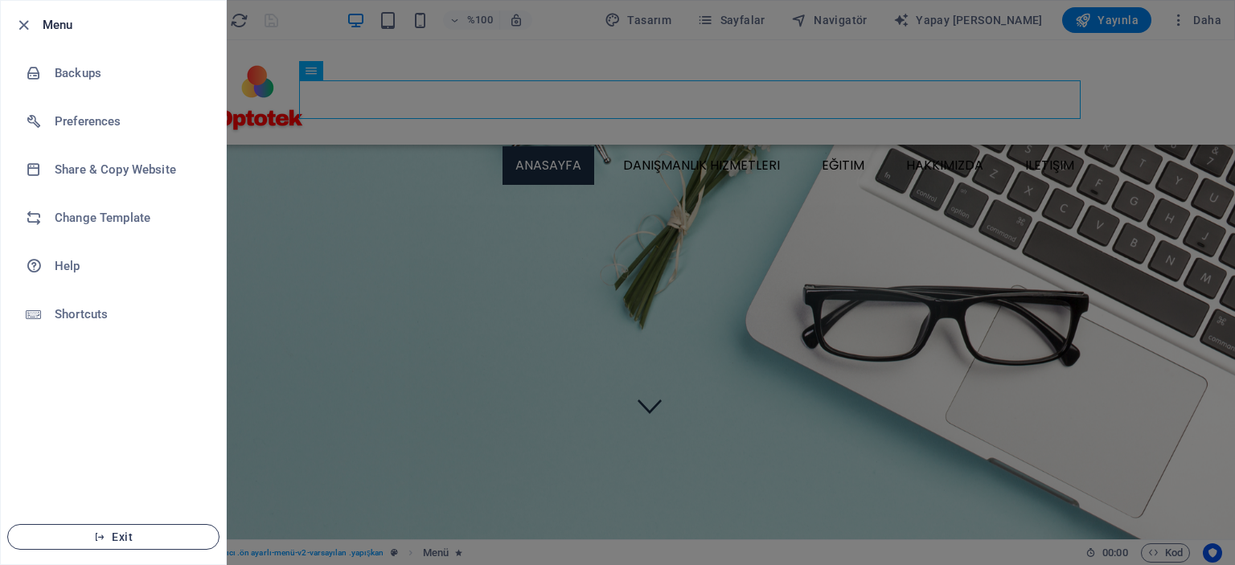
click at [129, 537] on span "Exit" at bounding box center [113, 537] width 185 height 13
